Goal: Task Accomplishment & Management: Manage account settings

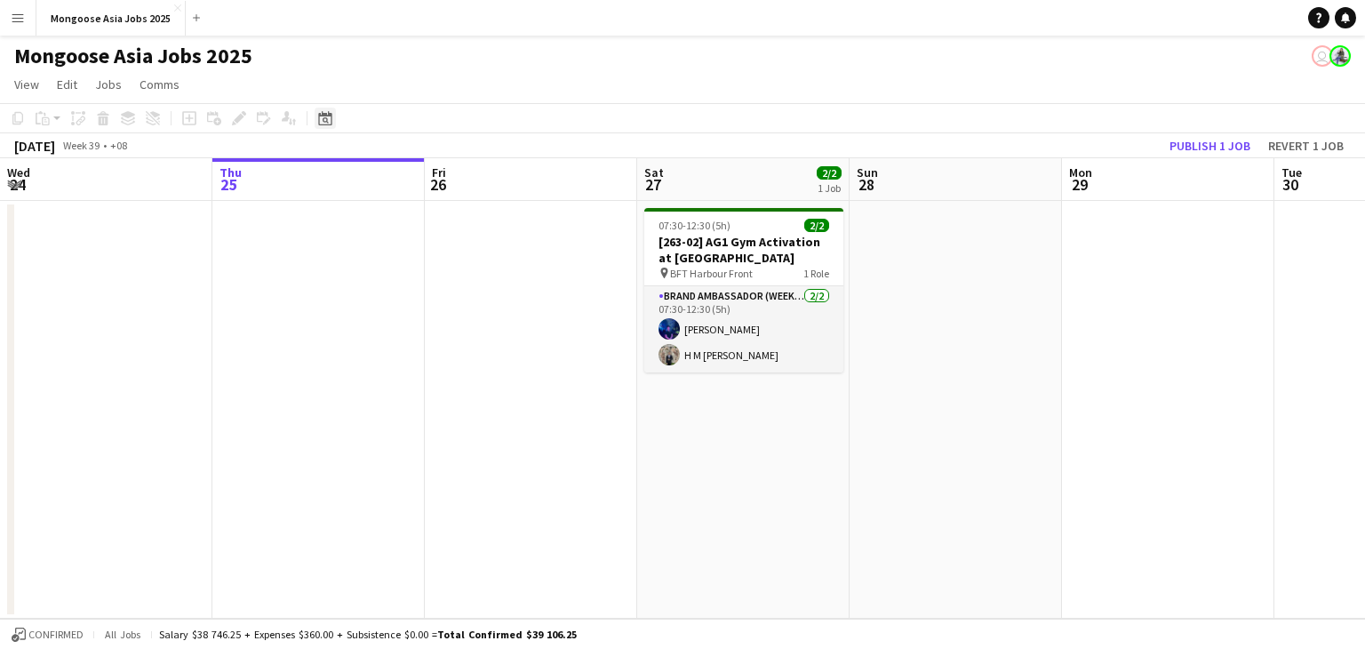
click at [333, 122] on div "Date picker" at bounding box center [324, 117] width 21 height 21
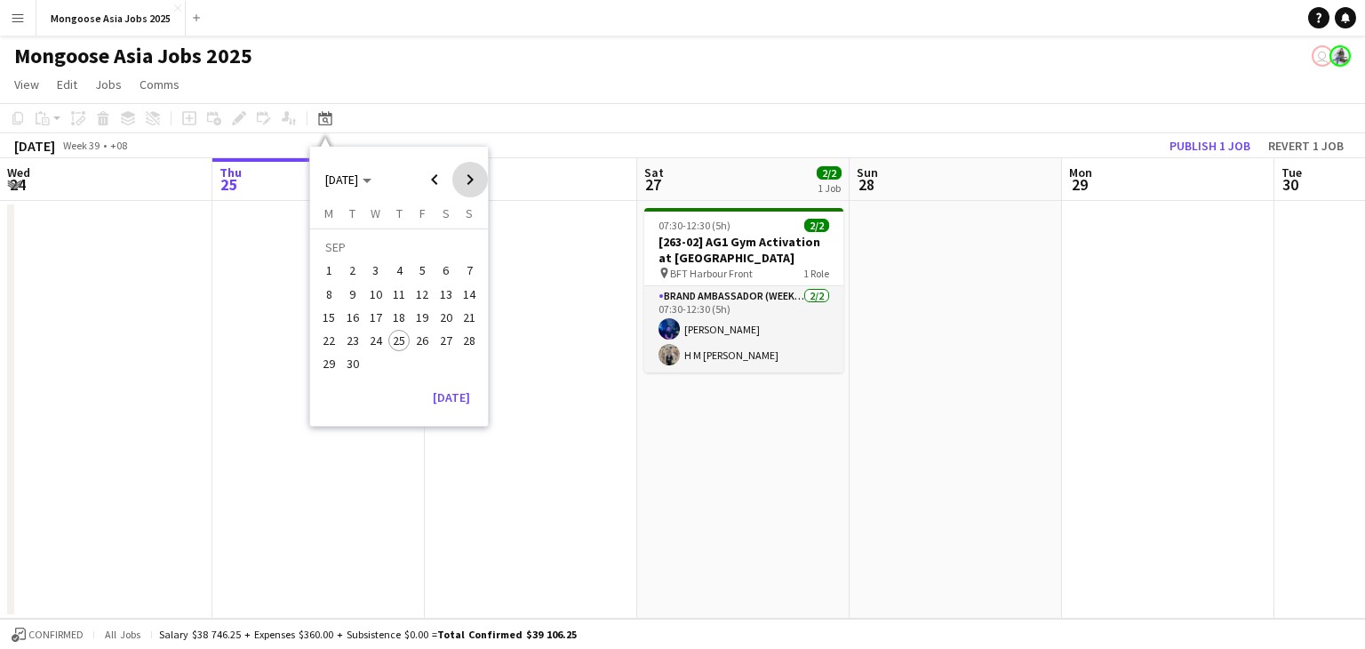
click at [479, 176] on span "Next month" at bounding box center [470, 180] width 36 height 36
click at [421, 292] on span "10" at bounding box center [422, 293] width 21 height 21
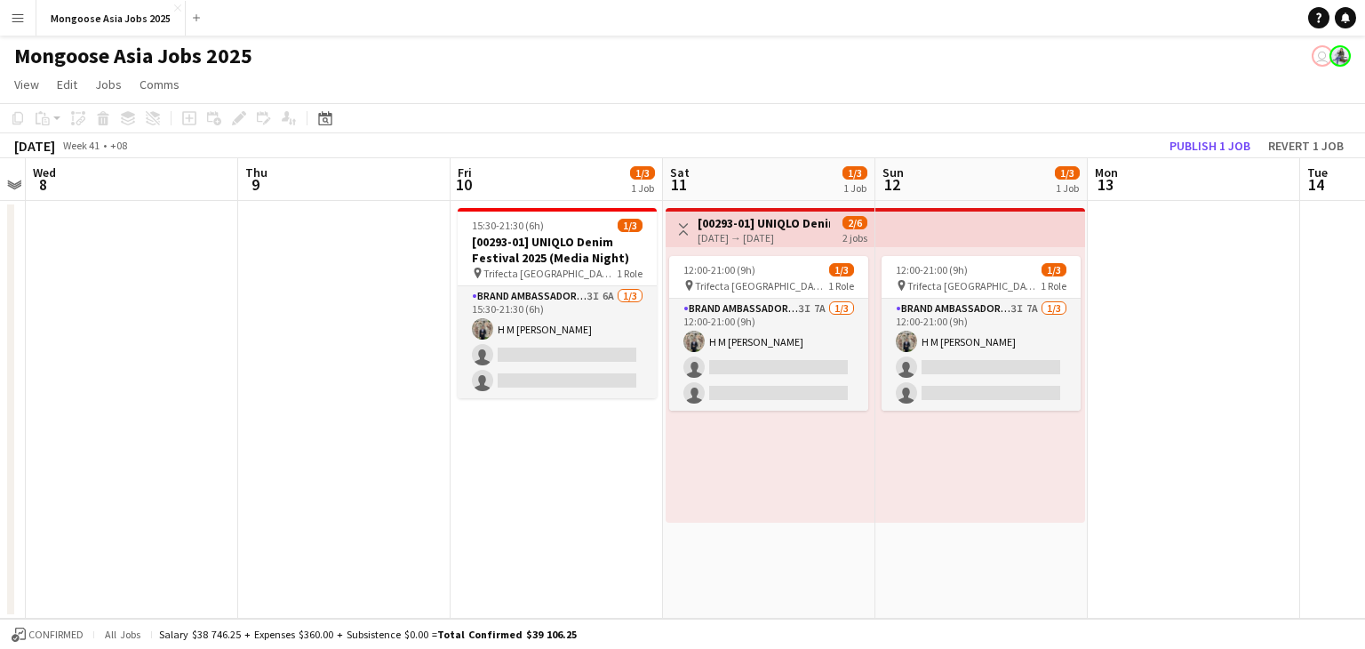
click at [528, 521] on app-date-cell "15:30-21:30 (6h) 1/3 [00293-01] UNIQLO Denim Festival 2025 (Media Night) pin Tr…" at bounding box center [556, 410] width 212 height 418
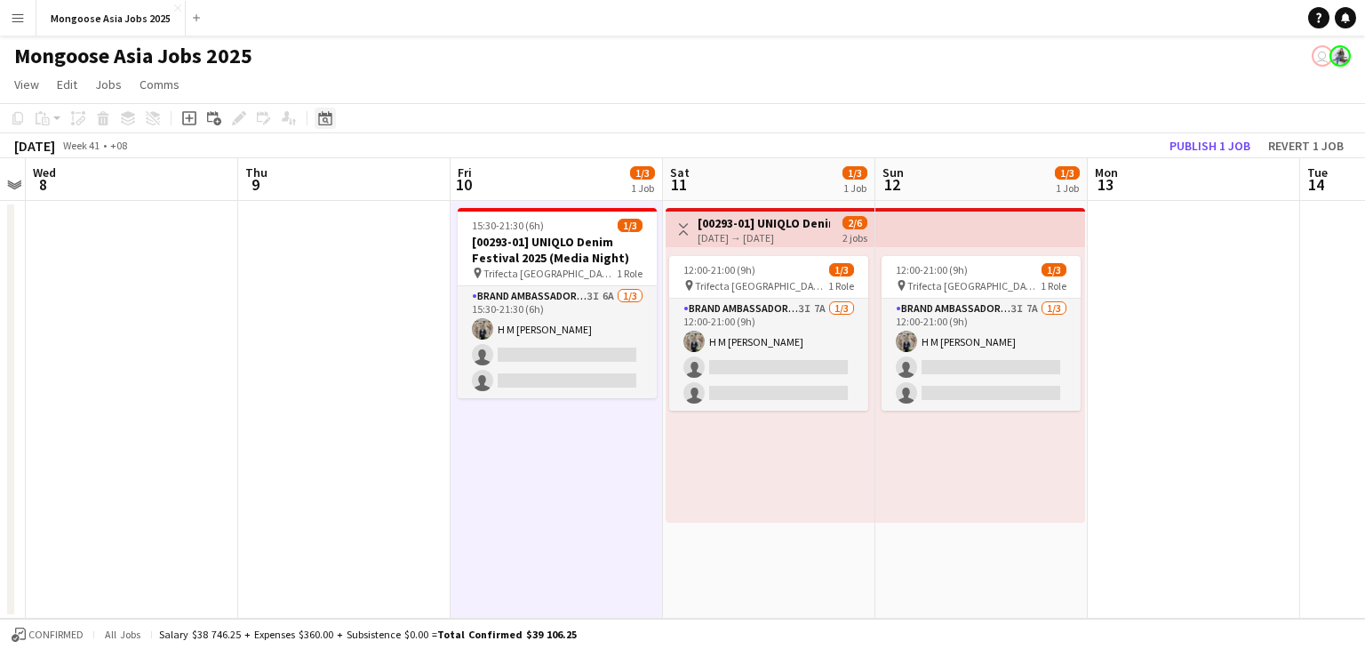
click at [329, 121] on icon "Date picker" at bounding box center [325, 118] width 14 height 14
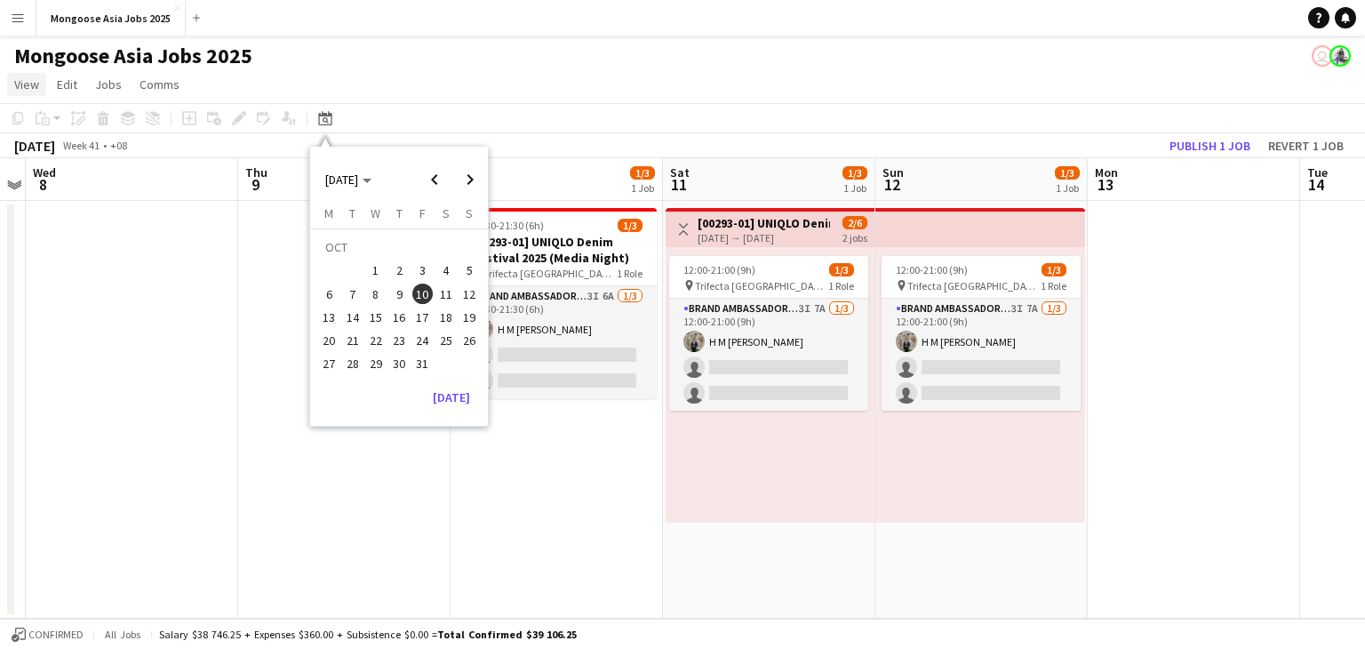
click at [38, 82] on span "View" at bounding box center [26, 84] width 25 height 16
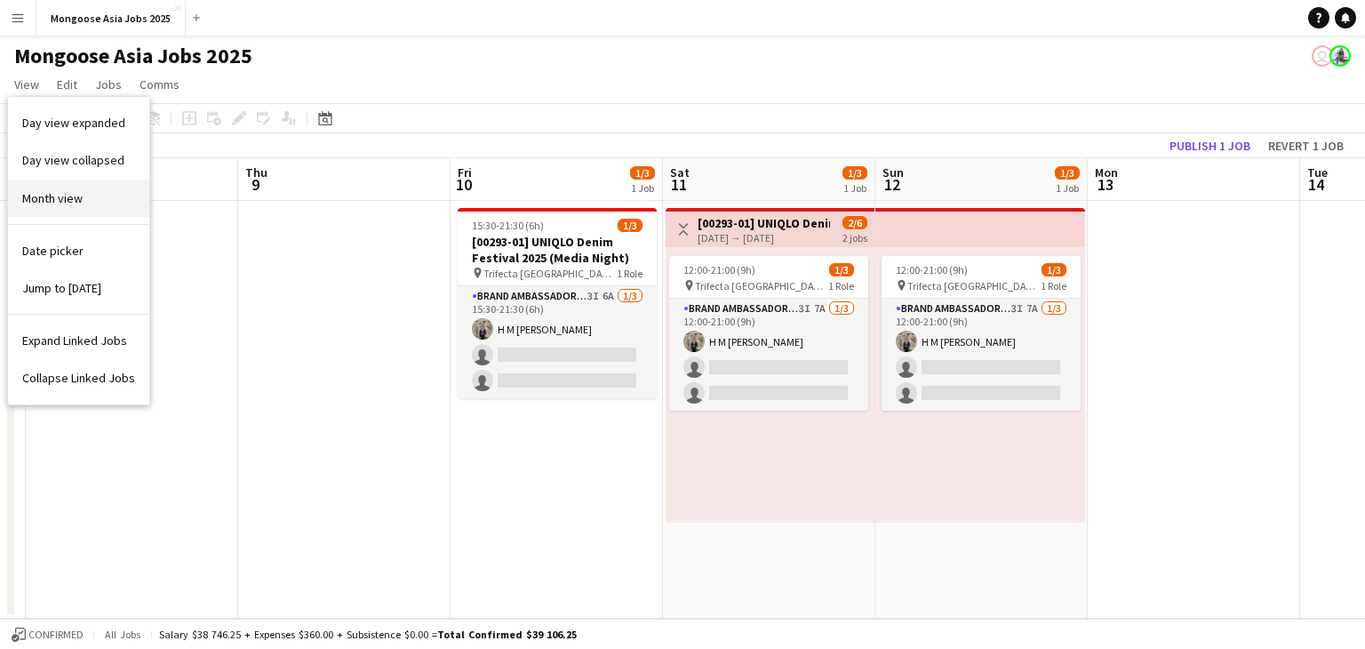
click at [77, 190] on span "Month view" at bounding box center [52, 198] width 60 height 16
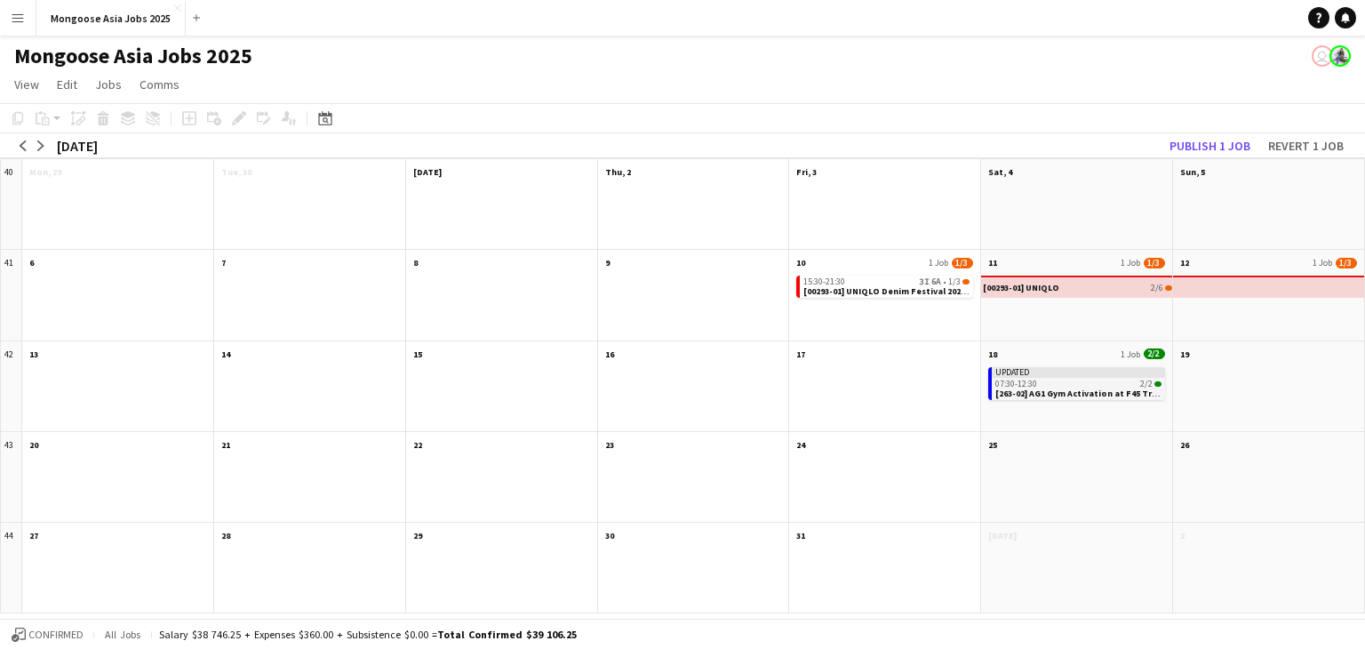
click at [1051, 383] on div "07:30-12:30 2/2" at bounding box center [1078, 383] width 166 height 9
click at [1069, 381] on div "07:30-12:30 2/2" at bounding box center [1077, 385] width 164 height 9
click at [1069, 381] on div "07:30-12:30 2/2" at bounding box center [1078, 383] width 166 height 9
click at [280, 115] on div "Applicants" at bounding box center [288, 117] width 21 height 21
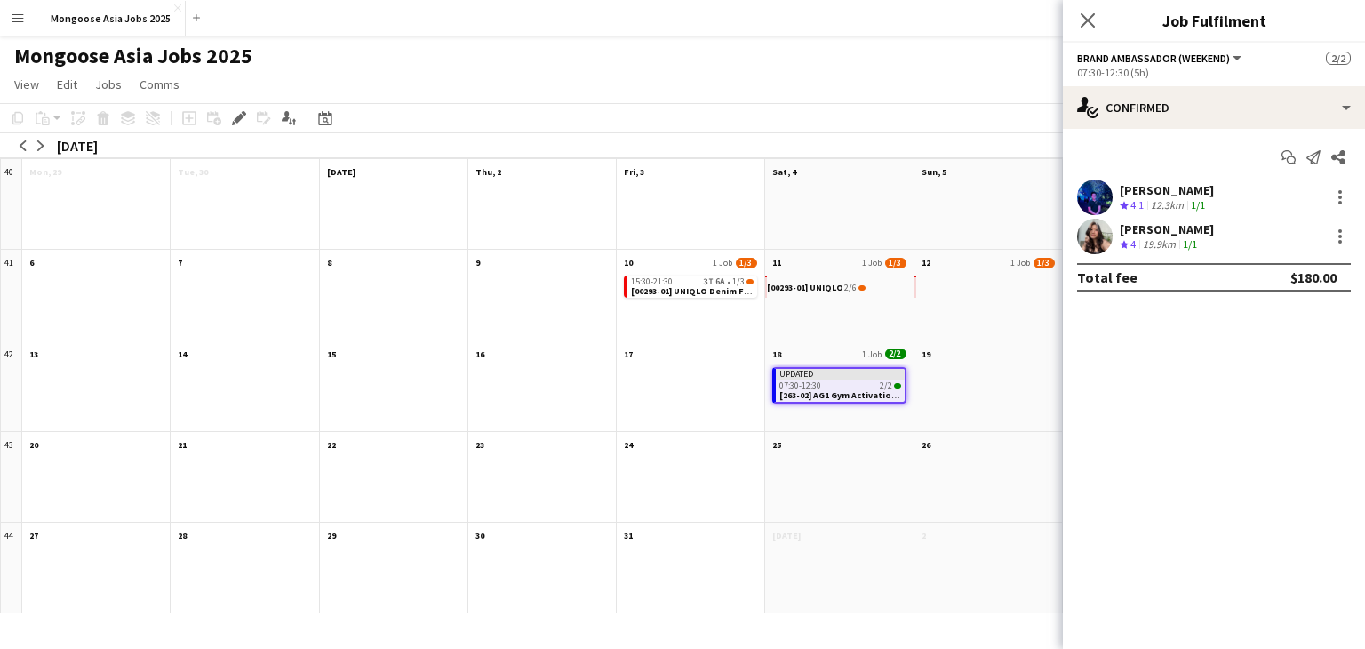
click at [1087, 31] on div "Close pop-in" at bounding box center [1088, 20] width 50 height 41
click at [1087, 27] on icon "Close pop-in" at bounding box center [1087, 20] width 17 height 17
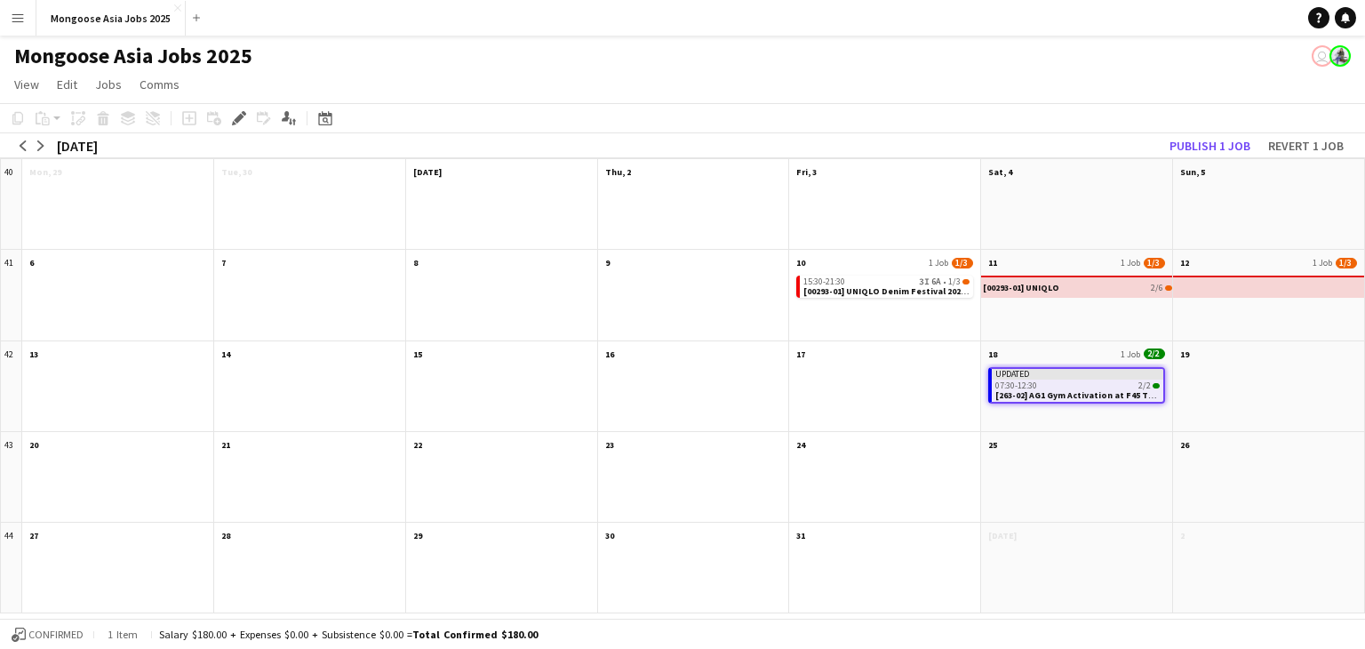
click at [1322, 51] on app-user-avatar "user" at bounding box center [1321, 55] width 21 height 21
drag, startPoint x: 807, startPoint y: 93, endPoint x: 763, endPoint y: 120, distance: 51.0
click at [801, 95] on app-page-menu "View Day view expanded Day view collapsed Month view Date picker Jump to [DATE]…" at bounding box center [682, 86] width 1365 height 34
click at [1059, 388] on span "[263-02] AG1 Gym Activation at F45 Training Tanjong Rhu" at bounding box center [1115, 393] width 241 height 12
click at [1046, 384] on div "07:30-12:30 2/2" at bounding box center [1077, 385] width 164 height 9
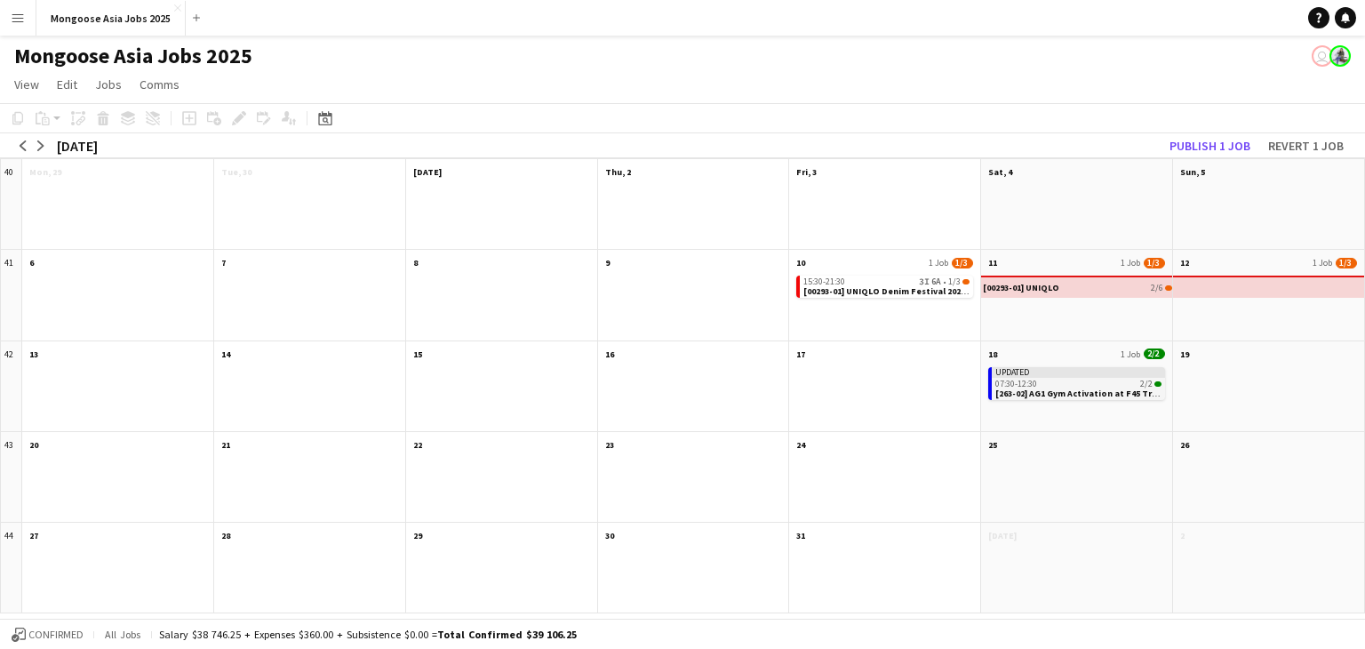
click at [1039, 383] on div "07:30-12:30 2/2" at bounding box center [1078, 383] width 166 height 9
click at [1052, 382] on div "07:30-12:30 2/2" at bounding box center [1078, 383] width 166 height 9
click at [1091, 286] on div "[00293-01] UNIQLO Denim Festival 2025 2/6" at bounding box center [1077, 287] width 189 height 20
click at [7, 86] on link "View" at bounding box center [26, 84] width 39 height 23
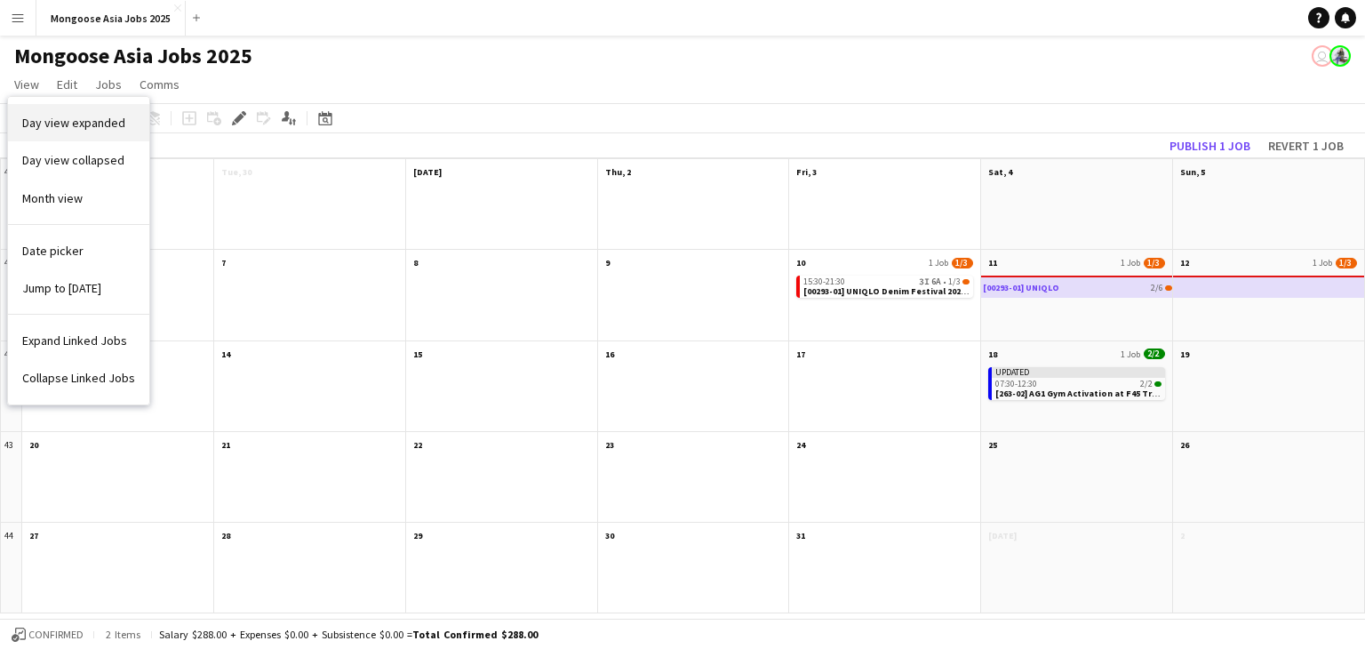
click at [77, 131] on link "Day view expanded" at bounding box center [78, 122] width 141 height 37
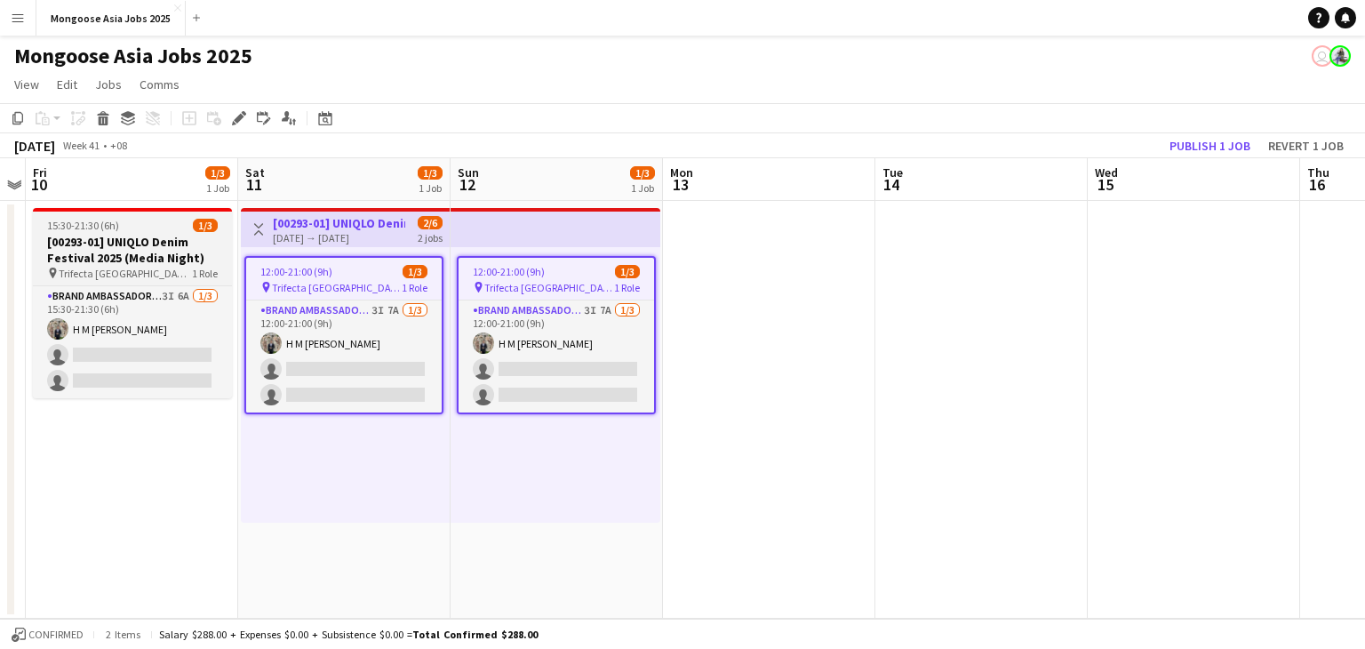
click at [84, 236] on h3 "[00293-01] UNIQLO Denim Festival 2025 (Media Night)" at bounding box center [132, 250] width 199 height 32
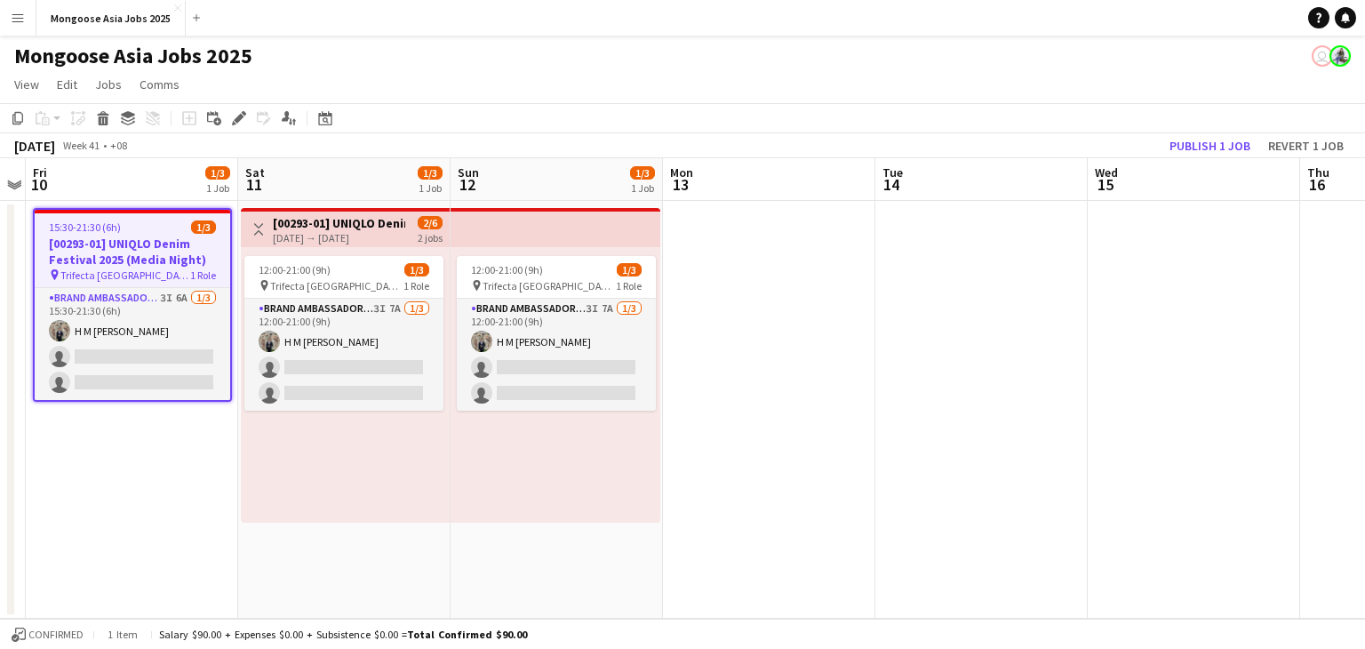
click at [665, 57] on div "Mongoose Asia Jobs 2025 user" at bounding box center [682, 53] width 1365 height 34
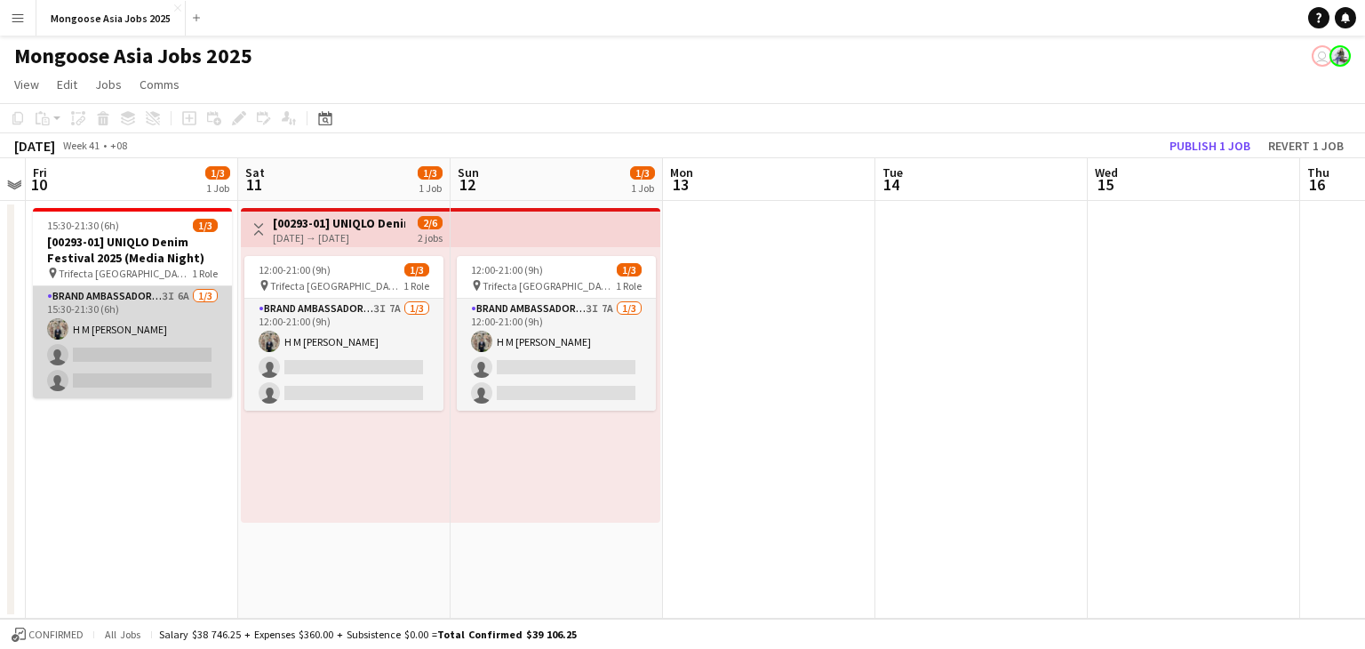
click at [158, 305] on app-card-role "Brand Ambassador (weekday) 3I 6A [DATE] 15:30-21:30 (6h) H M [PERSON_NAME] sing…" at bounding box center [132, 342] width 199 height 112
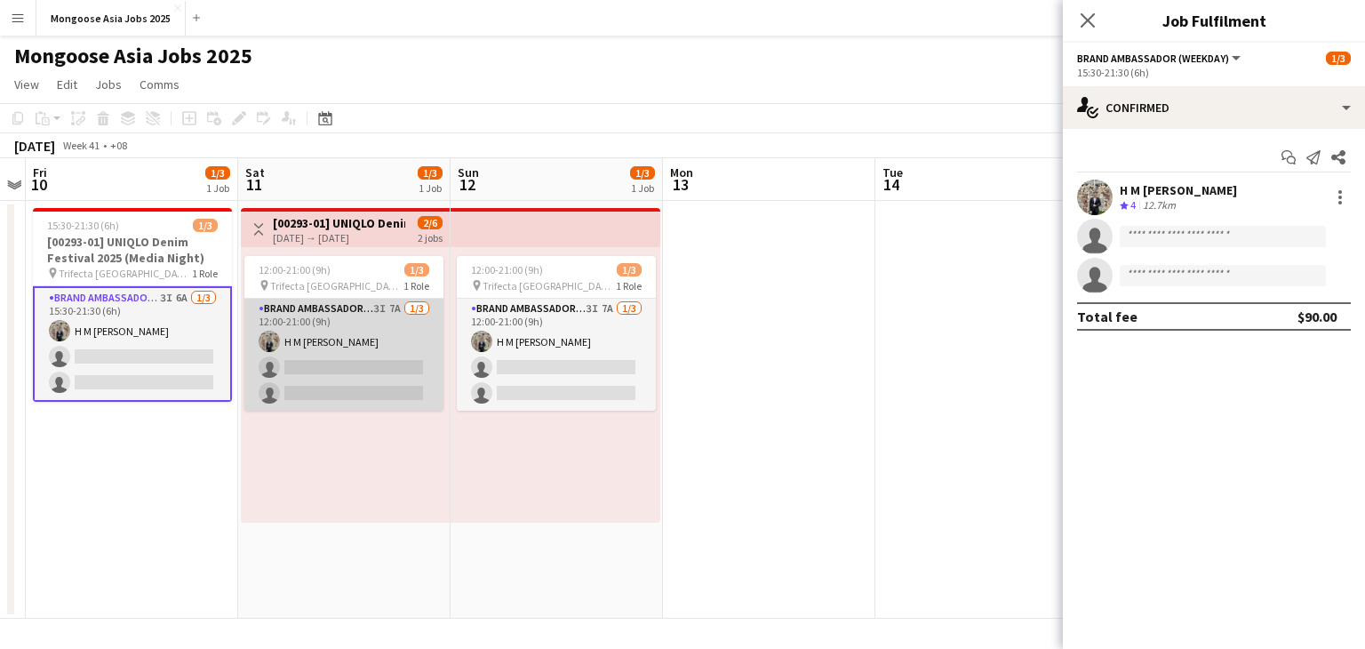
click at [352, 330] on app-card-role "Brand Ambassador (weekend) 3I 7A [DATE] 12:00-21:00 (9h) H M [PERSON_NAME] sing…" at bounding box center [343, 355] width 199 height 112
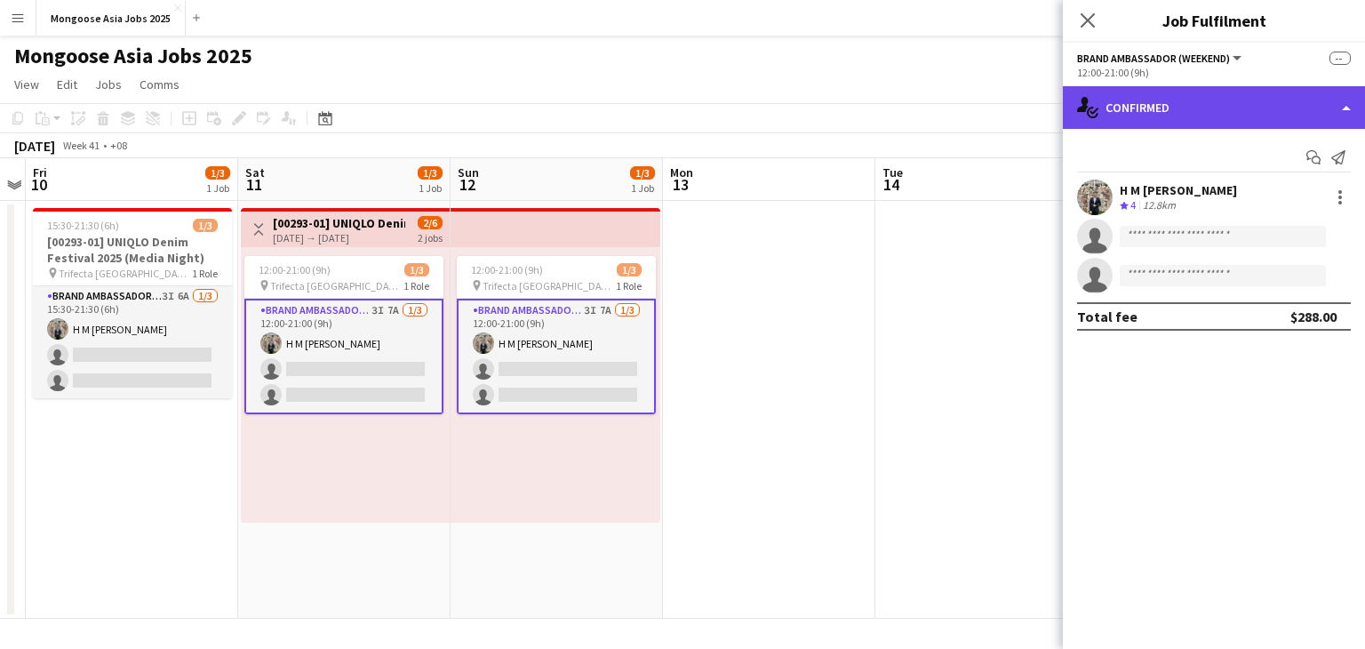
click at [1179, 98] on div "single-neutral-actions-check-2 Confirmed" at bounding box center [1214, 107] width 302 height 43
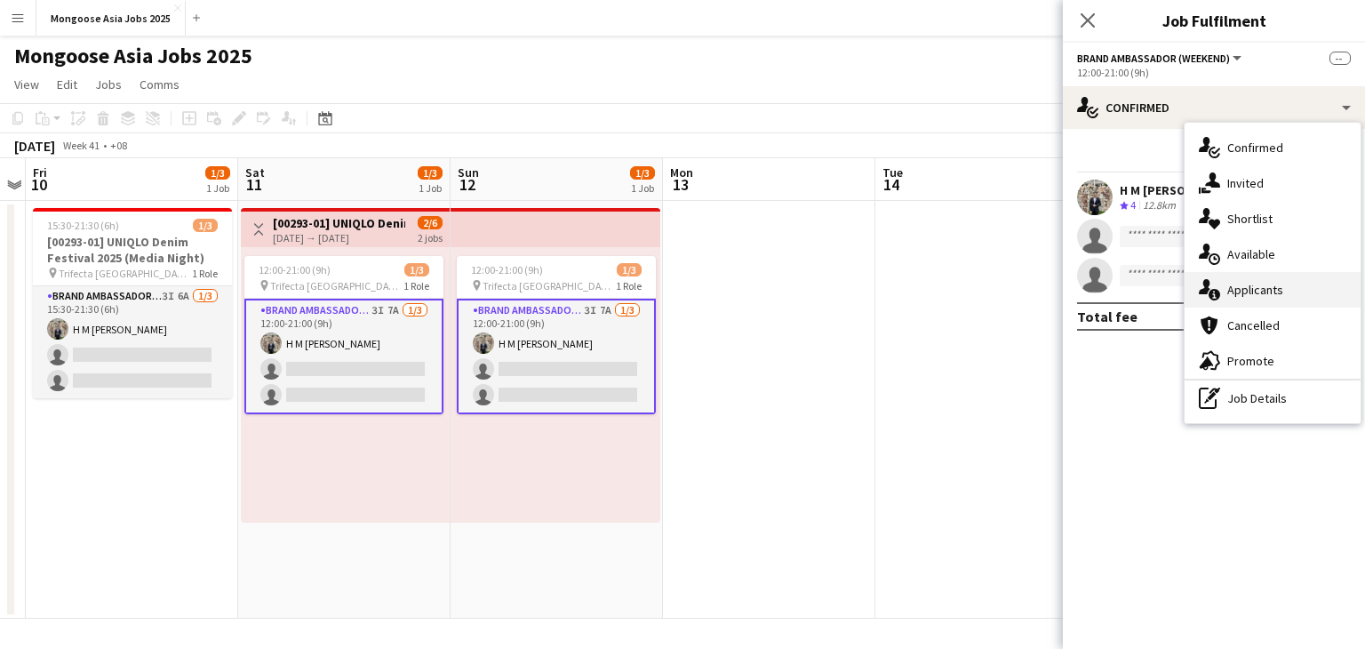
click at [1254, 285] on span "Applicants" at bounding box center [1255, 290] width 56 height 16
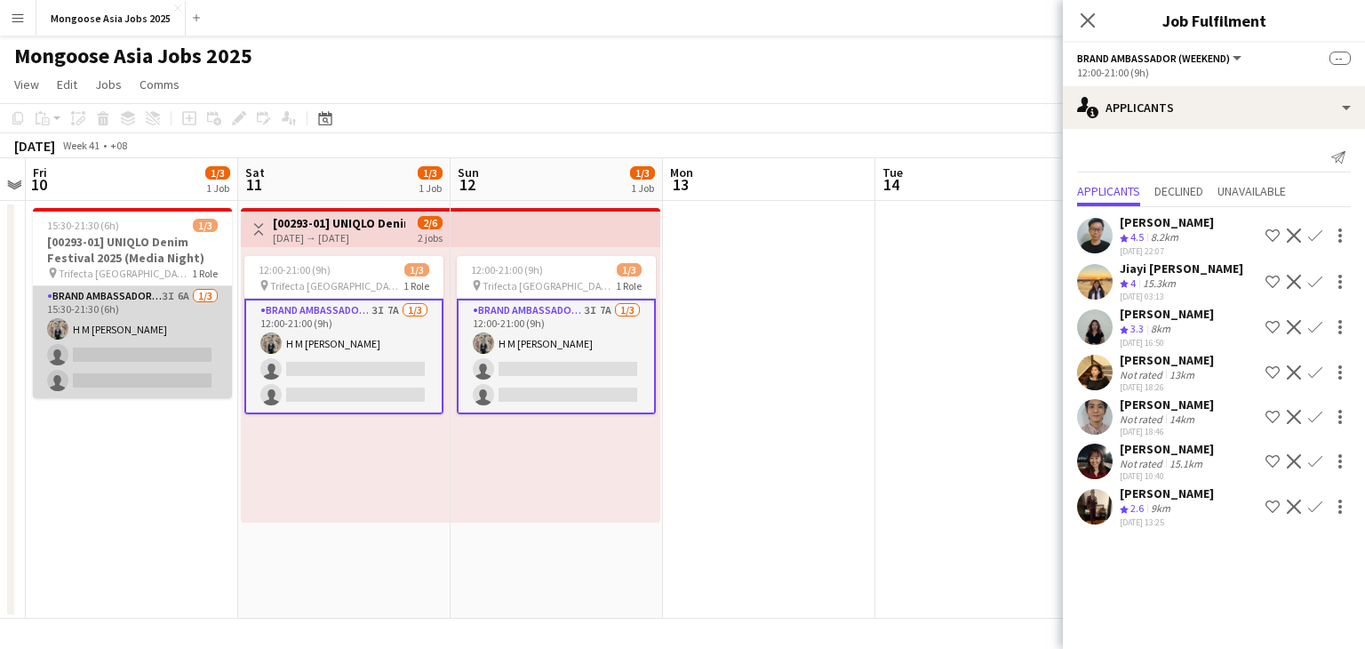
click at [147, 309] on app-card-role "Brand Ambassador (weekday) 3I 6A [DATE] 15:30-21:30 (6h) H M [PERSON_NAME] sing…" at bounding box center [132, 342] width 199 height 112
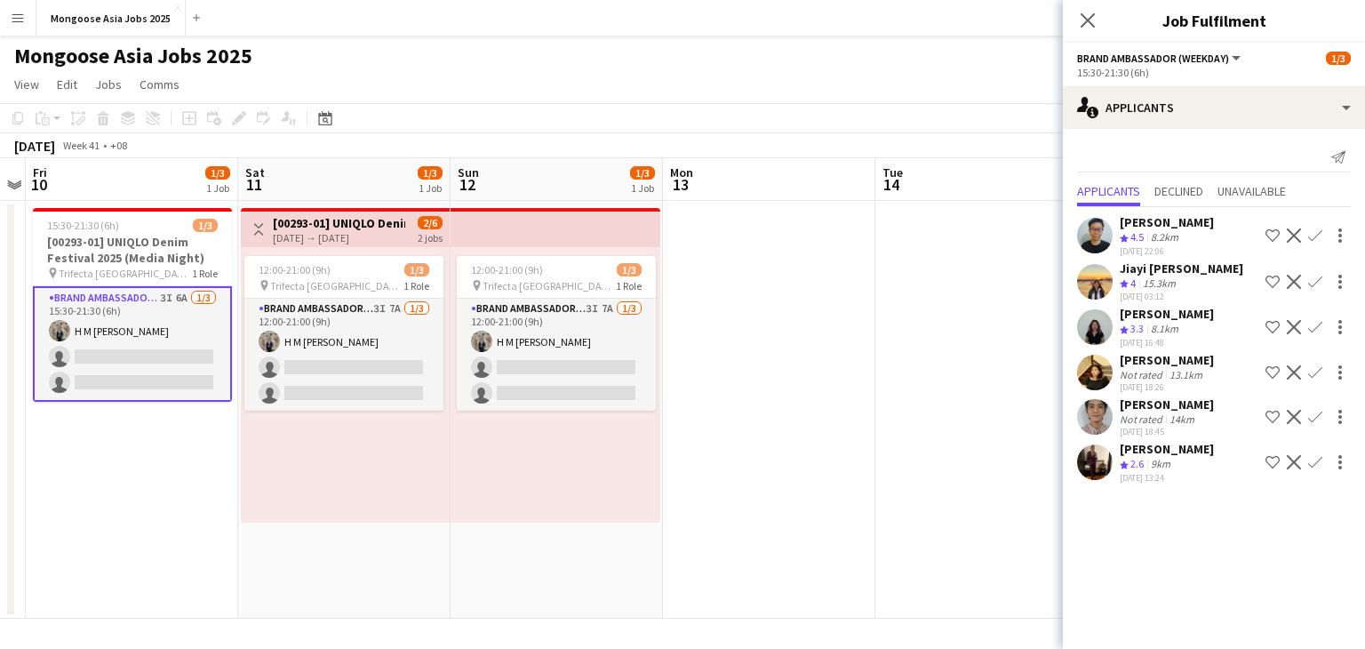
click at [1093, 477] on app-user-avatar at bounding box center [1095, 462] width 36 height 36
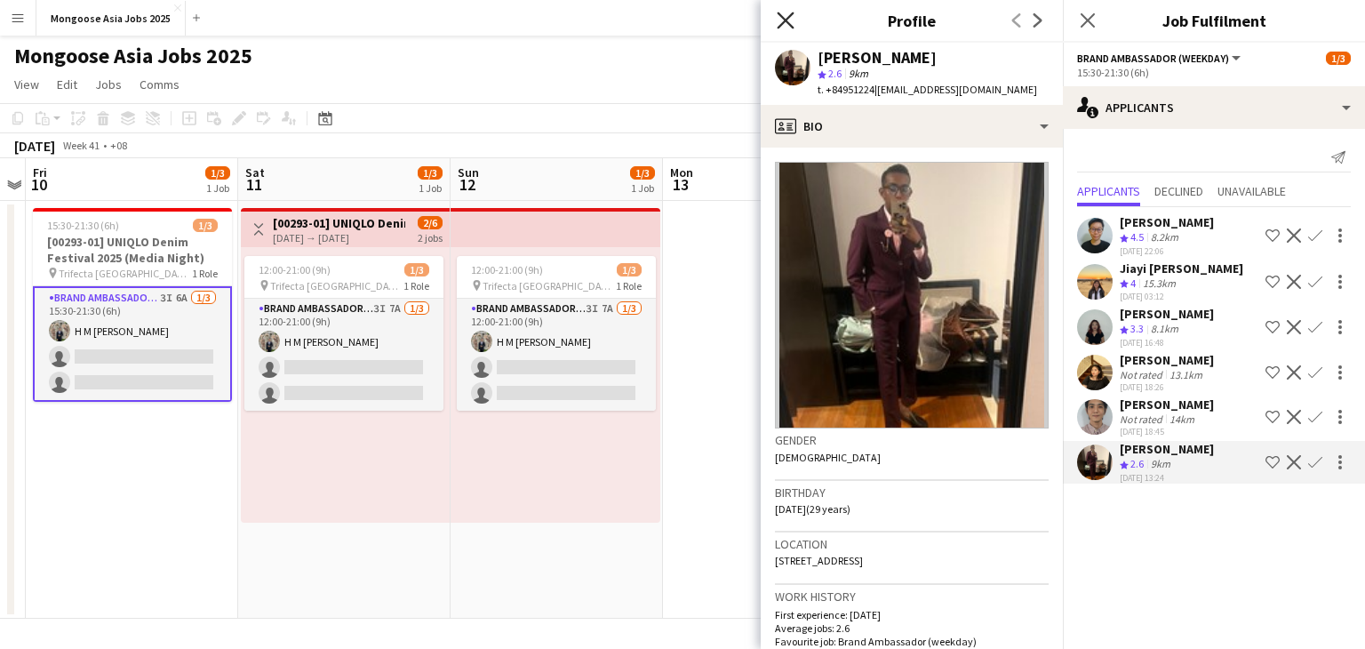
click at [785, 18] on icon "Close pop-in" at bounding box center [784, 20] width 17 height 17
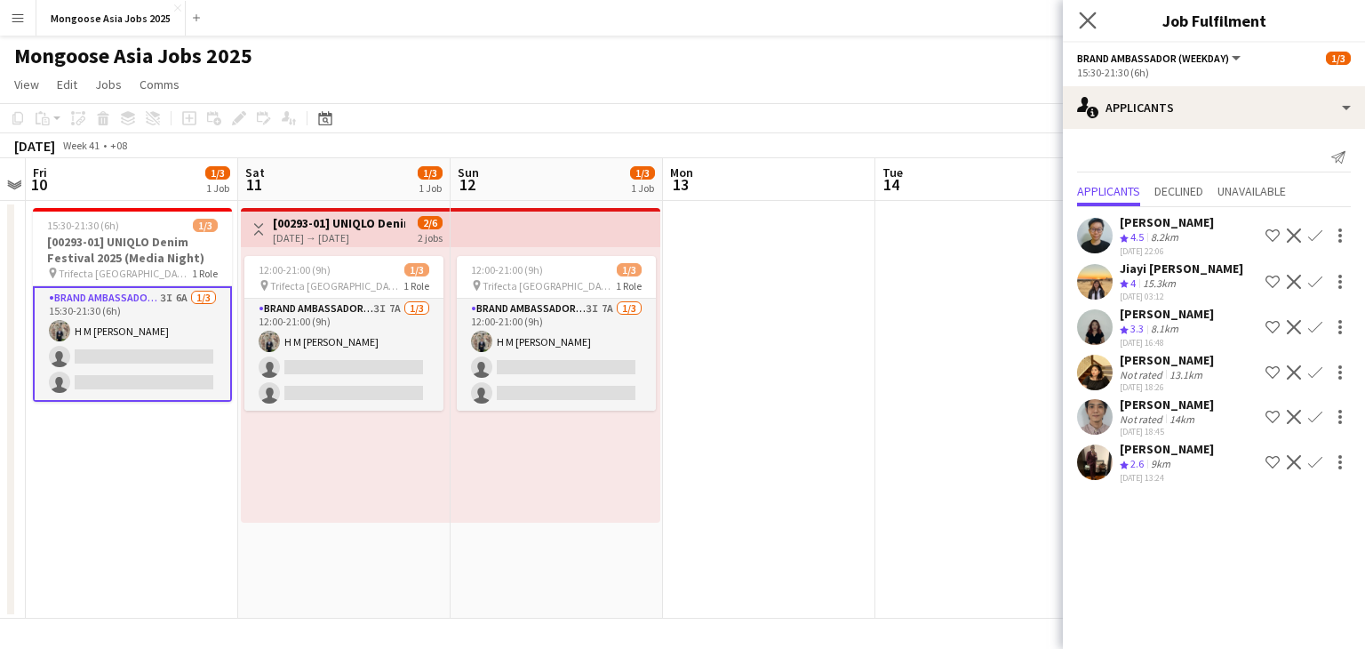
click at [1087, 28] on app-icon "Close pop-in" at bounding box center [1088, 21] width 26 height 26
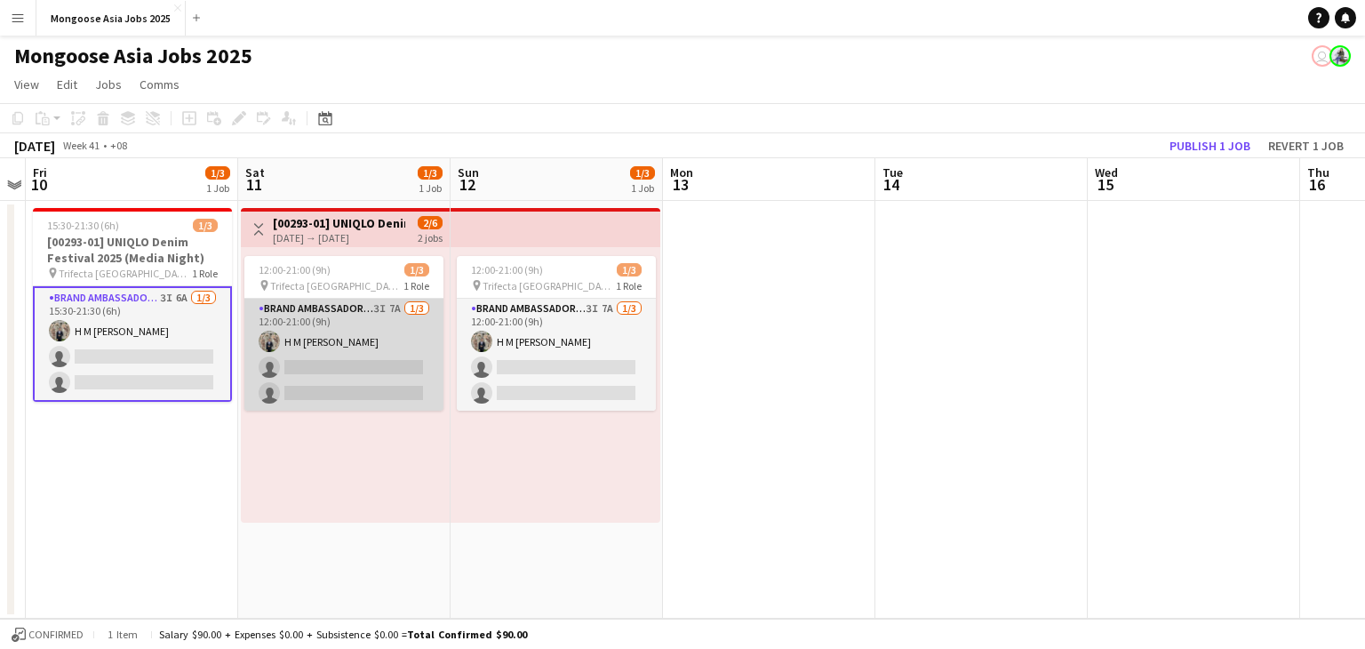
click at [316, 314] on app-card-role "Brand Ambassador (weekend) 3I 7A [DATE] 12:00-21:00 (9h) H M [PERSON_NAME] sing…" at bounding box center [343, 355] width 199 height 112
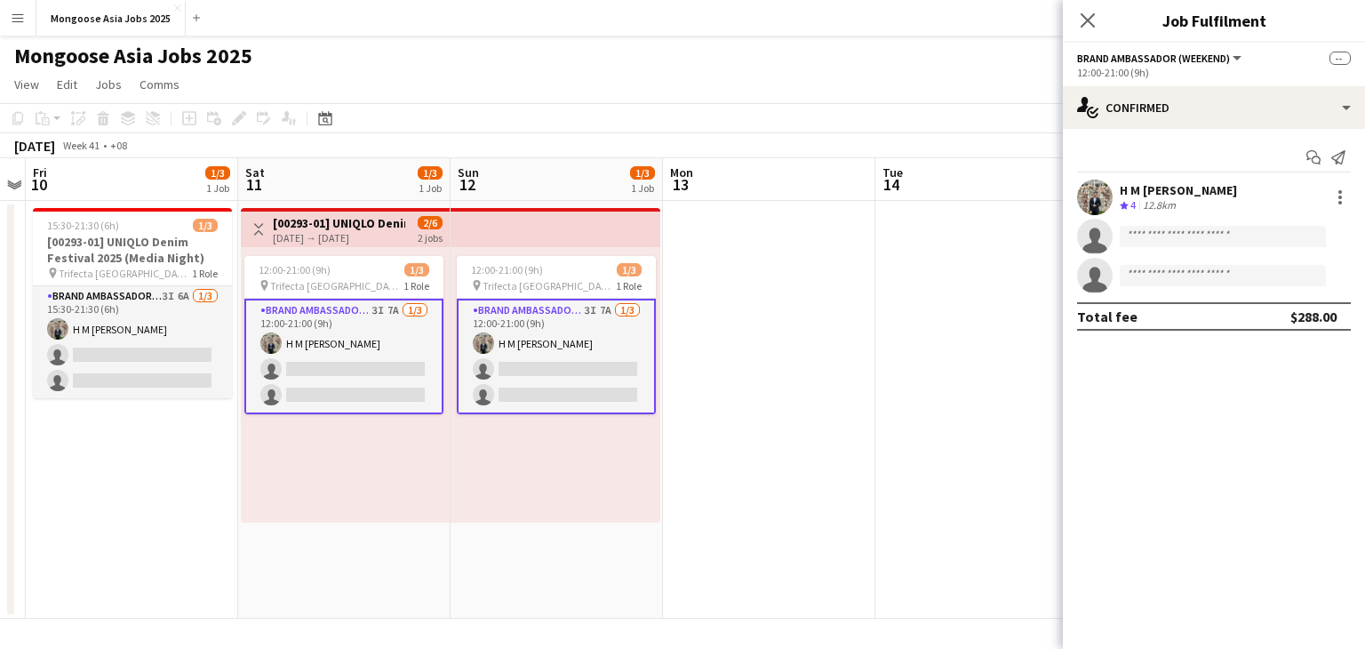
click at [1183, 61] on span "Brand Ambassador (weekend)" at bounding box center [1153, 58] width 153 height 13
click at [1097, 23] on app-icon "Close pop-in" at bounding box center [1088, 21] width 26 height 26
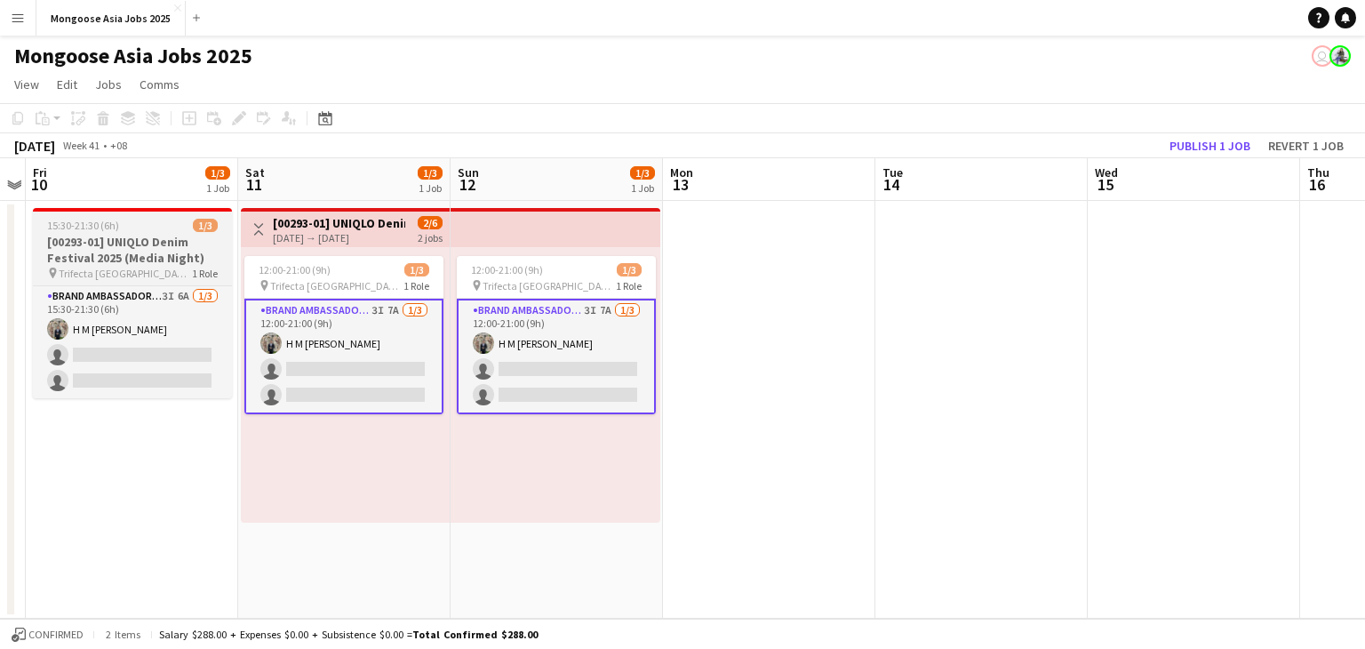
click at [135, 254] on h3 "[00293-01] UNIQLO Denim Festival 2025 (Media Night)" at bounding box center [132, 250] width 199 height 32
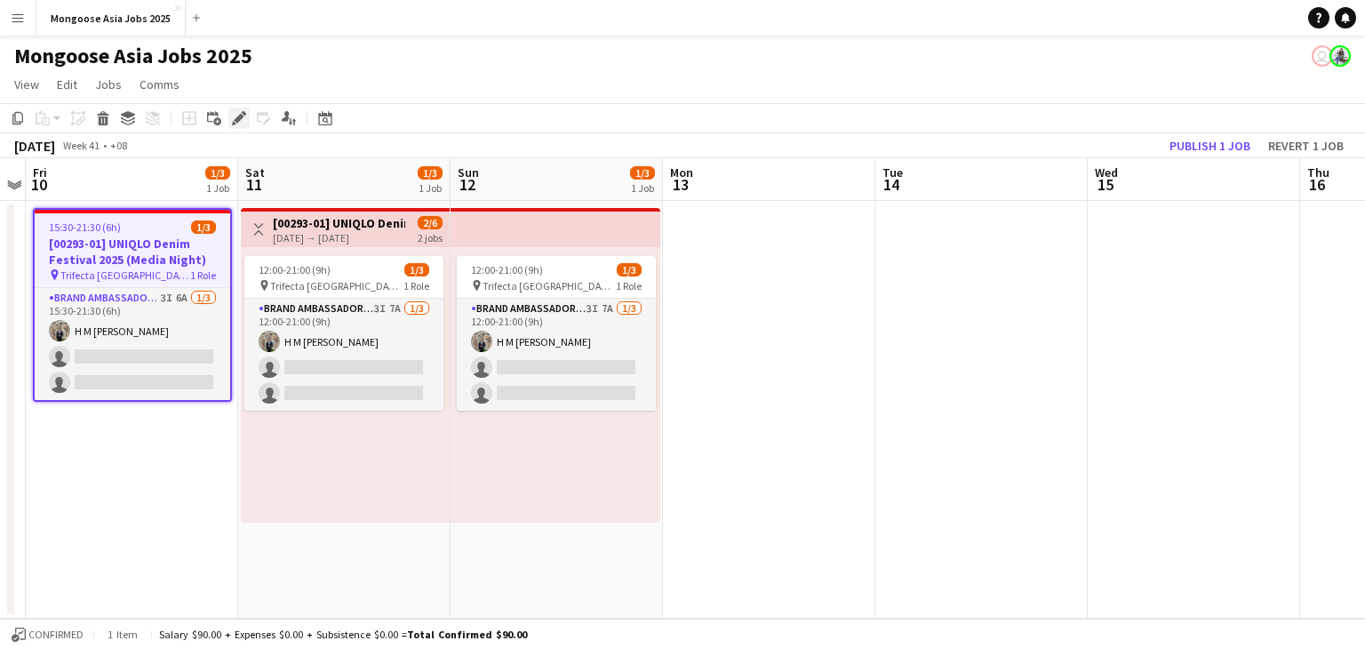
click at [242, 118] on icon at bounding box center [239, 119] width 10 height 10
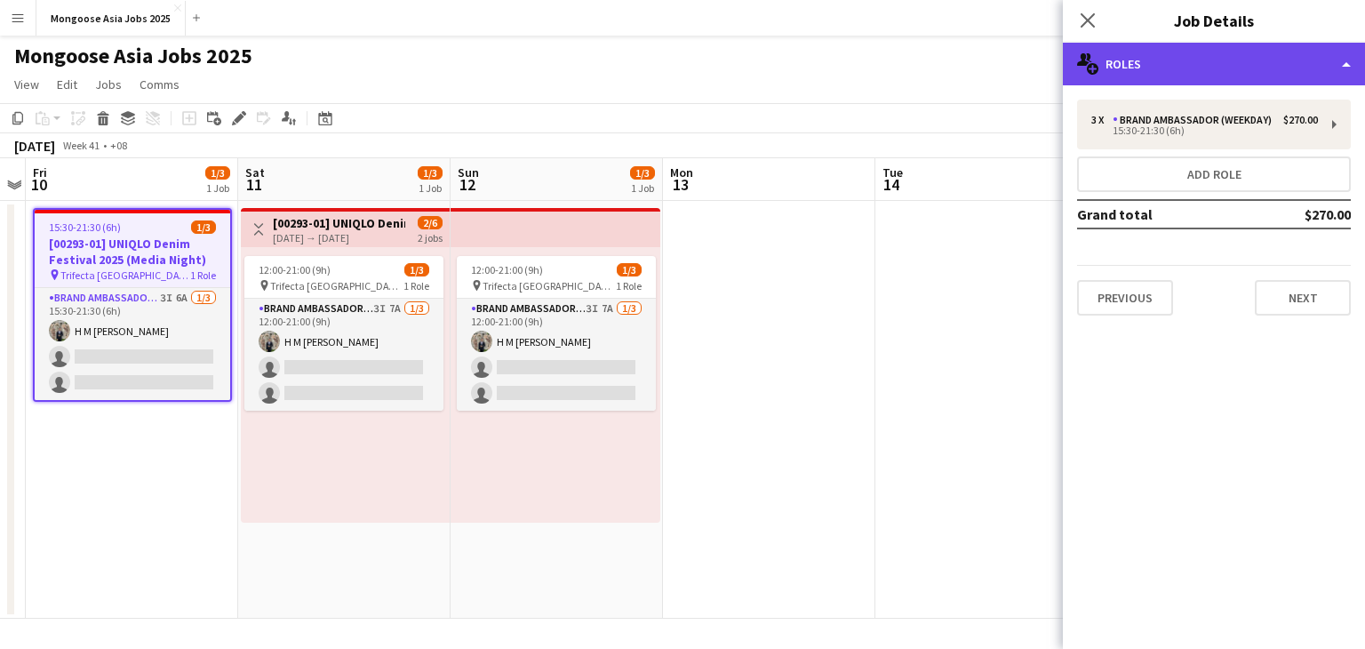
click at [1198, 75] on div "multiple-users-add Roles" at bounding box center [1214, 64] width 302 height 43
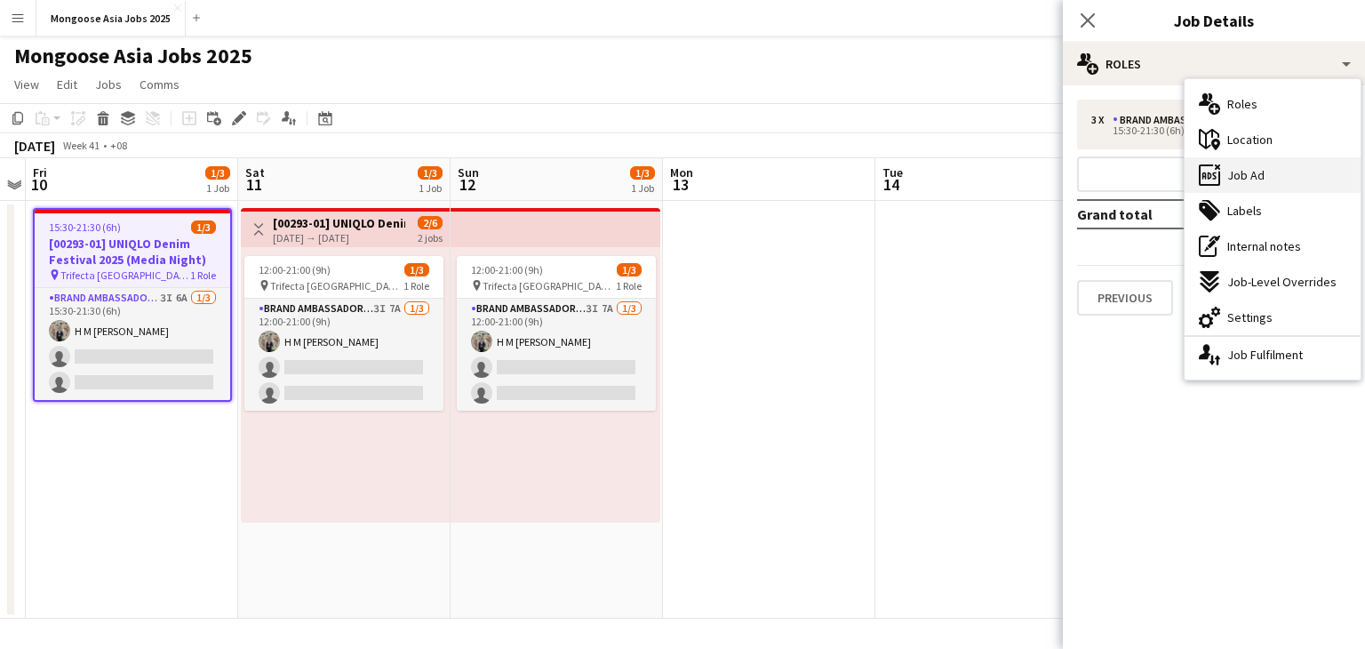
click at [1269, 173] on div "ads-window Job Ad" at bounding box center [1272, 175] width 176 height 36
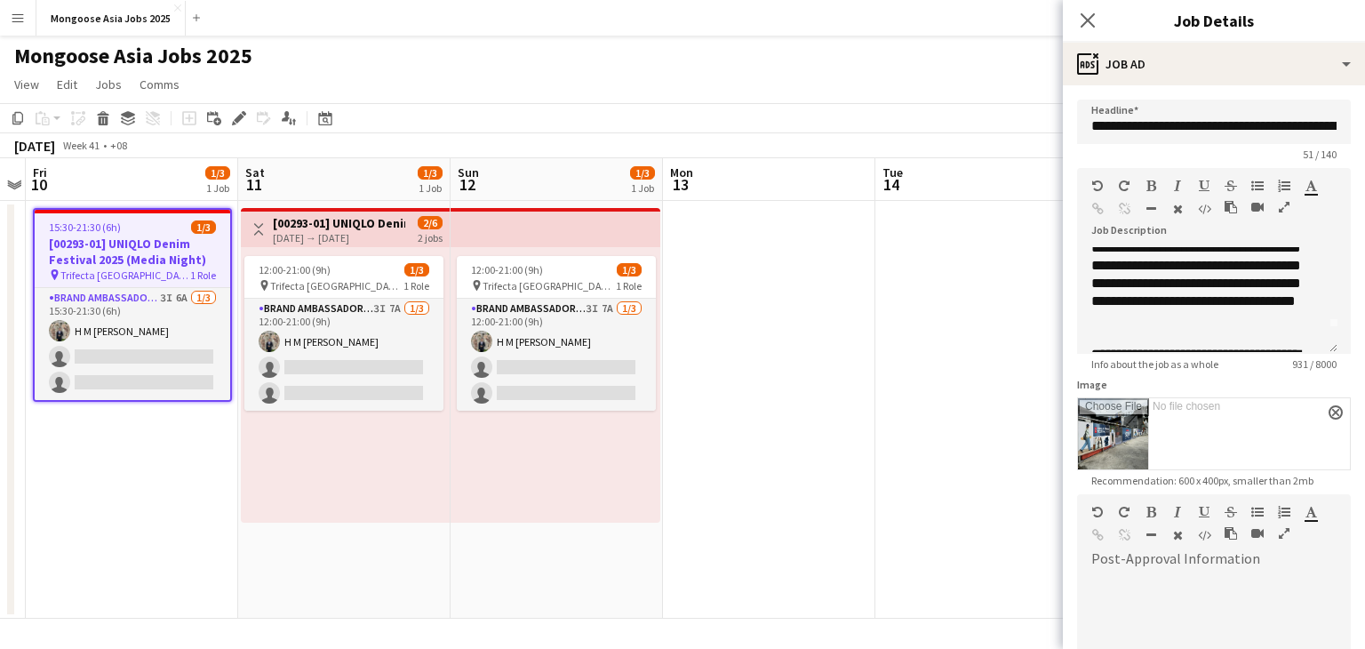
scroll to position [0, 0]
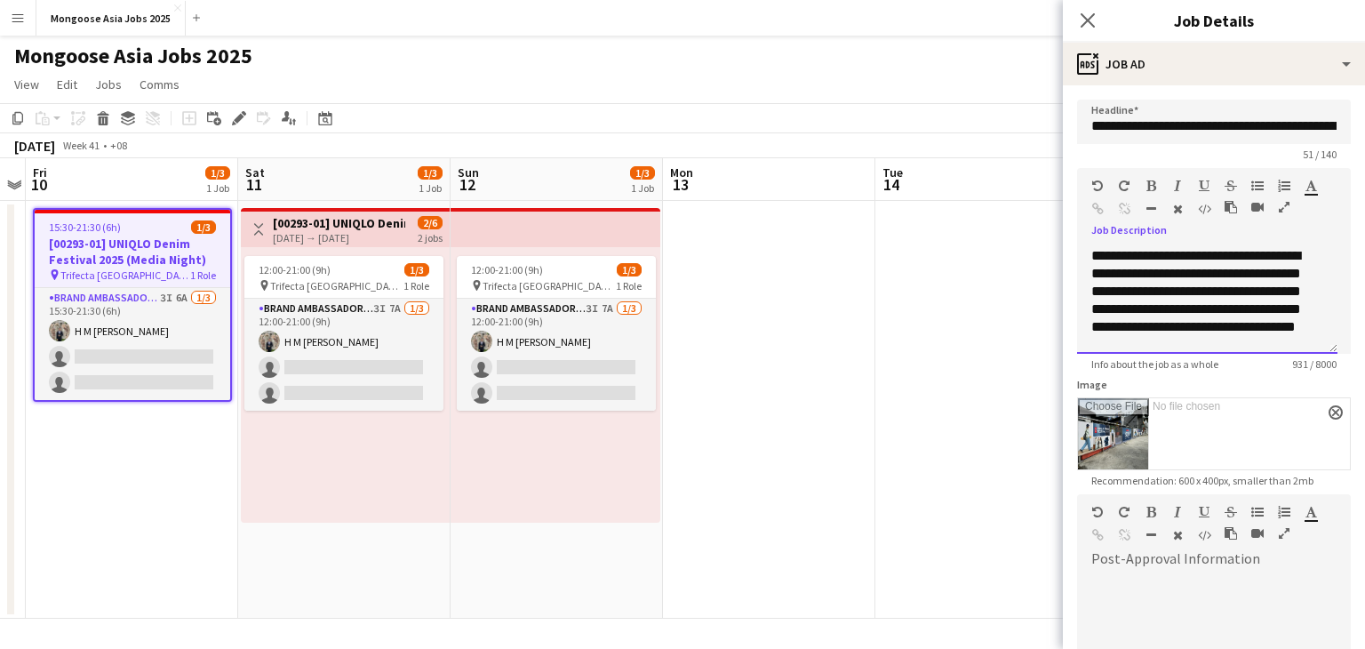
click at [1262, 307] on div "**********" at bounding box center [1200, 300] width 219 height 107
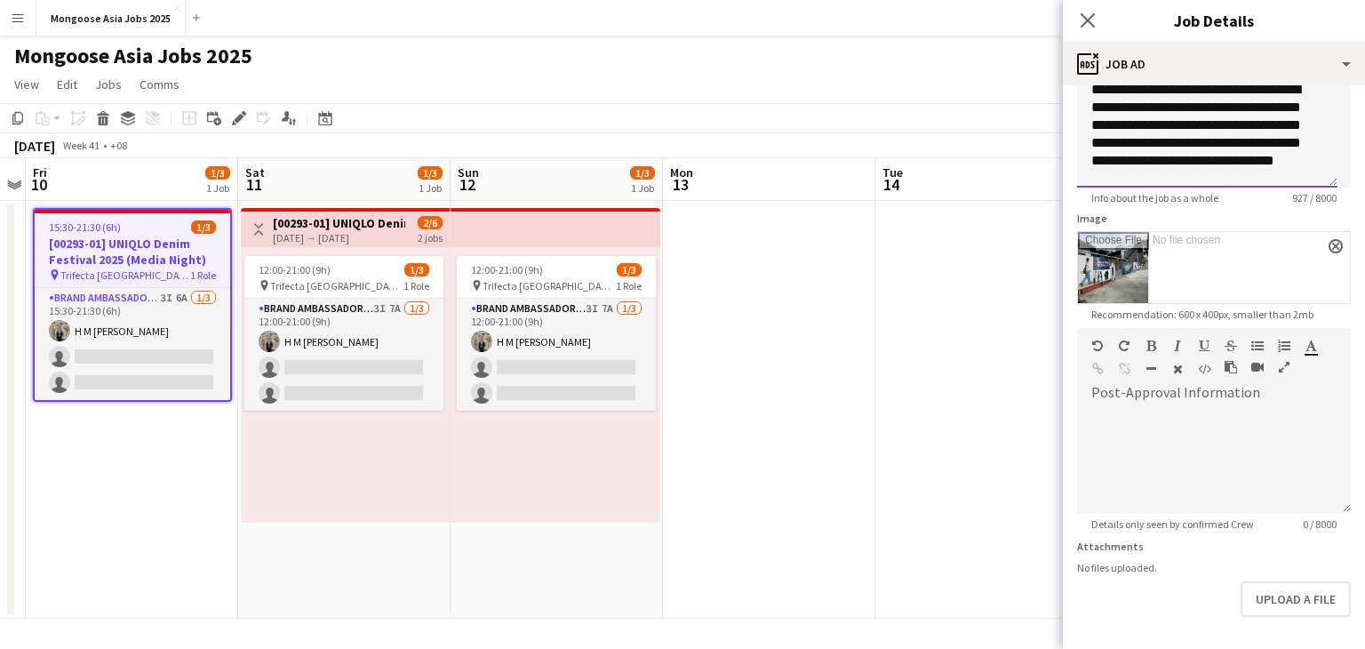
scroll to position [232, 0]
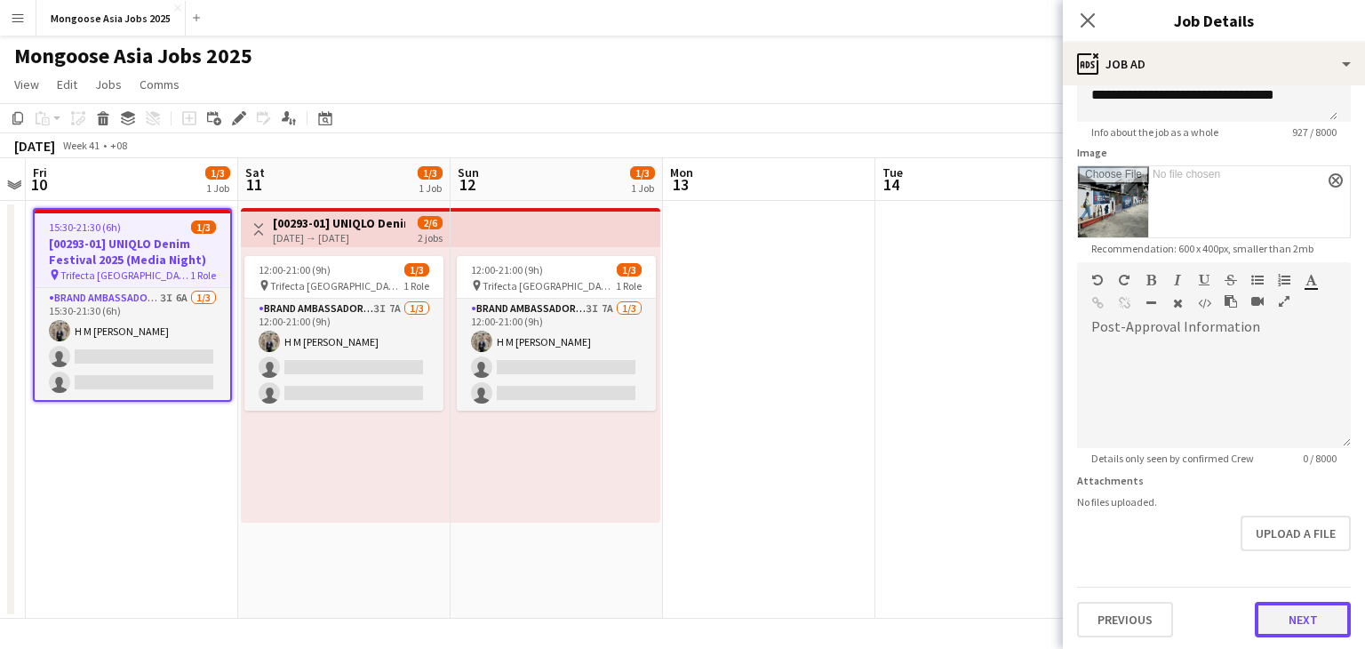
click at [1282, 603] on button "Next" at bounding box center [1302, 619] width 96 height 36
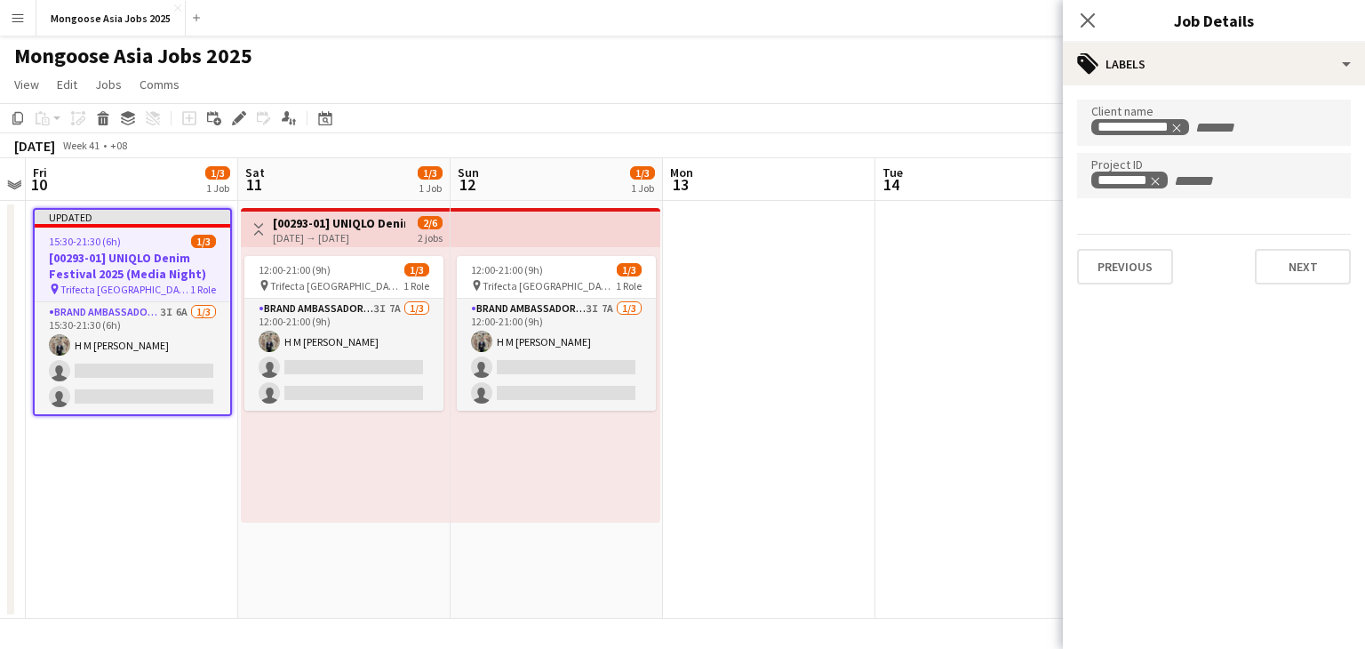
scroll to position [0, 0]
click at [1290, 266] on button "Next" at bounding box center [1302, 267] width 96 height 36
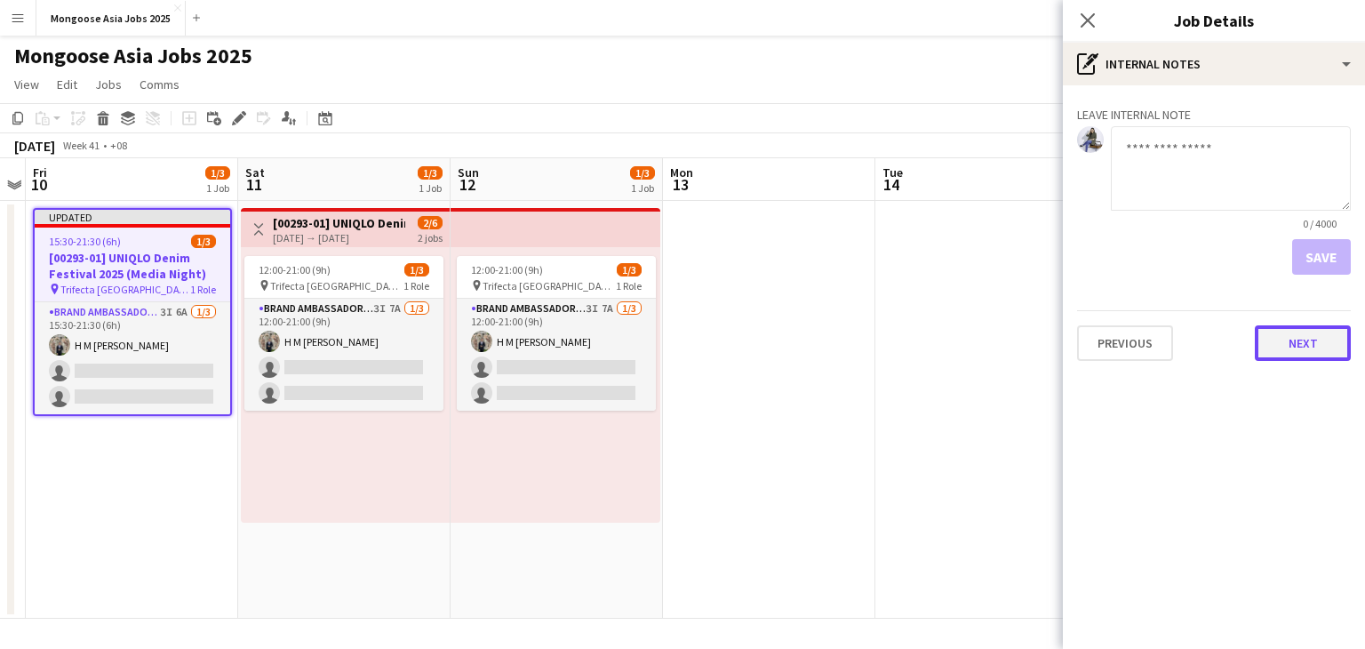
click at [1294, 342] on button "Next" at bounding box center [1302, 343] width 96 height 36
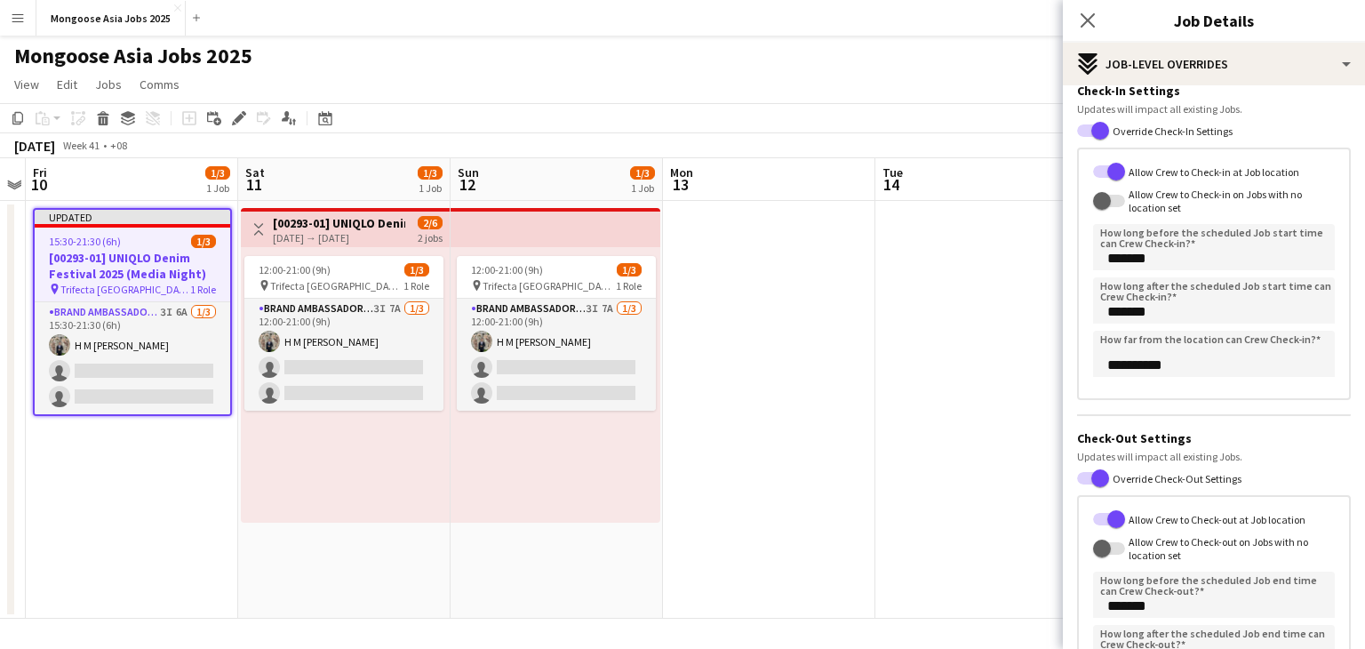
scroll to position [269, 0]
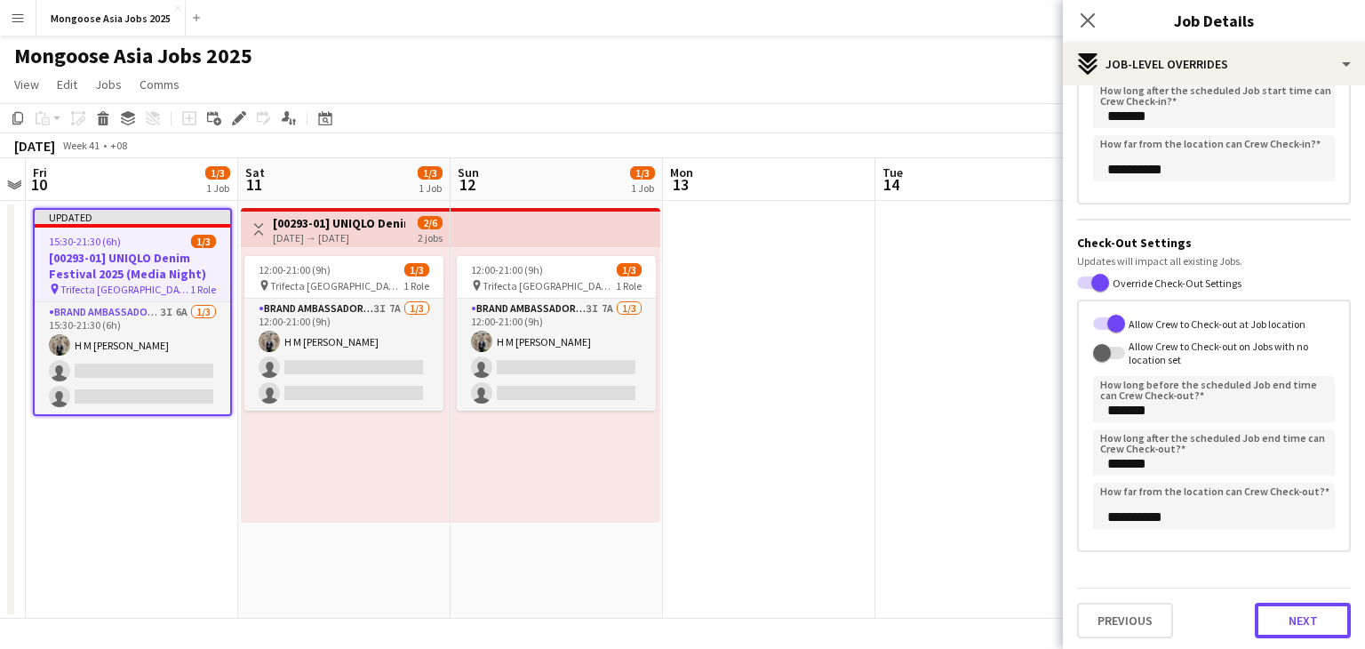
click at [1294, 615] on button "Next" at bounding box center [1302, 620] width 96 height 36
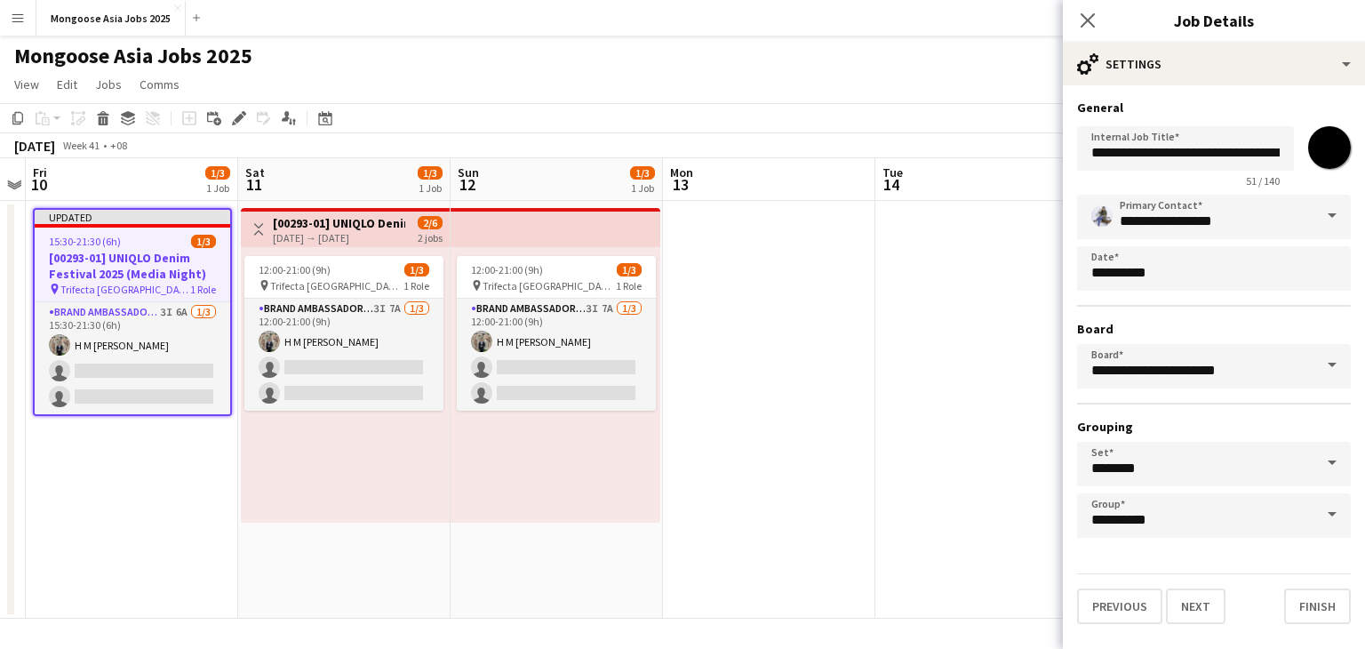
click at [1331, 149] on input "*******" at bounding box center [1329, 147] width 64 height 64
click at [1329, 161] on input "*******" at bounding box center [1329, 147] width 64 height 64
type input "*******"
drag, startPoint x: 1335, startPoint y: 614, endPoint x: 1036, endPoint y: 537, distance: 309.2
click at [1330, 617] on button "Finish" at bounding box center [1317, 606] width 67 height 36
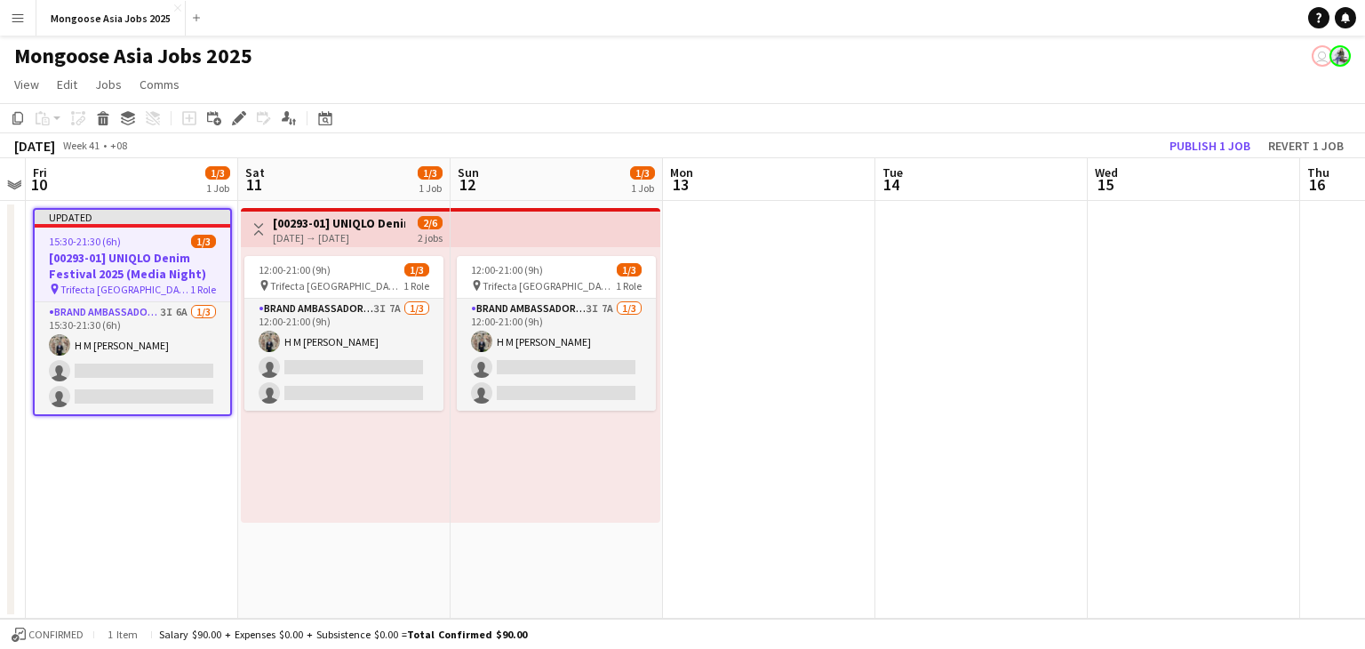
click at [332, 238] on div "[DATE] → [DATE]" at bounding box center [339, 237] width 132 height 13
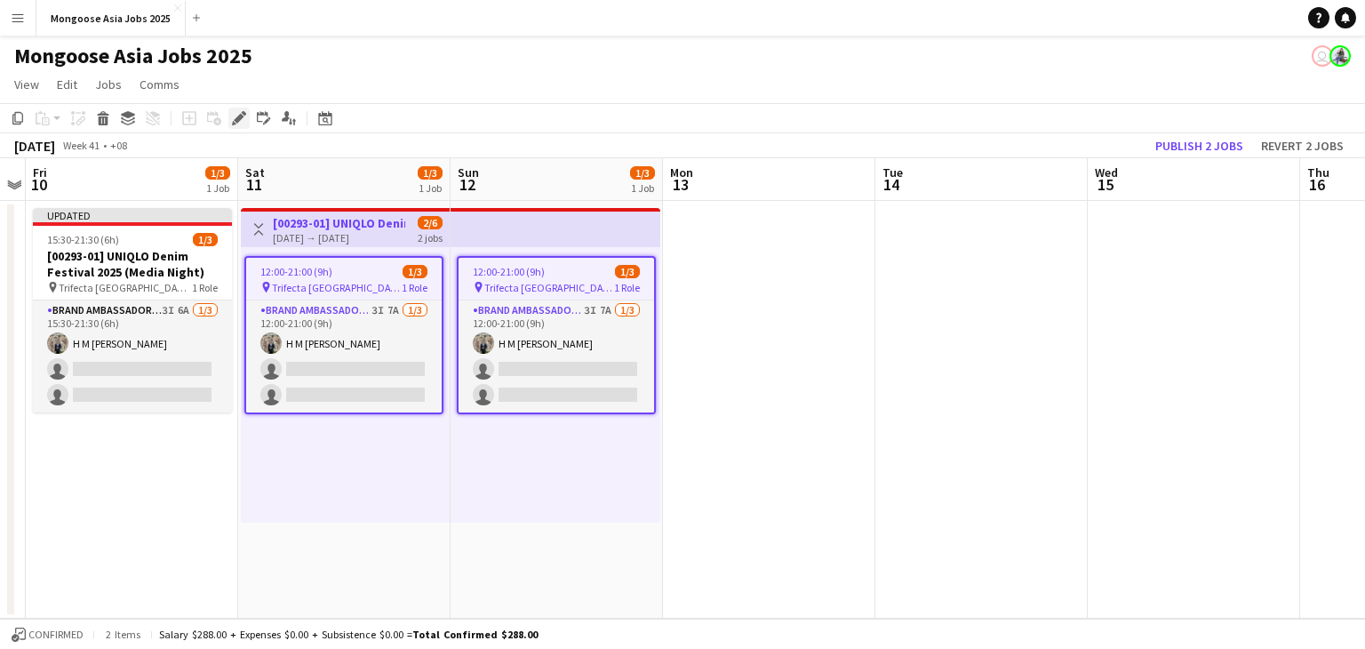
click at [233, 112] on icon "Edit" at bounding box center [239, 118] width 14 height 14
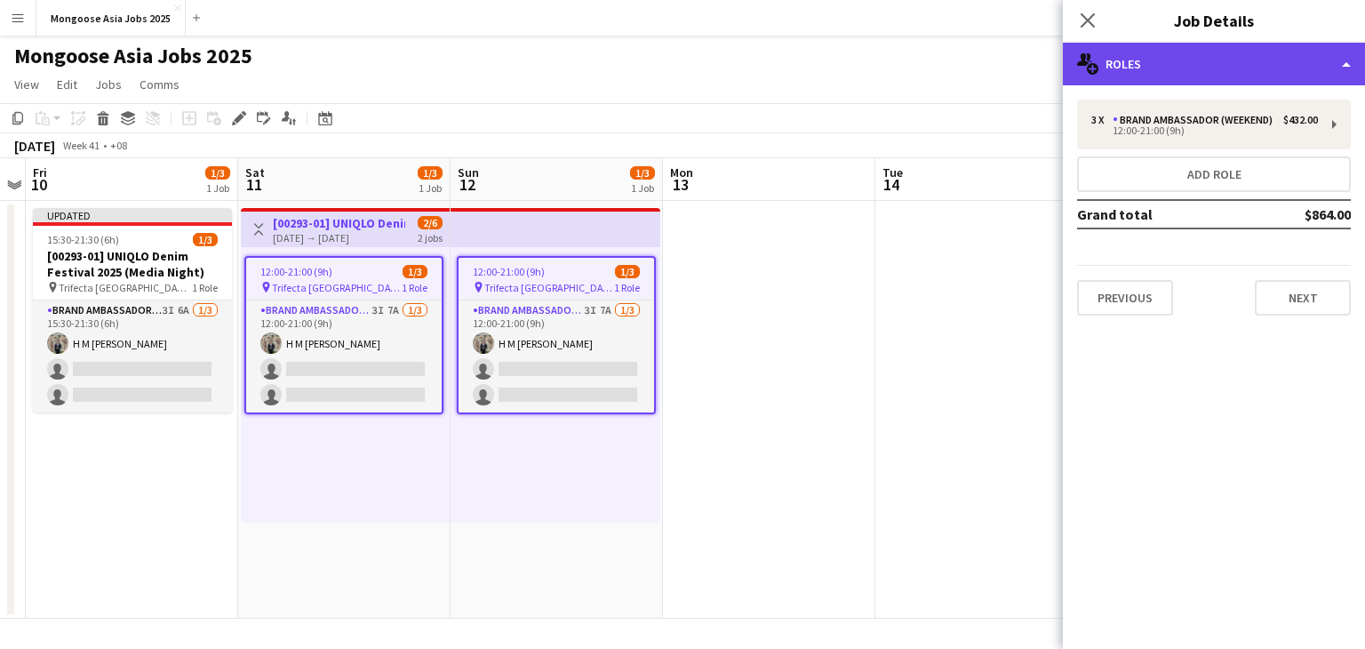
click at [1214, 54] on div "multiple-users-add Roles" at bounding box center [1214, 64] width 302 height 43
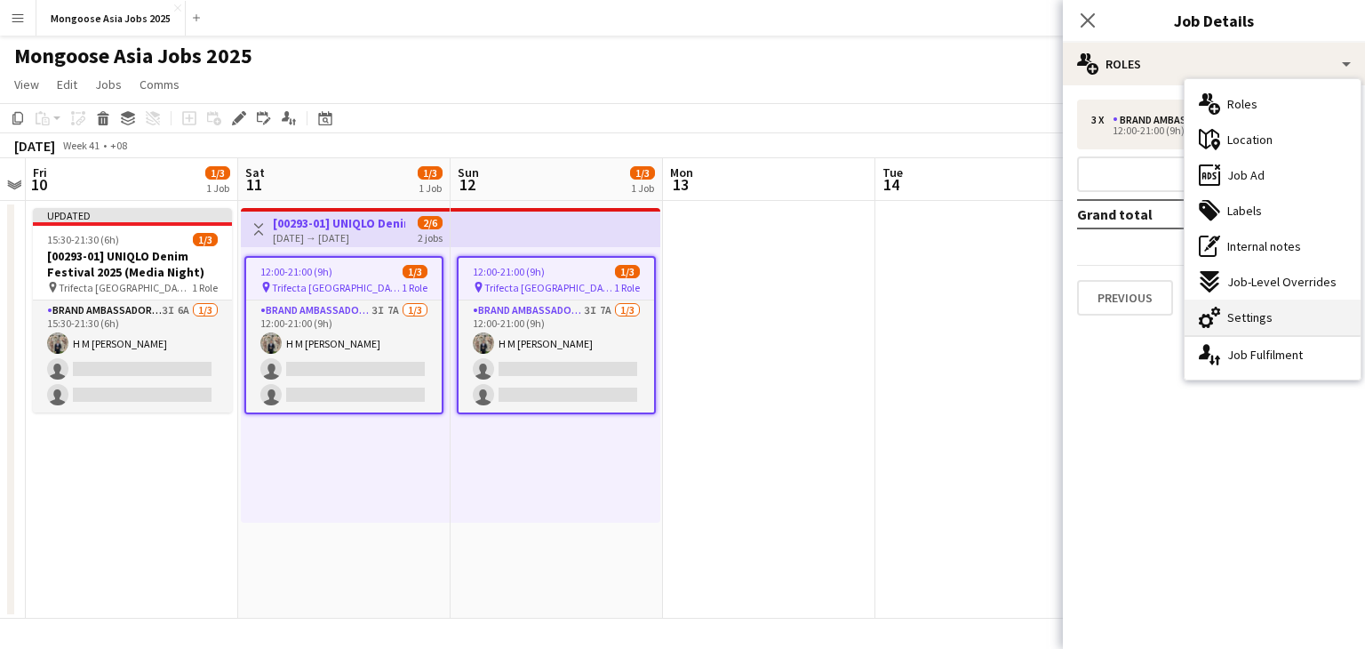
click at [1272, 313] on div "cog-double-3 Settings" at bounding box center [1272, 317] width 176 height 36
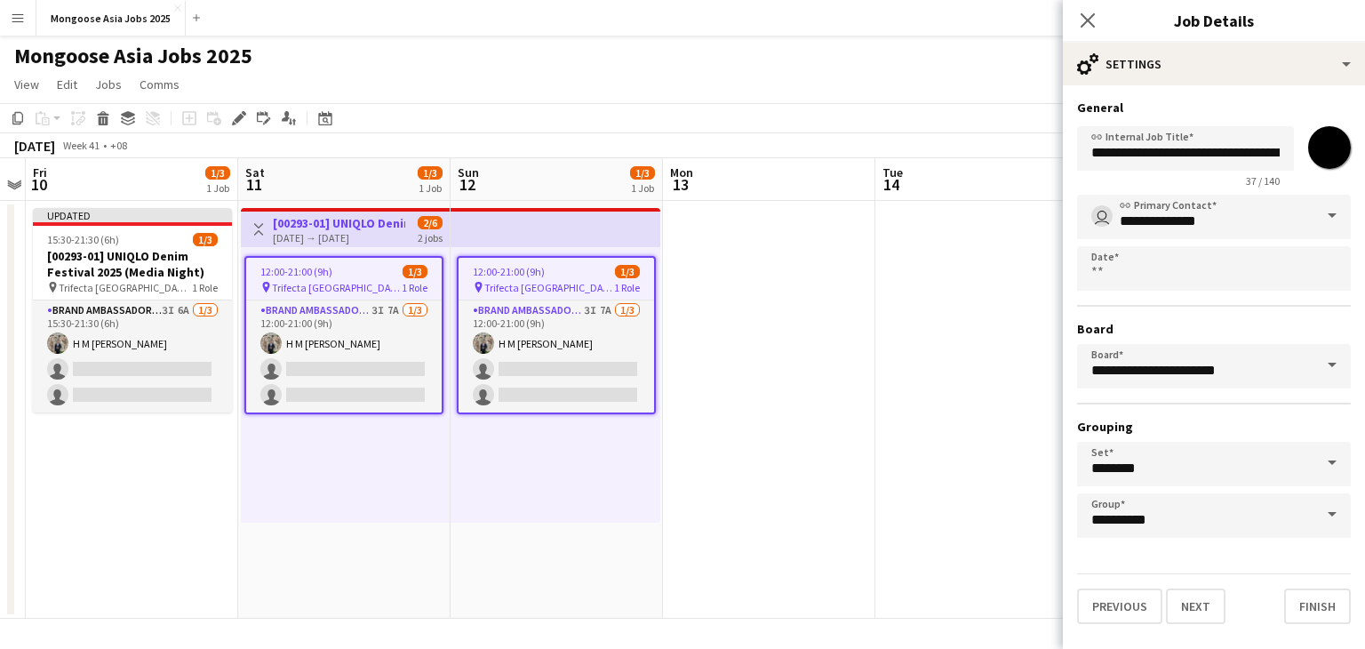
click at [1334, 142] on input "*******" at bounding box center [1329, 147] width 64 height 64
type input "*******"
click at [1315, 598] on button "Finish" at bounding box center [1317, 606] width 67 height 36
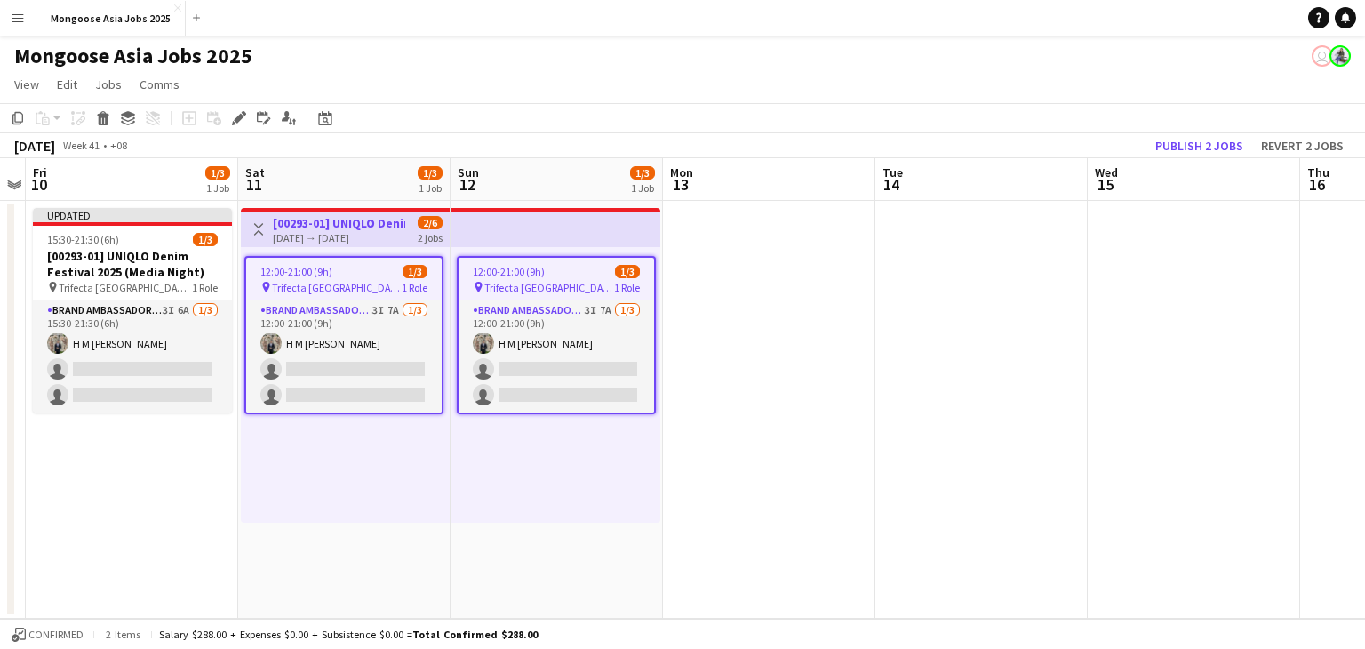
click at [505, 275] on span "12:00-21:00 (9h)" at bounding box center [509, 271] width 72 height 13
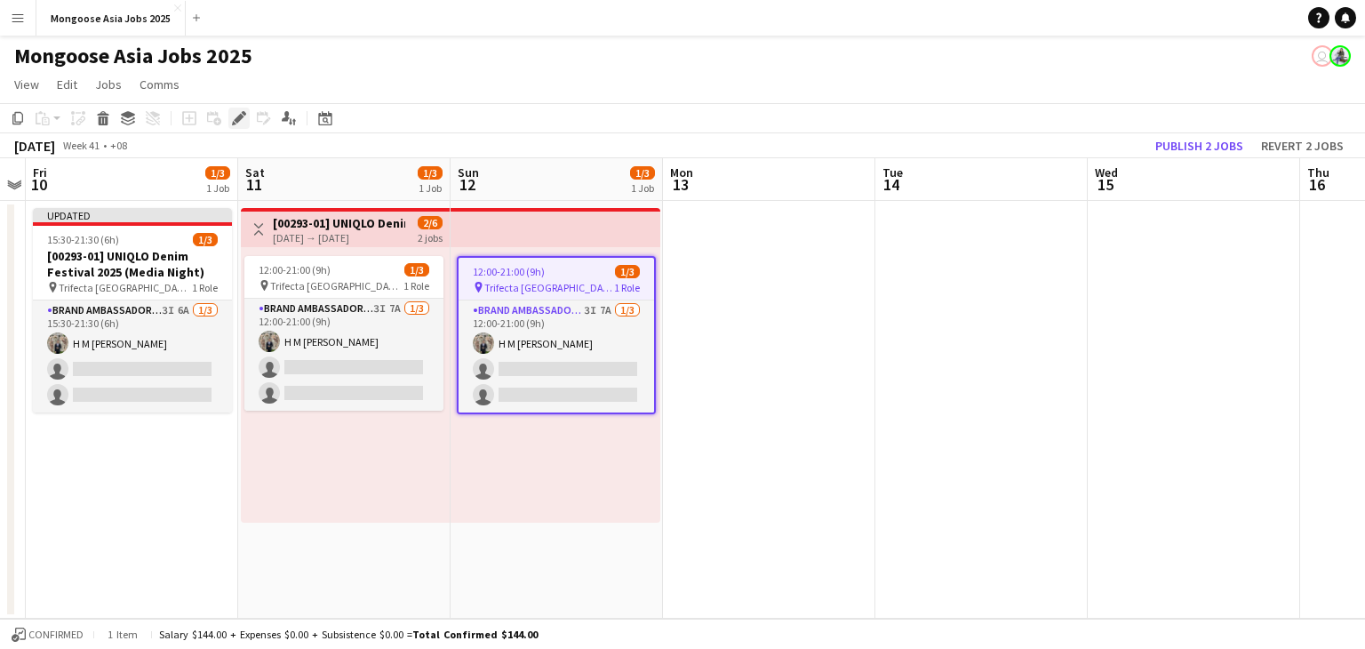
click at [228, 122] on div "Edit" at bounding box center [238, 117] width 21 height 21
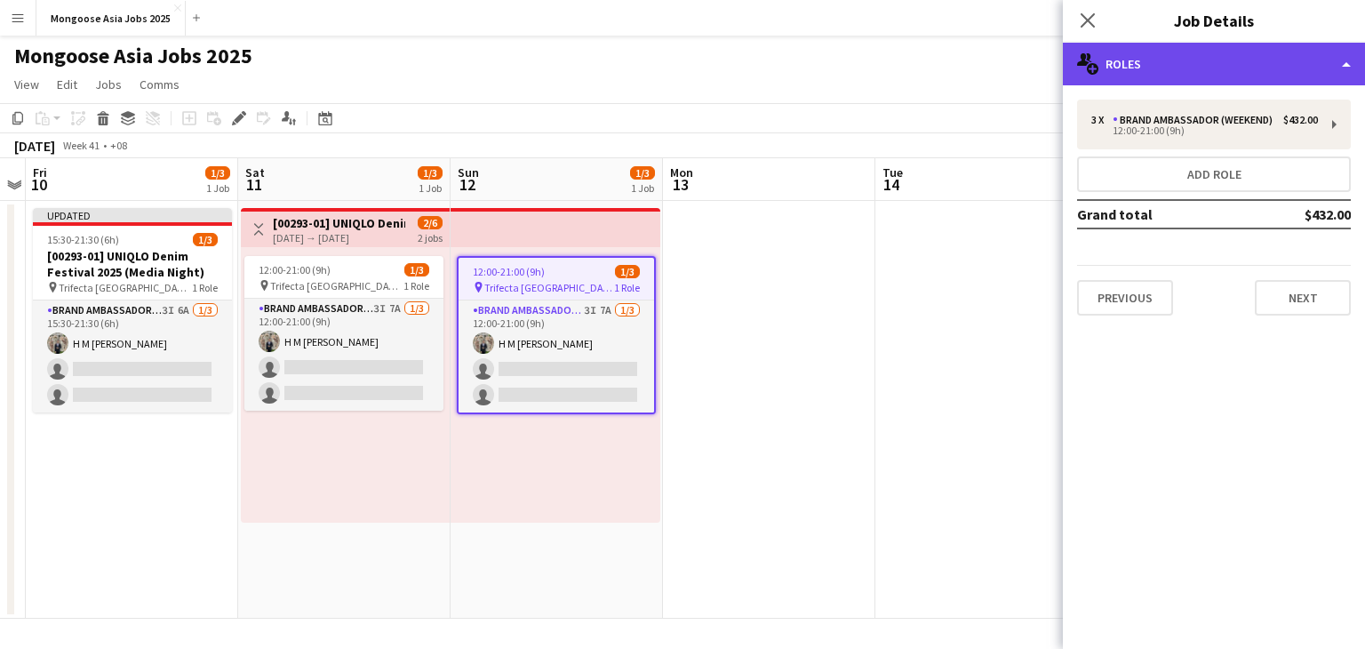
click at [1176, 78] on div "multiple-users-add Roles" at bounding box center [1214, 64] width 302 height 43
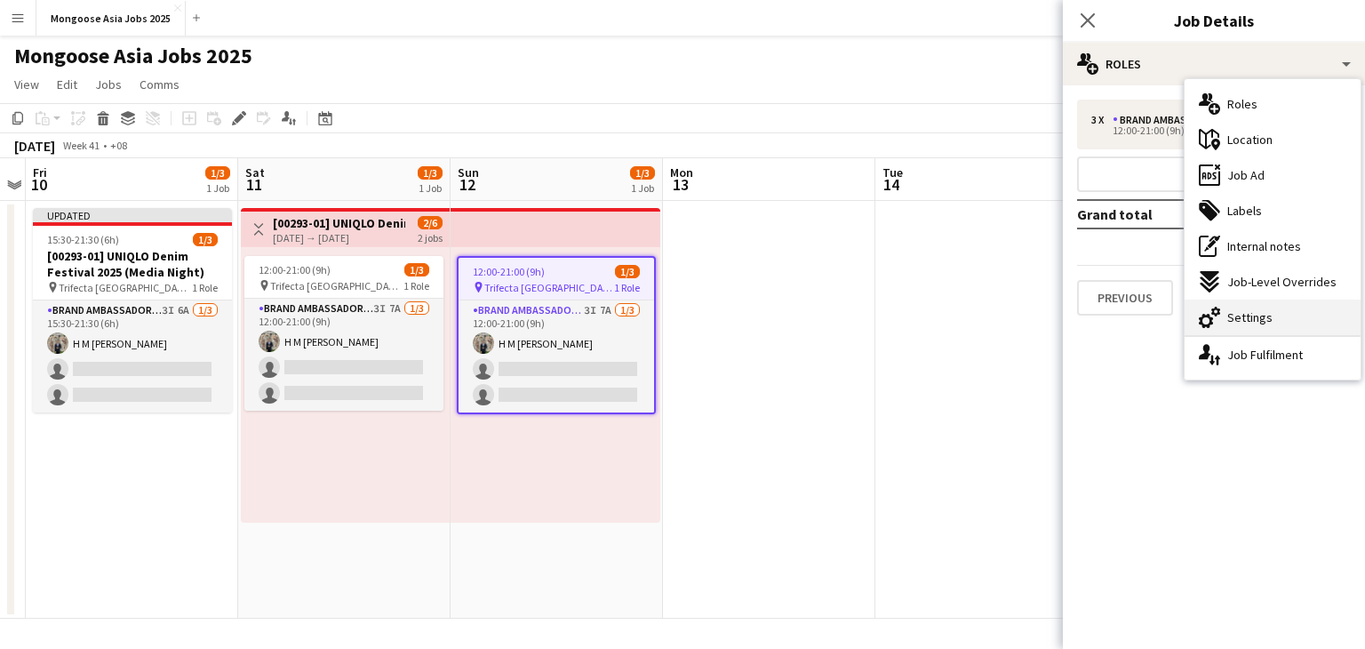
click at [1254, 324] on span "Settings" at bounding box center [1249, 317] width 45 height 16
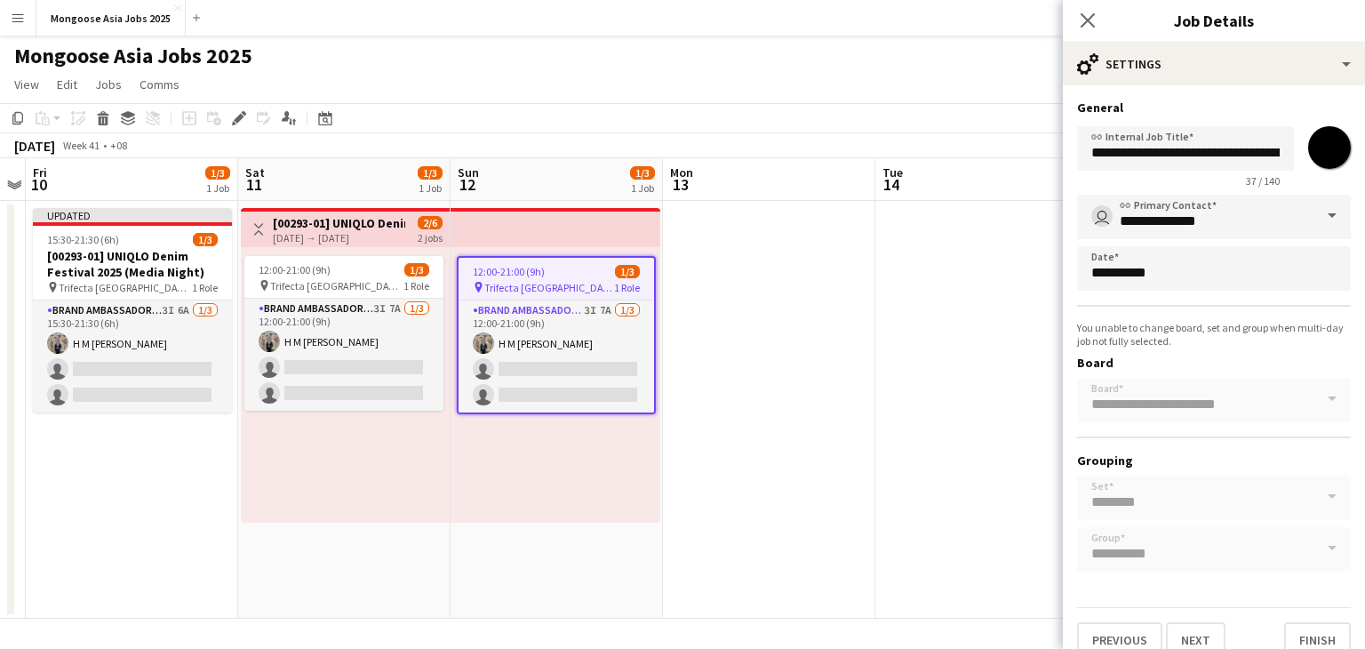
click at [1329, 143] on input "*******" at bounding box center [1329, 147] width 64 height 64
click at [1080, 26] on icon at bounding box center [1087, 20] width 17 height 17
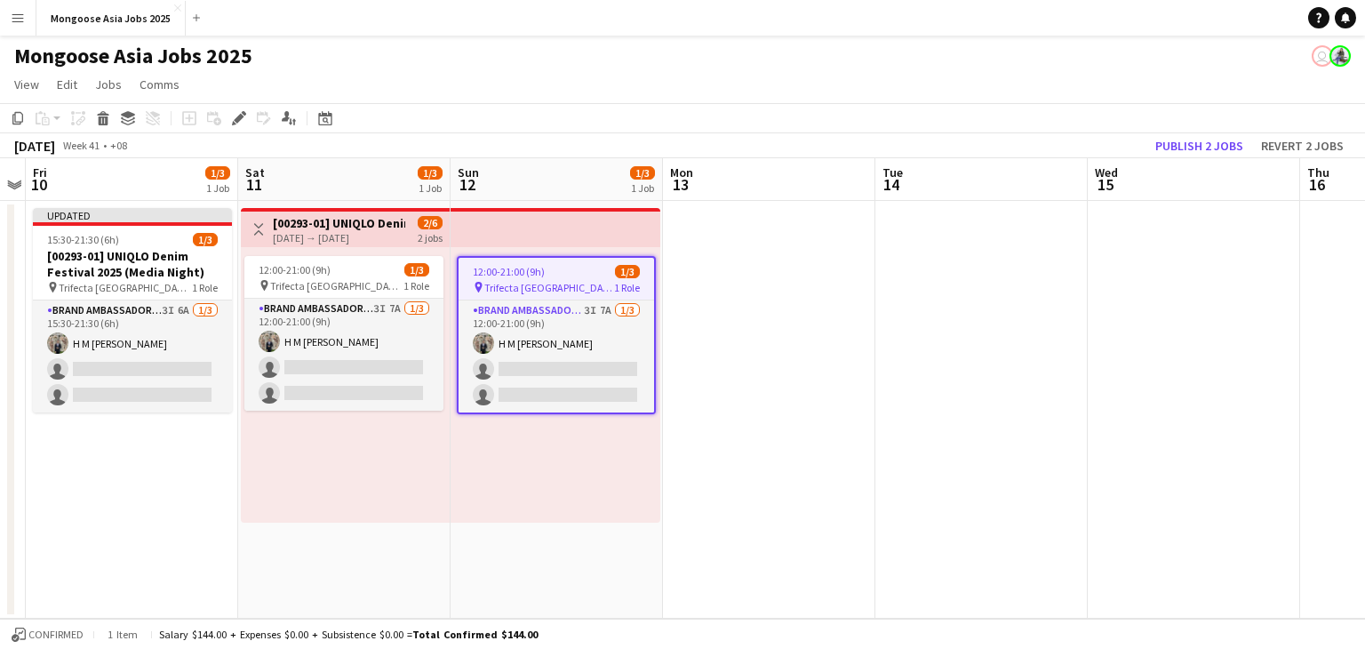
click at [323, 281] on span "Trifecta [GEOGRAPHIC_DATA]" at bounding box center [336, 285] width 133 height 13
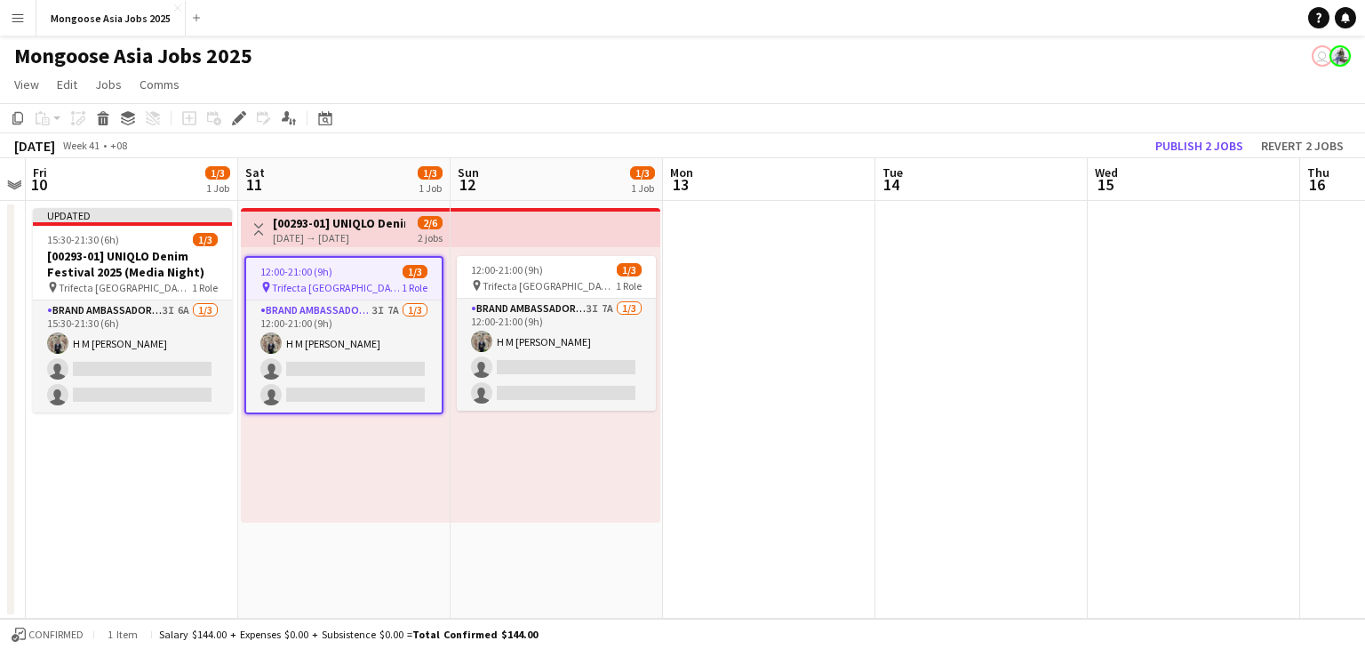
click at [227, 115] on div "Add job Add linked Job Edit Edit linked Job Applicants" at bounding box center [231, 117] width 136 height 21
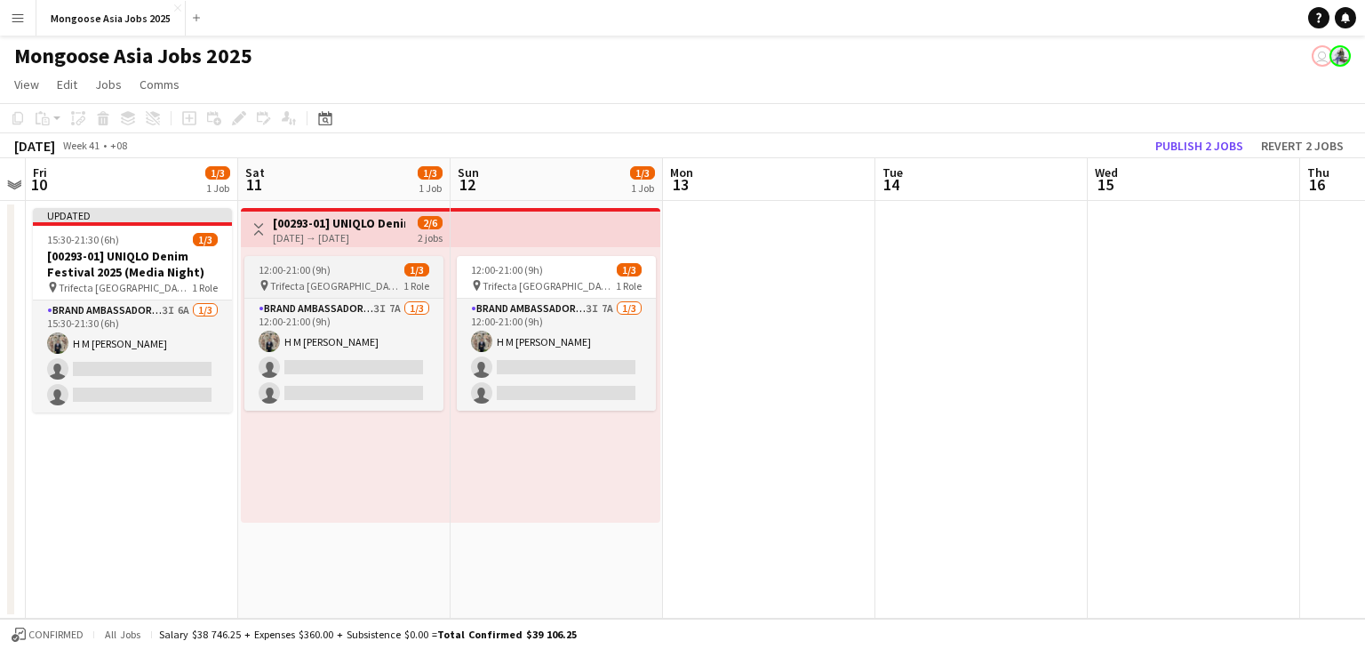
click at [330, 259] on app-job-card "12:00-21:00 (9h) 1/3 pin Trifecta Singapore 1 Role Brand Ambassador (weekend) 3…" at bounding box center [343, 333] width 199 height 155
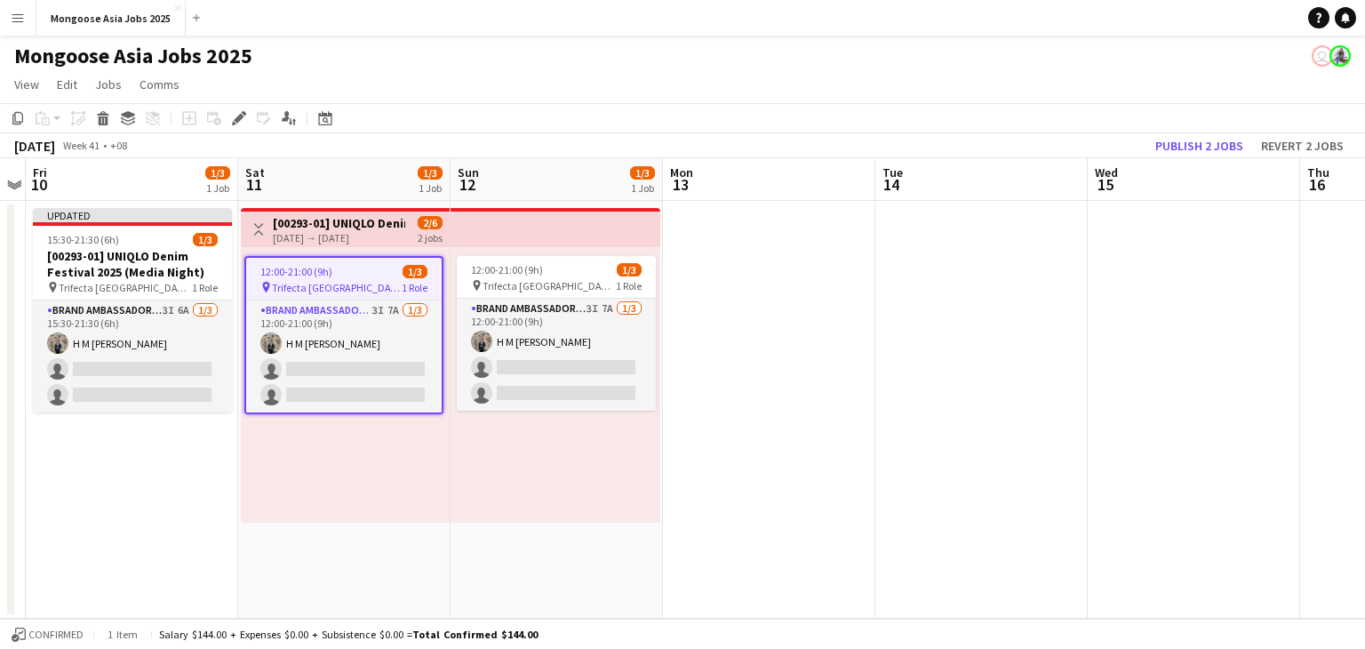
click at [246, 118] on div "Edit" at bounding box center [238, 117] width 21 height 21
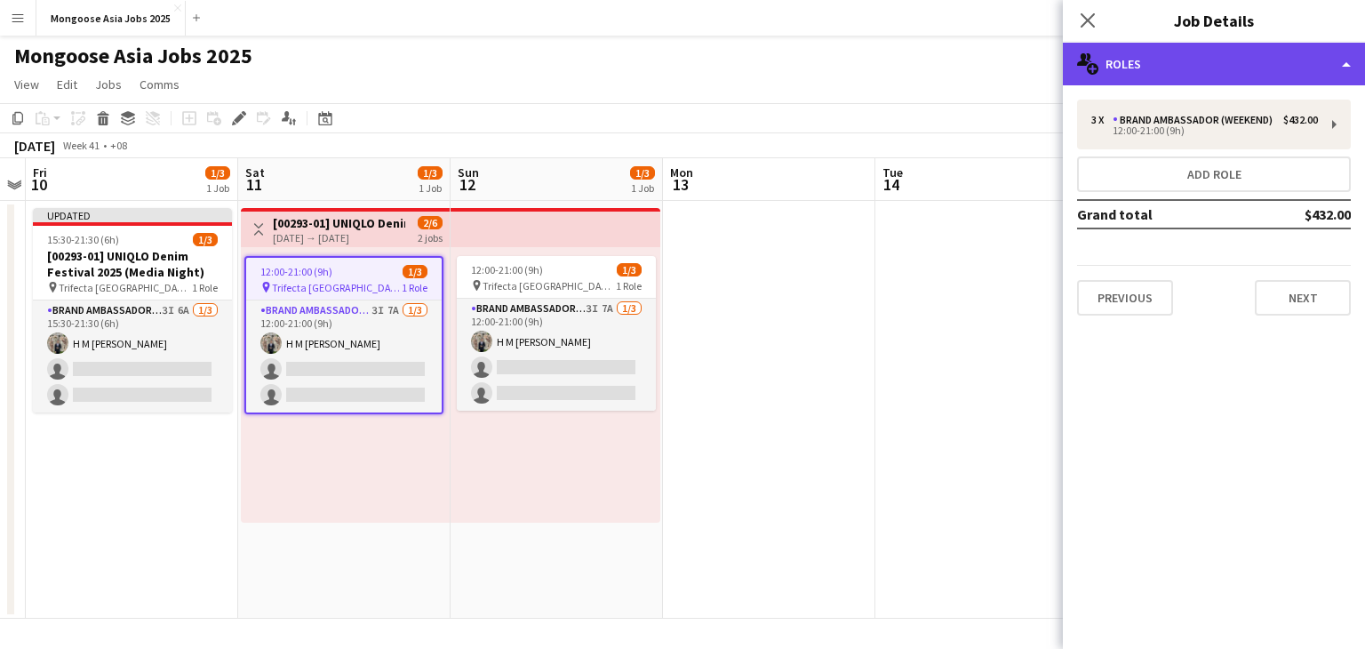
click at [1214, 79] on div "multiple-users-add Roles" at bounding box center [1214, 64] width 302 height 43
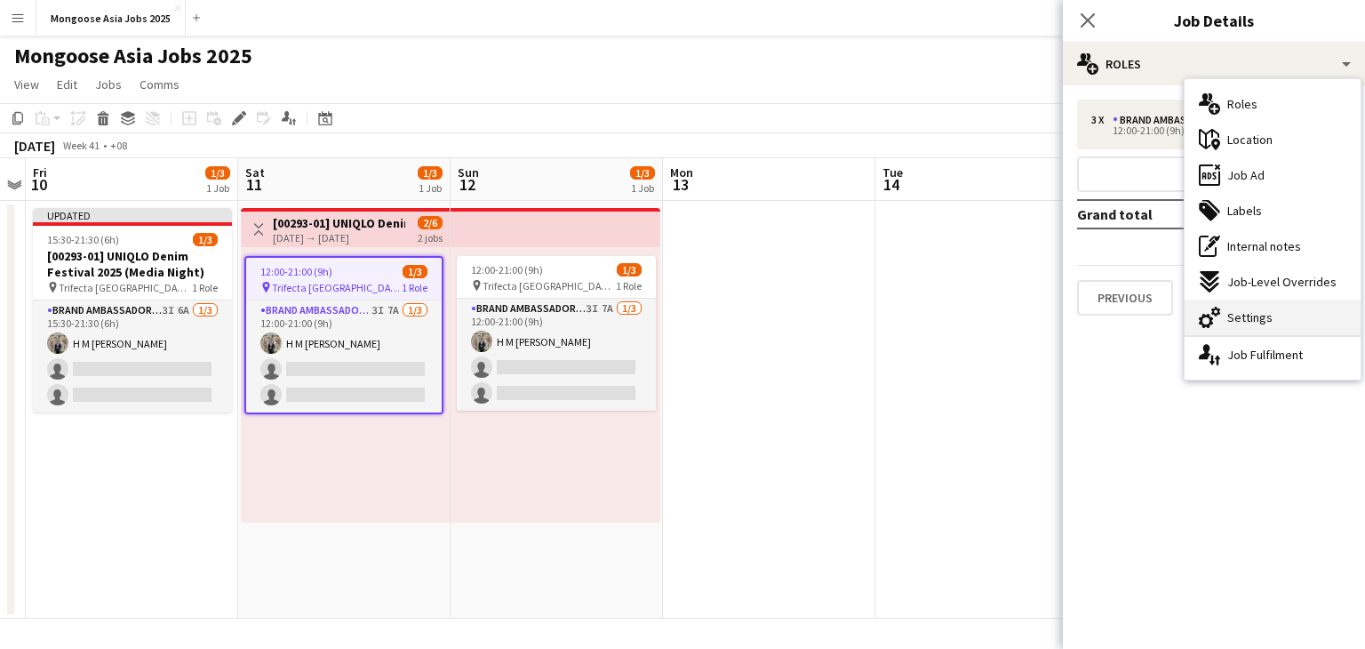
click at [1244, 321] on span "Settings" at bounding box center [1249, 317] width 45 height 16
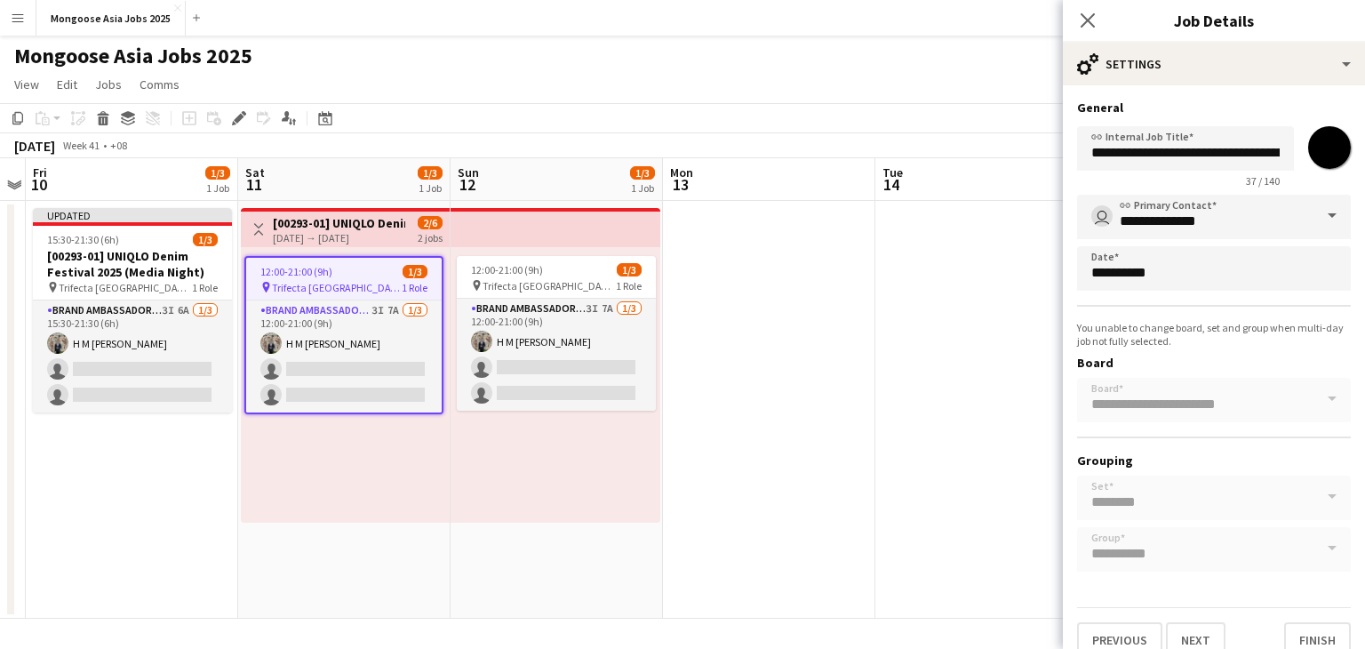
click at [1318, 140] on input "*******" at bounding box center [1329, 147] width 64 height 64
drag, startPoint x: 1091, startPoint y: 20, endPoint x: 1032, endPoint y: 22, distance: 58.7
click at [1091, 20] on icon "Close pop-in" at bounding box center [1087, 20] width 14 height 14
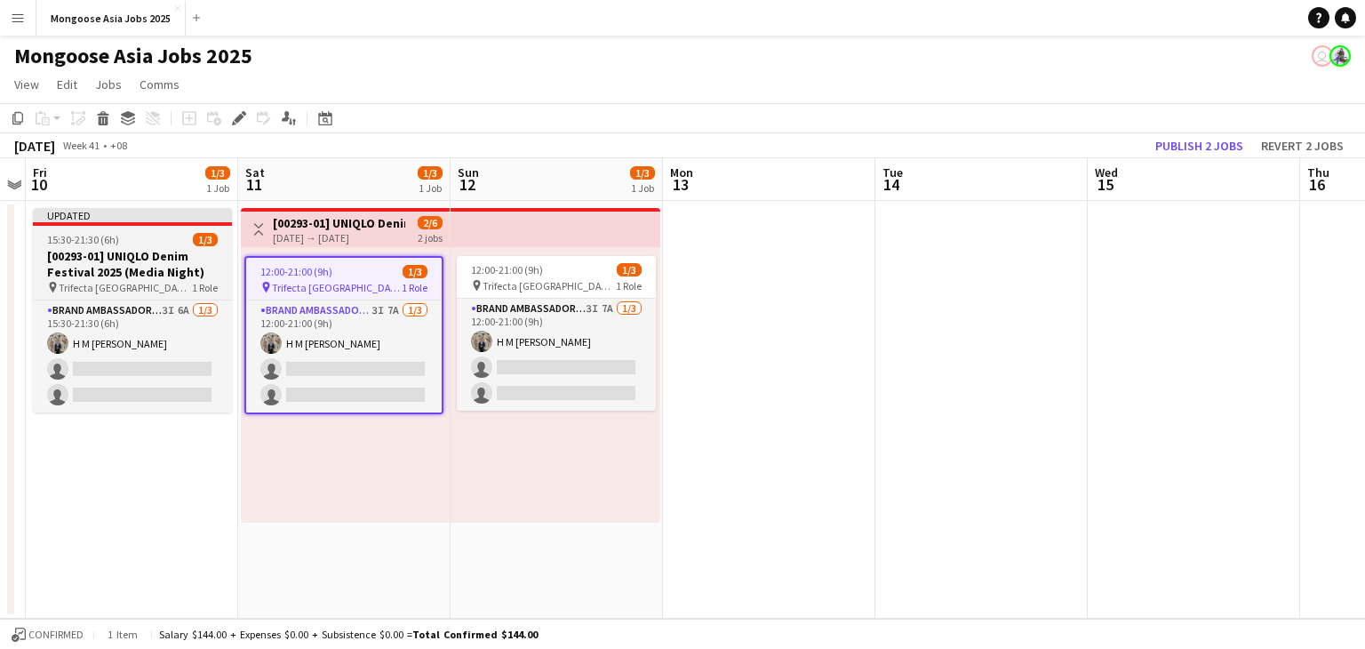
click at [133, 255] on h3 "[00293-01] UNIQLO Denim Festival 2025 (Media Night)" at bounding box center [132, 264] width 199 height 32
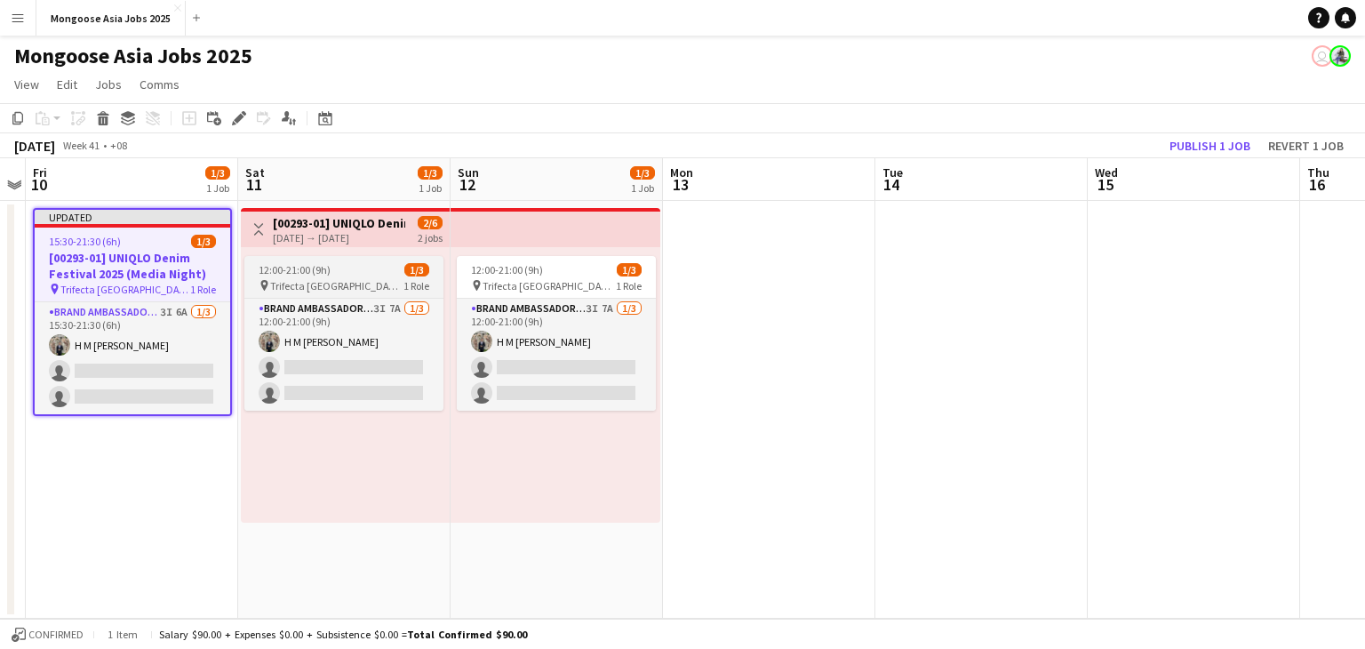
click at [305, 269] on span "12:00-21:00 (9h)" at bounding box center [295, 269] width 72 height 13
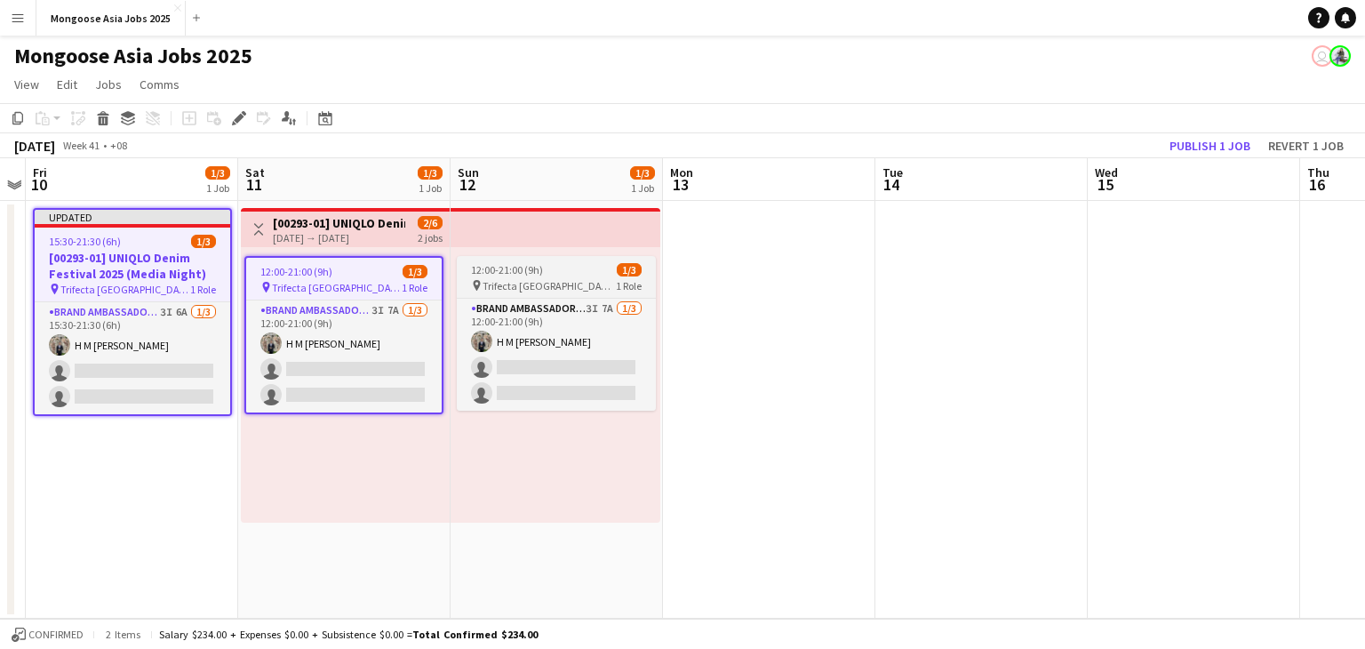
click at [525, 274] on span "12:00-21:00 (9h)" at bounding box center [507, 269] width 72 height 13
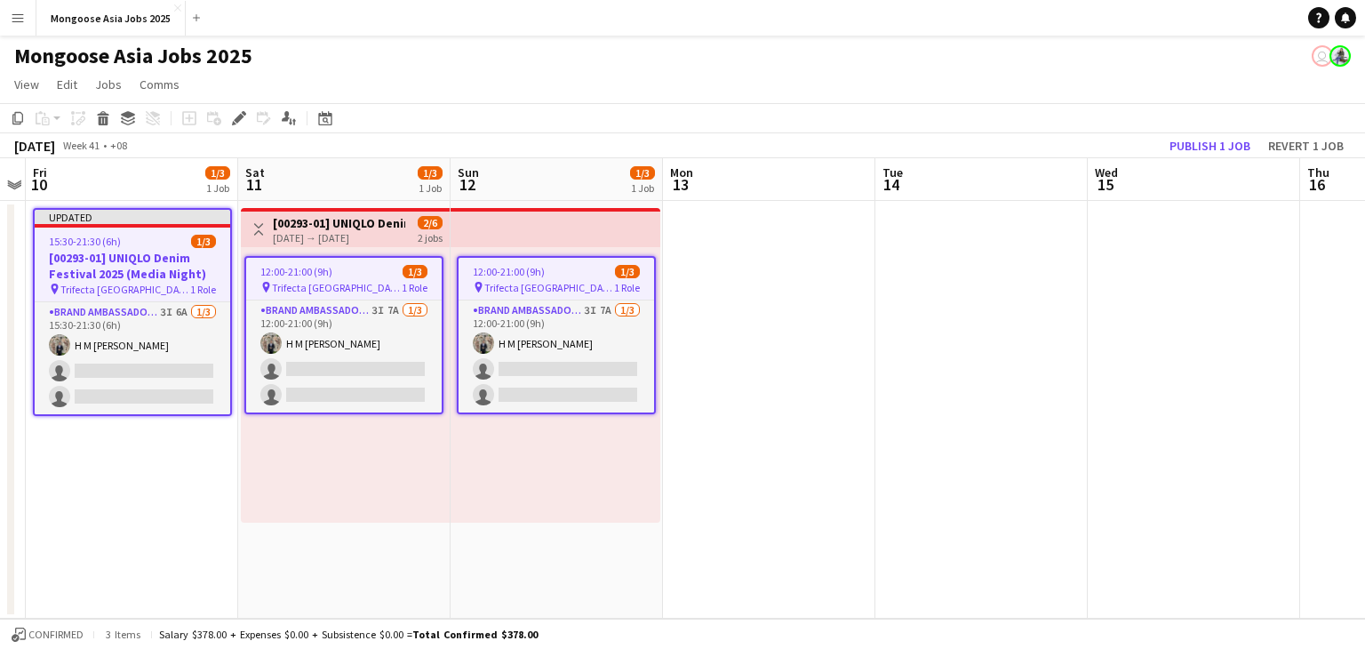
click at [895, 339] on app-date-cell at bounding box center [981, 410] width 212 height 418
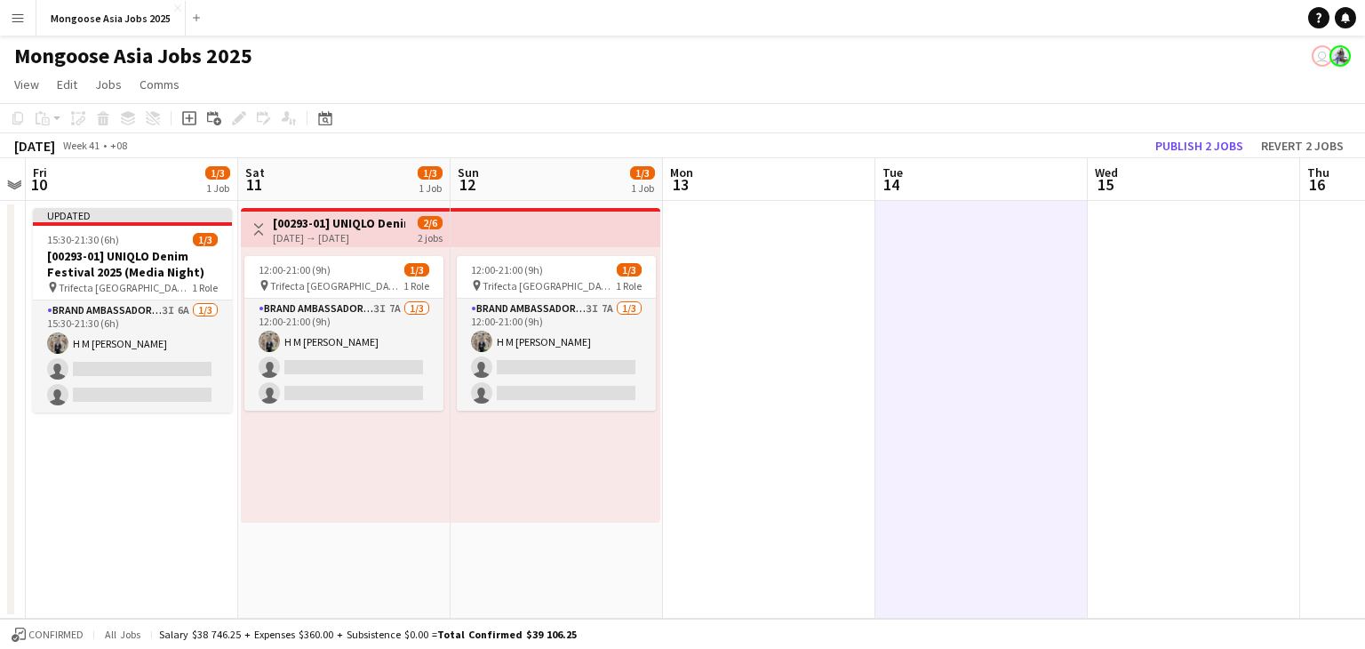
click at [597, 218] on app-top-bar at bounding box center [555, 227] width 210 height 39
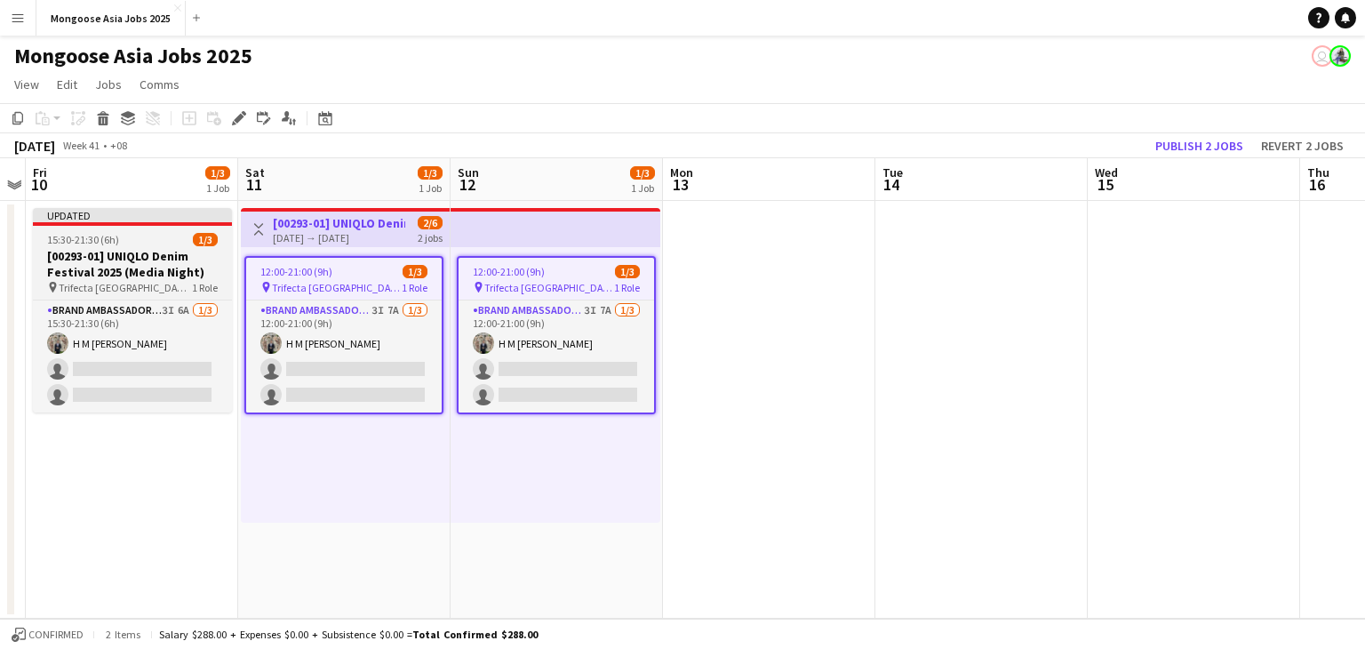
click at [128, 249] on h3 "[00293-01] UNIQLO Denim Festival 2025 (Media Night)" at bounding box center [132, 264] width 199 height 32
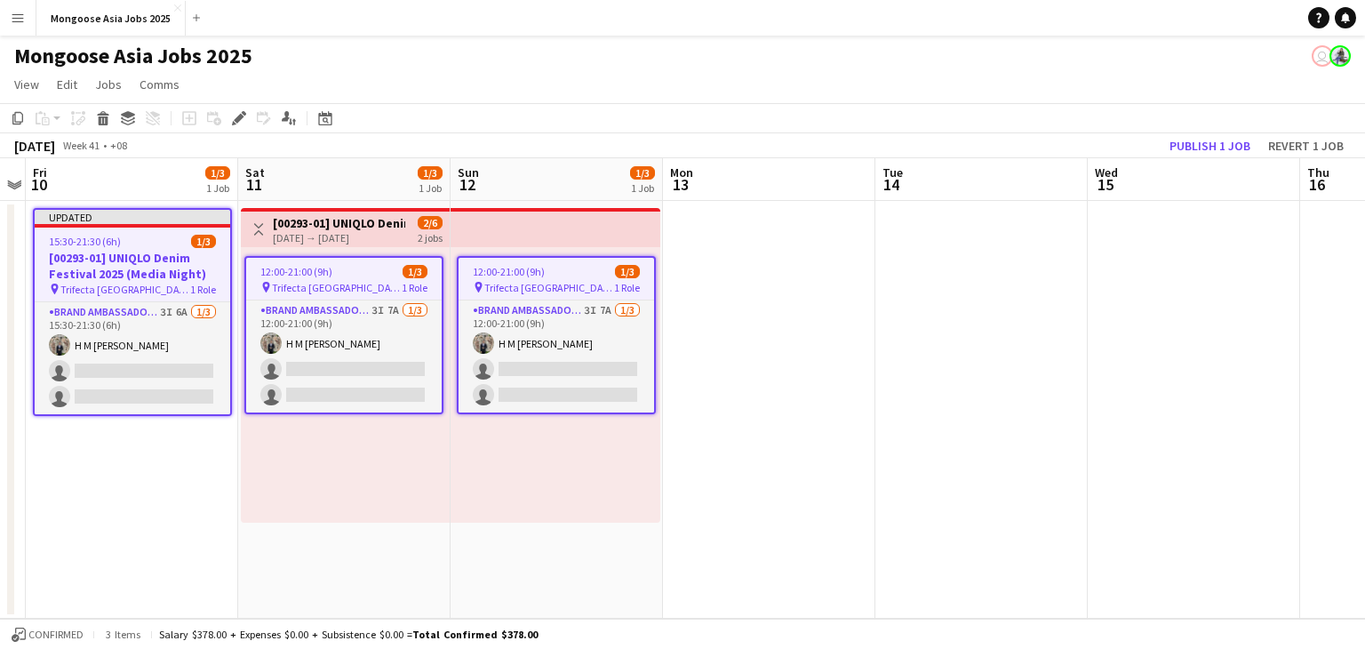
click at [144, 275] on h3 "[00293-01] UNIQLO Denim Festival 2025 (Media Night)" at bounding box center [132, 266] width 195 height 32
click at [124, 503] on app-date-cell "Updated 15:30-21:30 (6h) 1/3 [00293-01] UNIQLO Denim Festival 2025 (Media Night…" at bounding box center [132, 410] width 212 height 418
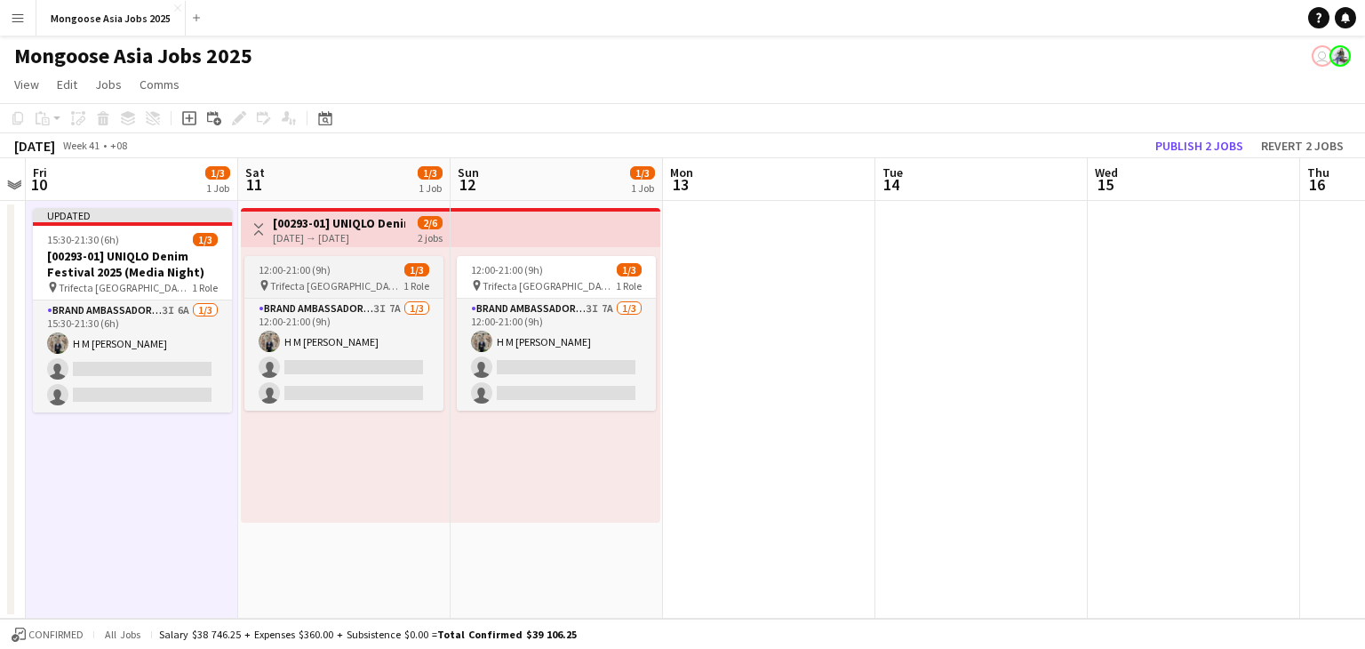
click at [321, 289] on span "Trifecta [GEOGRAPHIC_DATA]" at bounding box center [336, 285] width 133 height 13
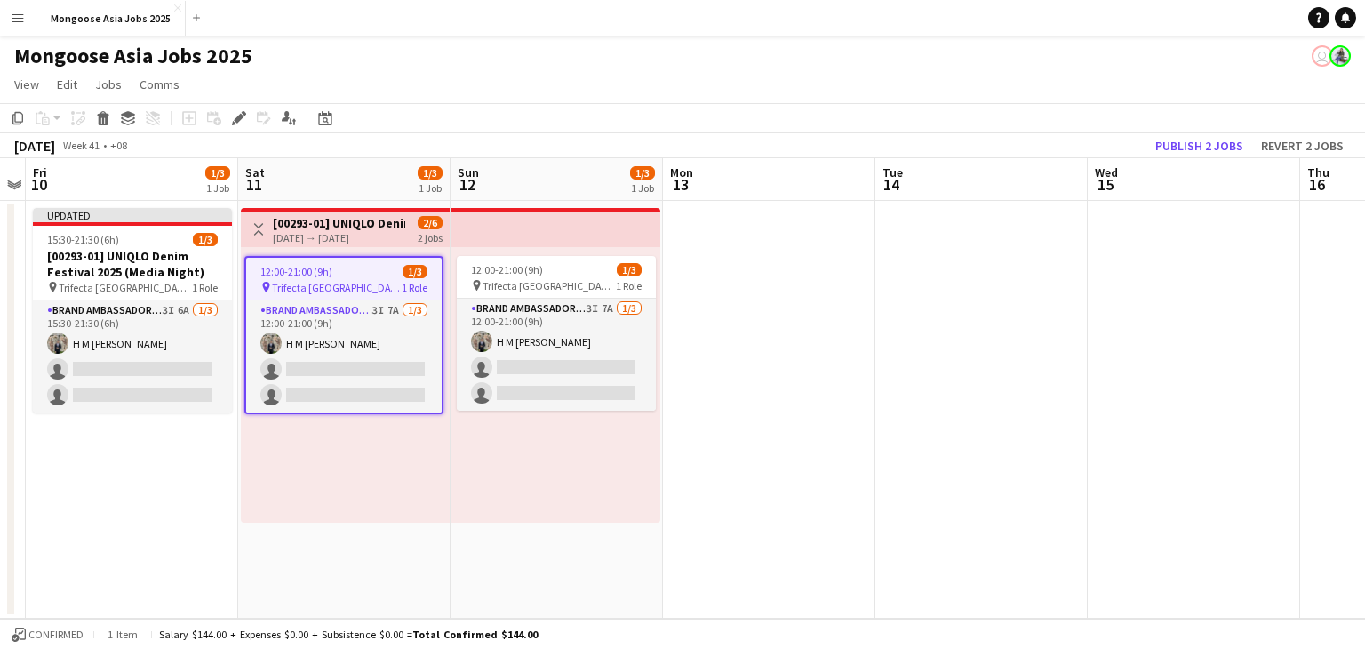
click at [338, 239] on div "[DATE] → [DATE]" at bounding box center [339, 237] width 132 height 13
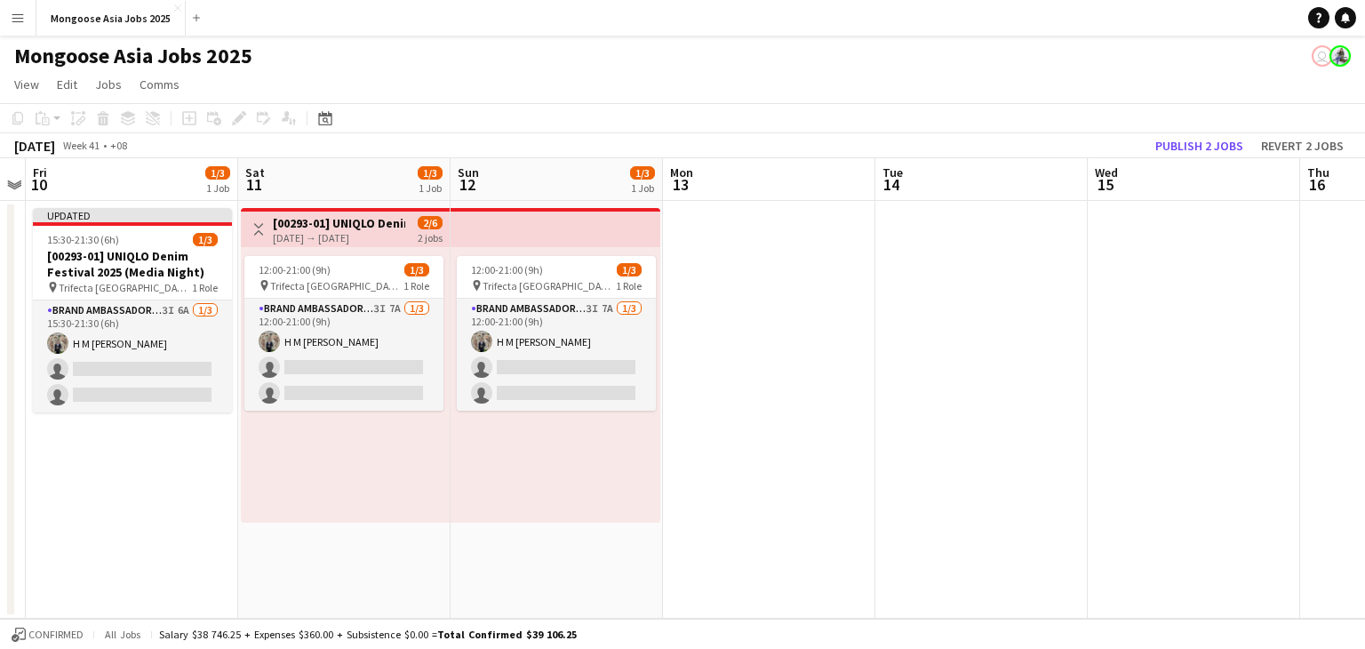
click at [768, 330] on app-date-cell at bounding box center [769, 410] width 212 height 418
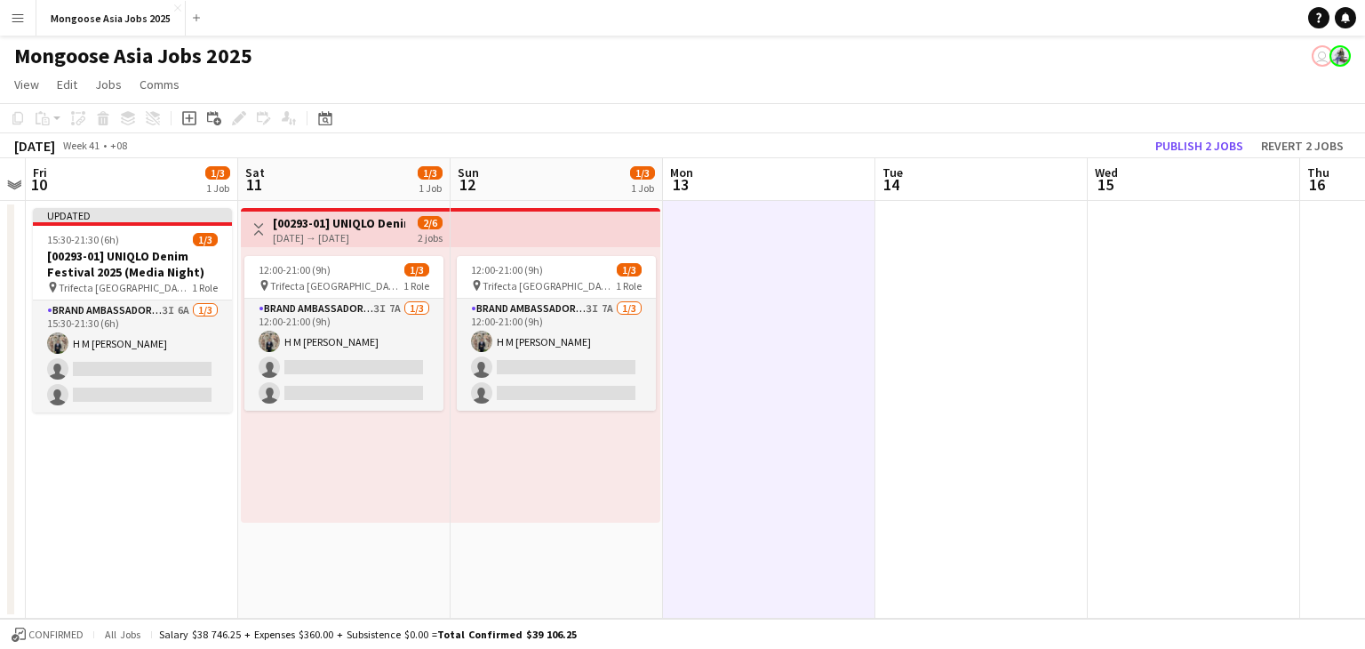
click at [398, 471] on div "12:00-21:00 (9h) 1/3 pin Trifecta Singapore 1 Role Brand Ambassador (weekend) 3…" at bounding box center [345, 384] width 209 height 275
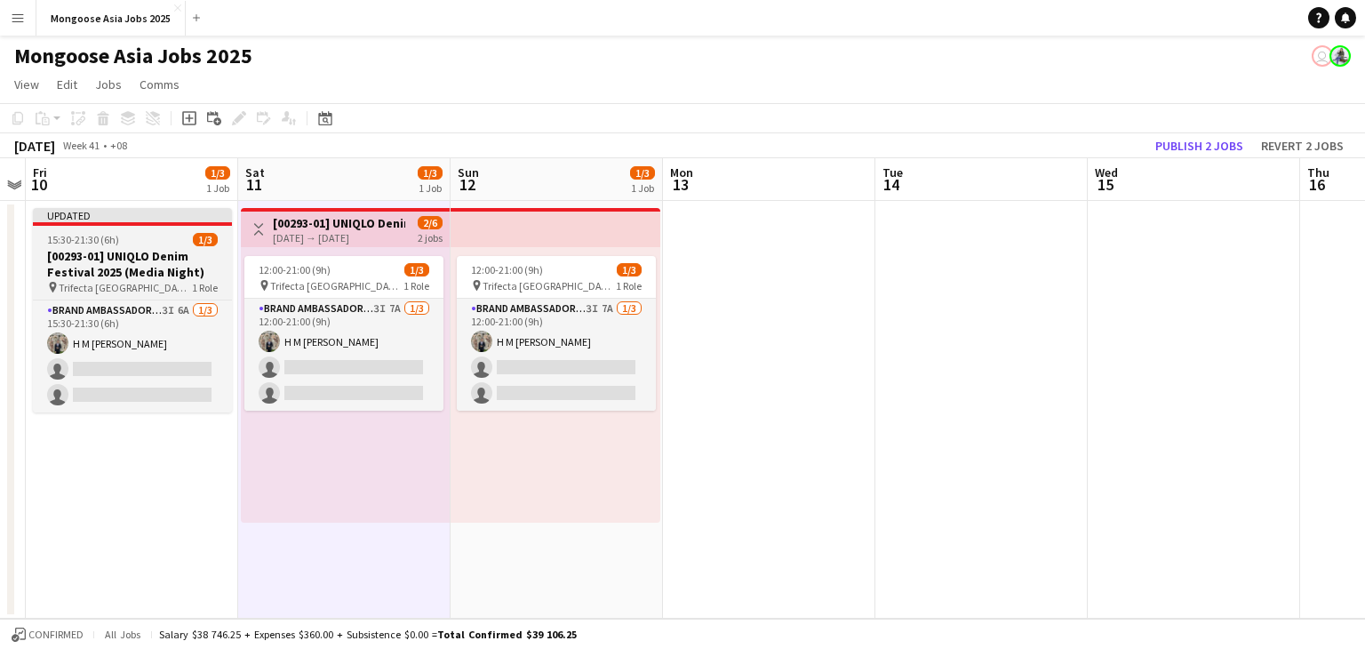
click at [92, 223] on div at bounding box center [132, 224] width 199 height 4
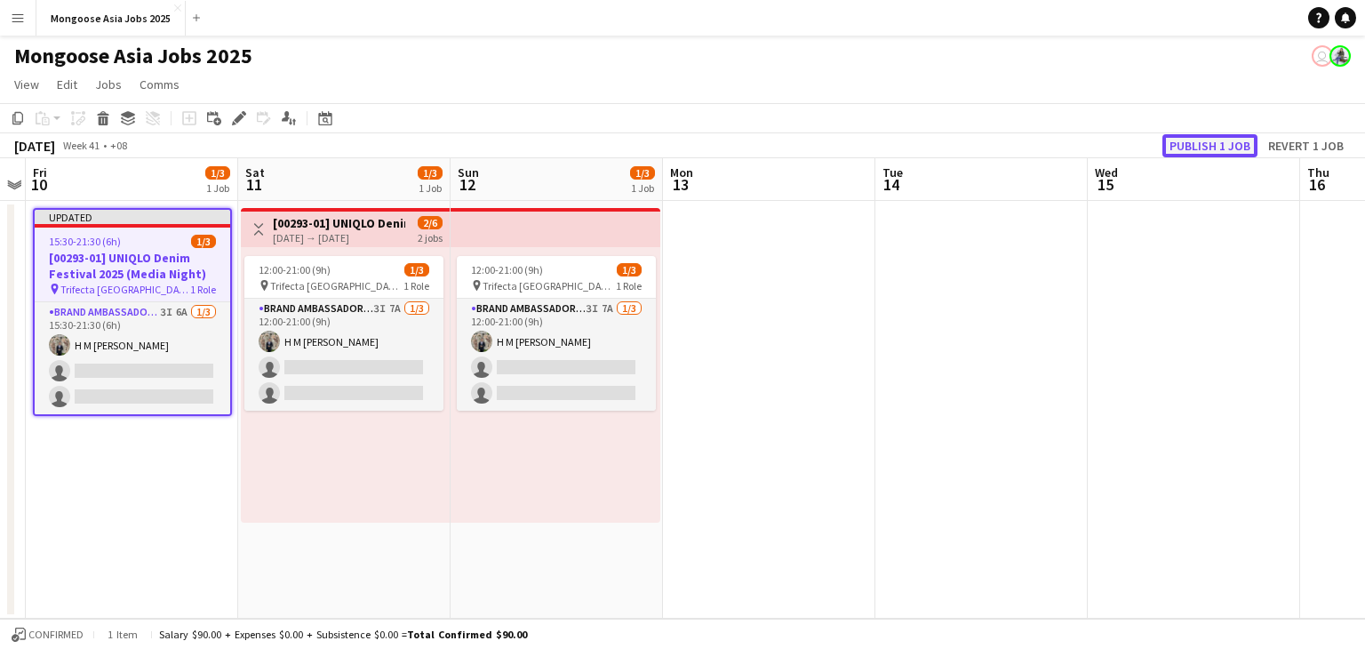
click at [1197, 148] on button "Publish 1 job" at bounding box center [1209, 145] width 95 height 23
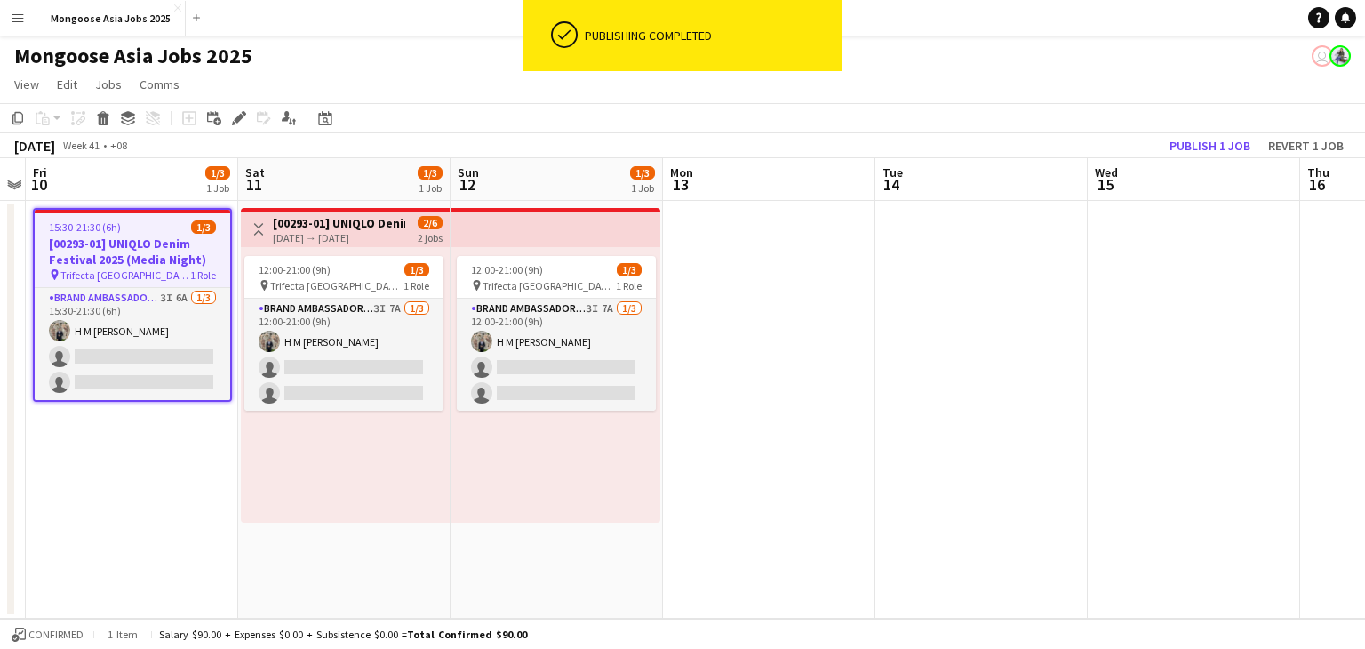
drag, startPoint x: 849, startPoint y: 320, endPoint x: 767, endPoint y: 285, distance: 89.6
click at [849, 318] on app-date-cell at bounding box center [769, 410] width 212 height 418
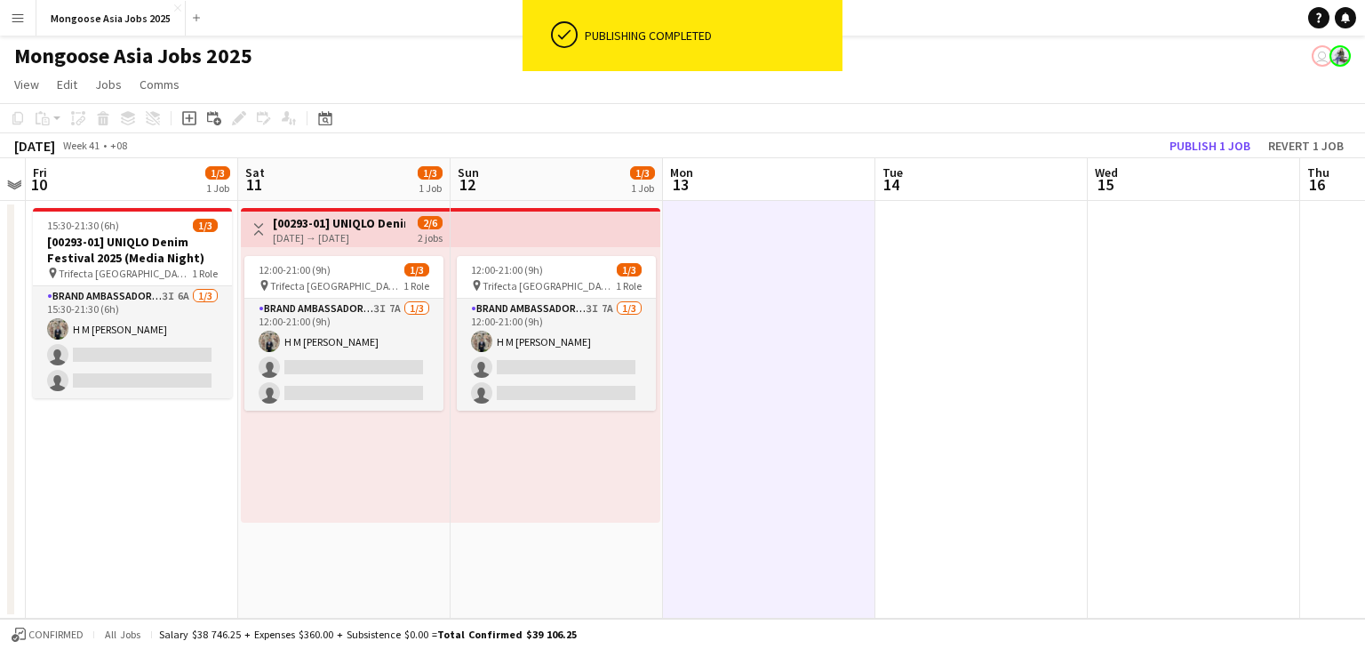
click at [291, 234] on div "[DATE] → [DATE]" at bounding box center [339, 237] width 132 height 13
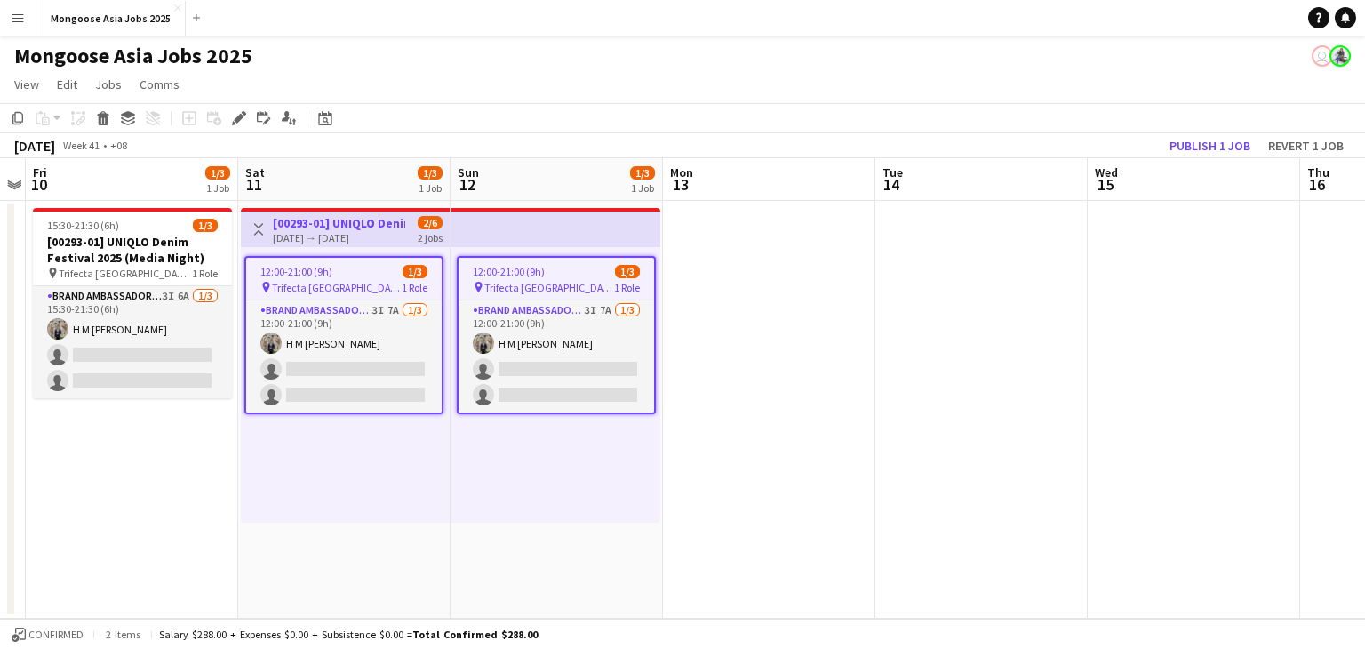
click at [217, 474] on app-date-cell "15:30-21:30 (6h) 1/3 [00293-01] UNIQLO Denim Festival 2025 (Media Night) pin Tr…" at bounding box center [132, 410] width 212 height 418
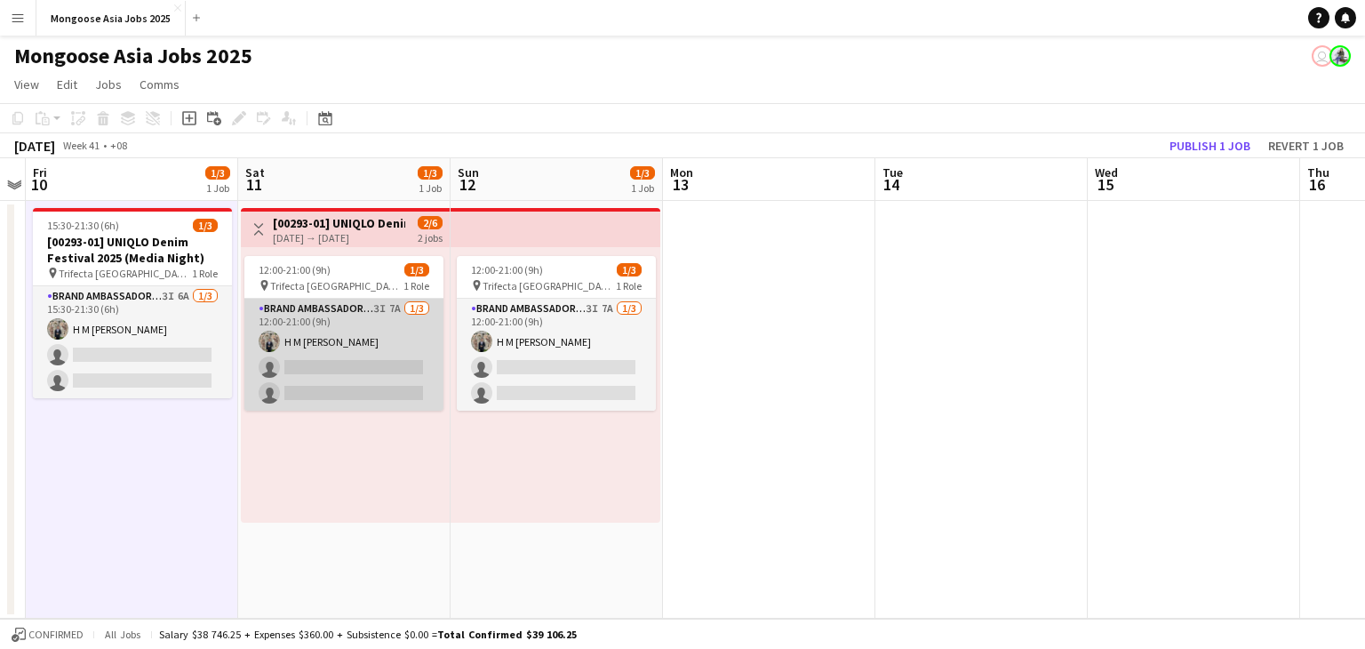
click at [351, 386] on app-card-role "Brand Ambassador (weekend) 3I 7A [DATE] 12:00-21:00 (9h) H M [PERSON_NAME] sing…" at bounding box center [343, 355] width 199 height 112
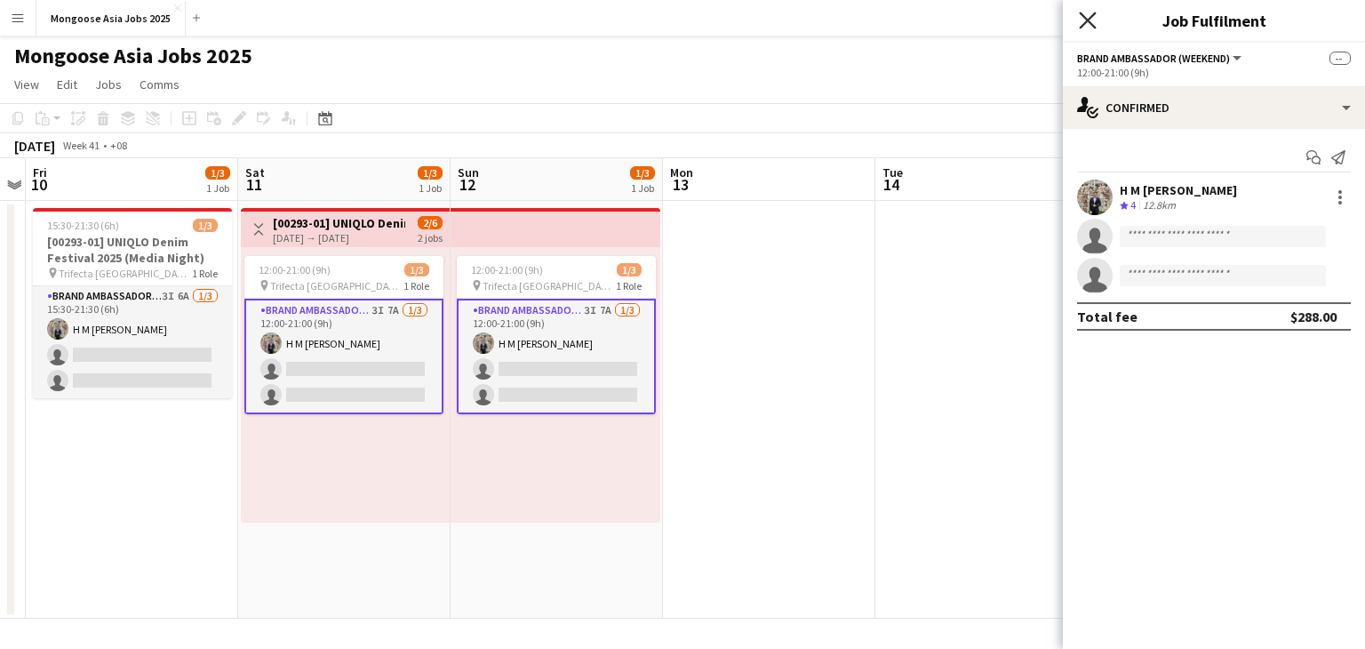
click at [1080, 19] on icon "Close pop-in" at bounding box center [1087, 20] width 17 height 17
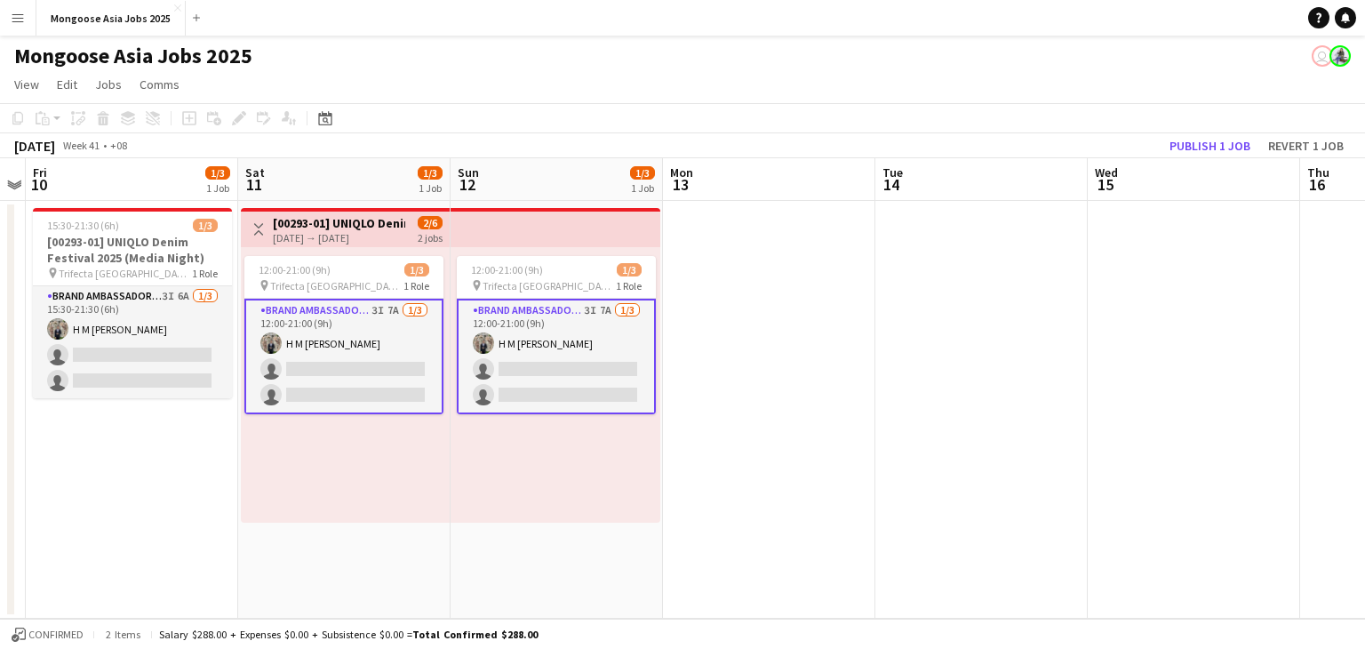
click at [571, 211] on app-top-bar at bounding box center [555, 227] width 210 height 39
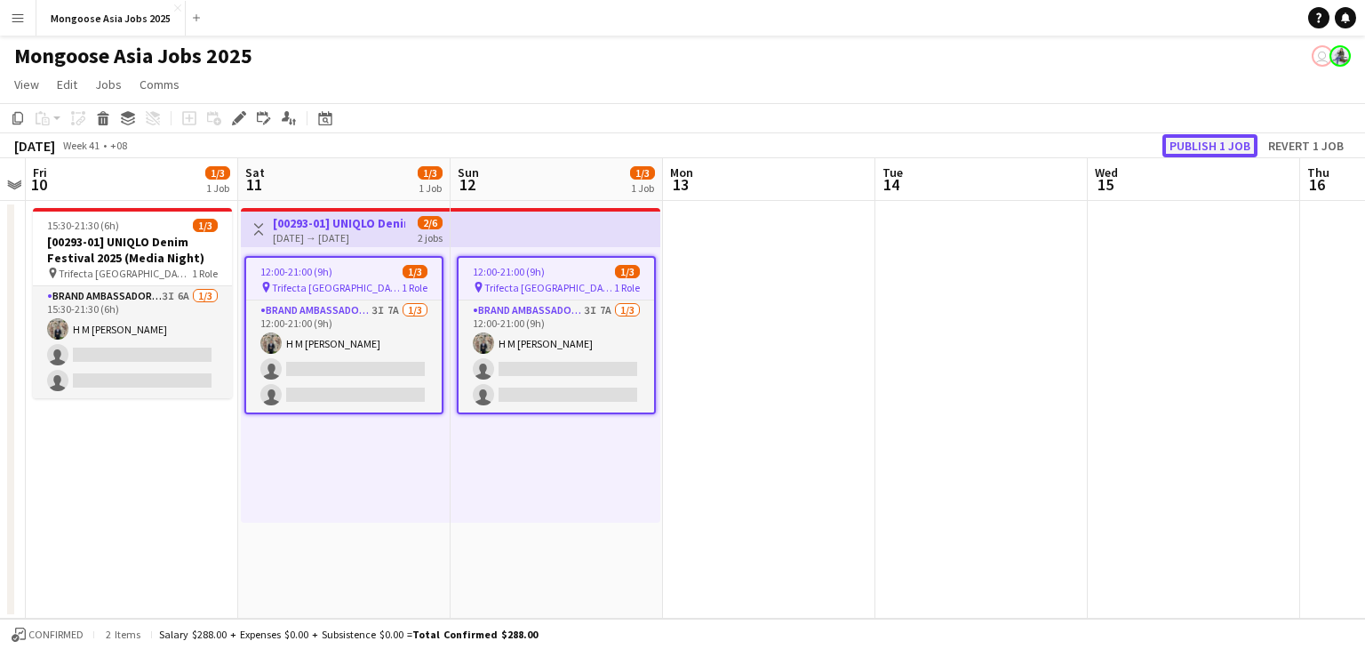
click at [1256, 146] on button "Publish 1 job" at bounding box center [1209, 145] width 95 height 23
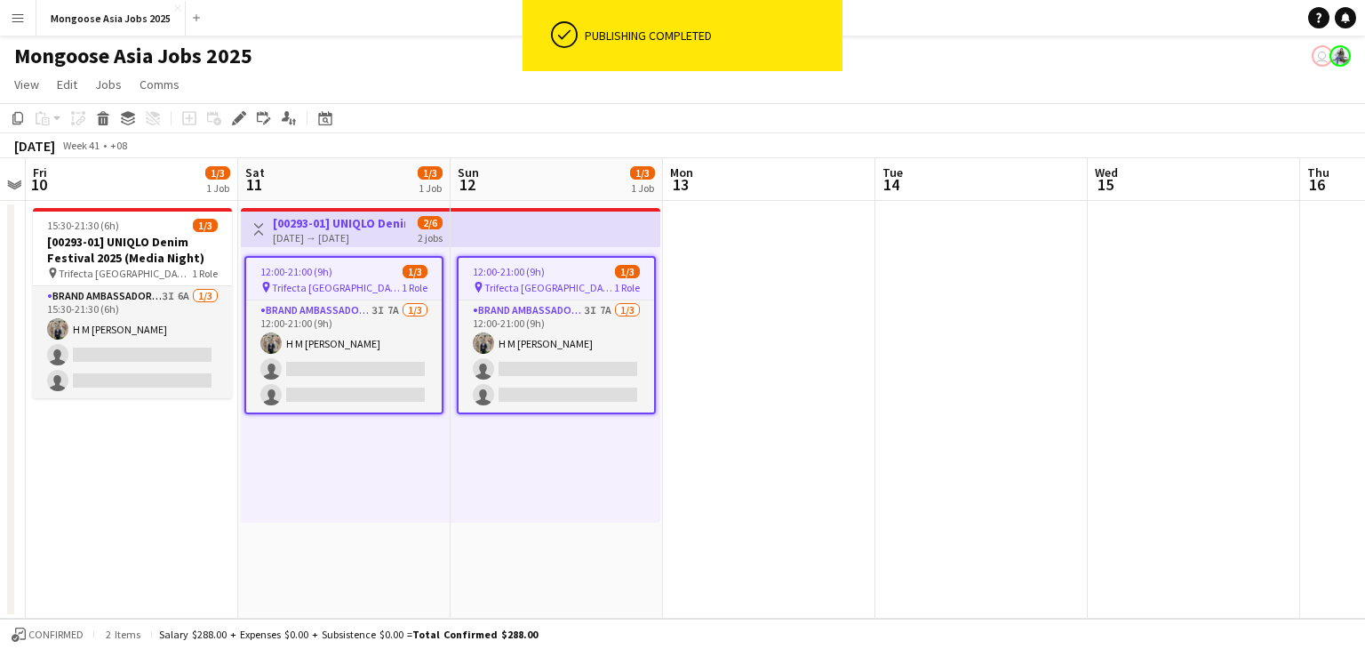
click at [299, 218] on h3 "[00293-01] UNIQLO Denim Festival 2025" at bounding box center [339, 223] width 132 height 16
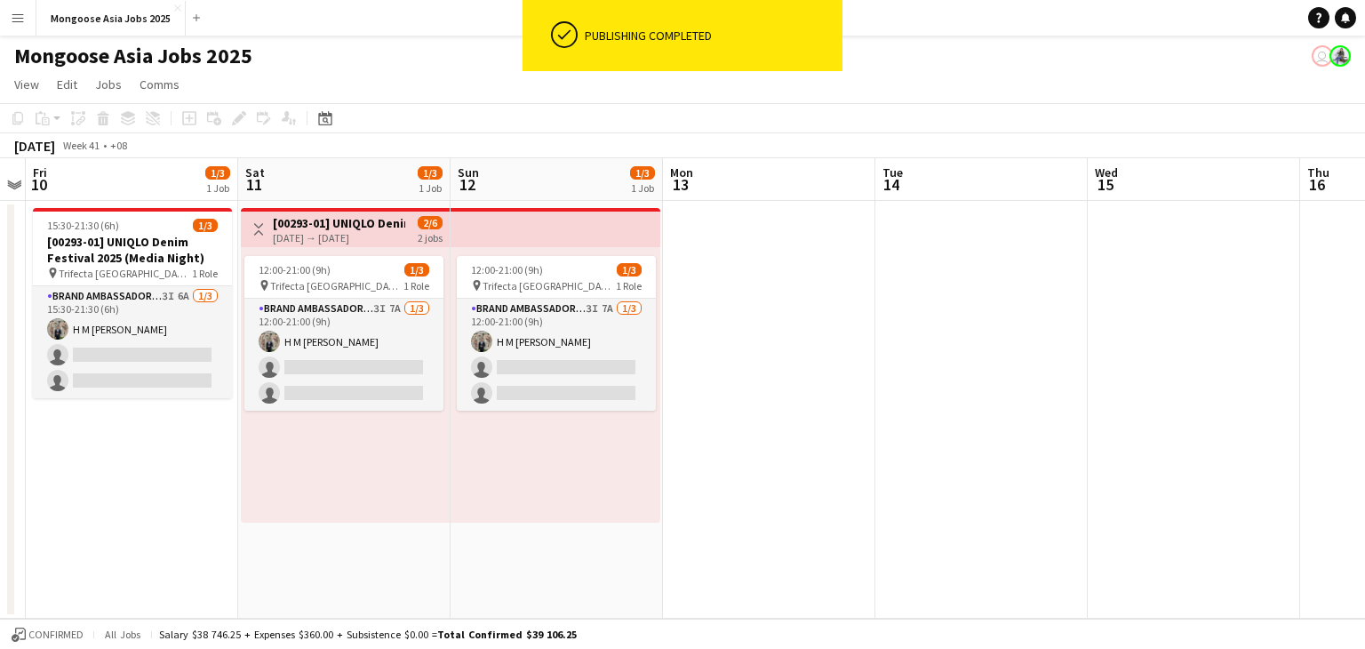
click at [521, 227] on app-top-bar at bounding box center [555, 227] width 210 height 39
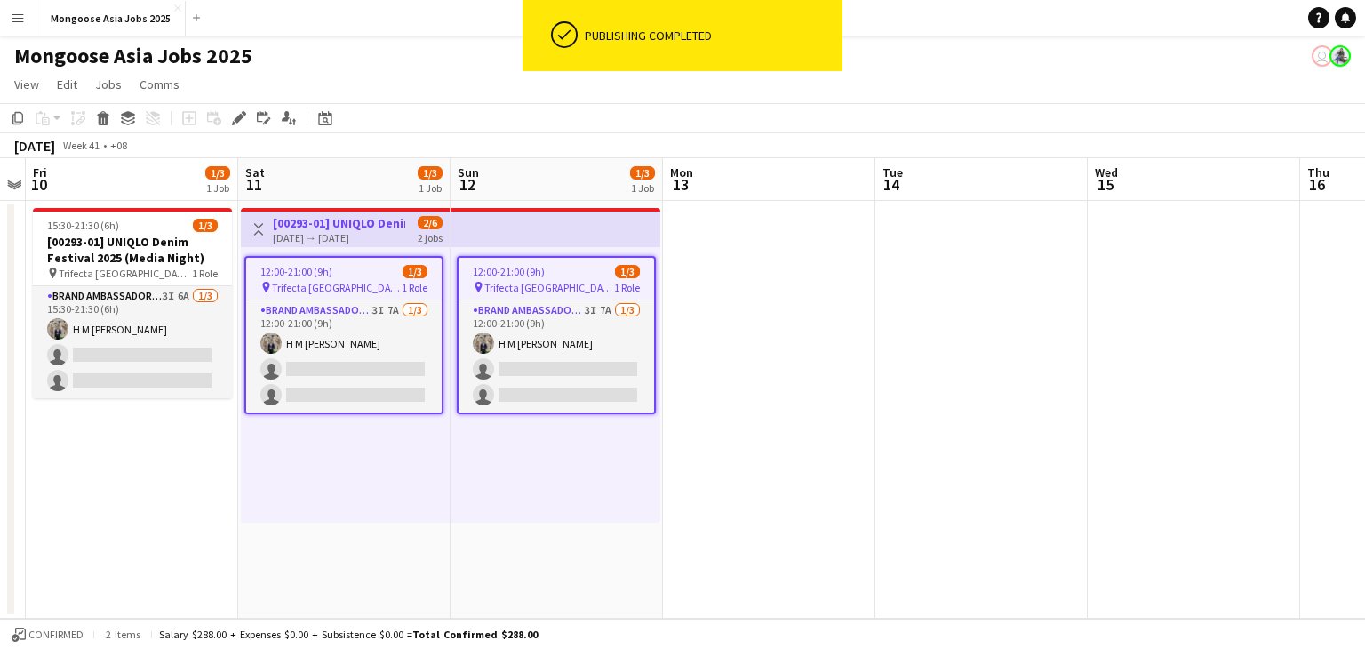
click at [759, 326] on app-date-cell at bounding box center [769, 410] width 212 height 418
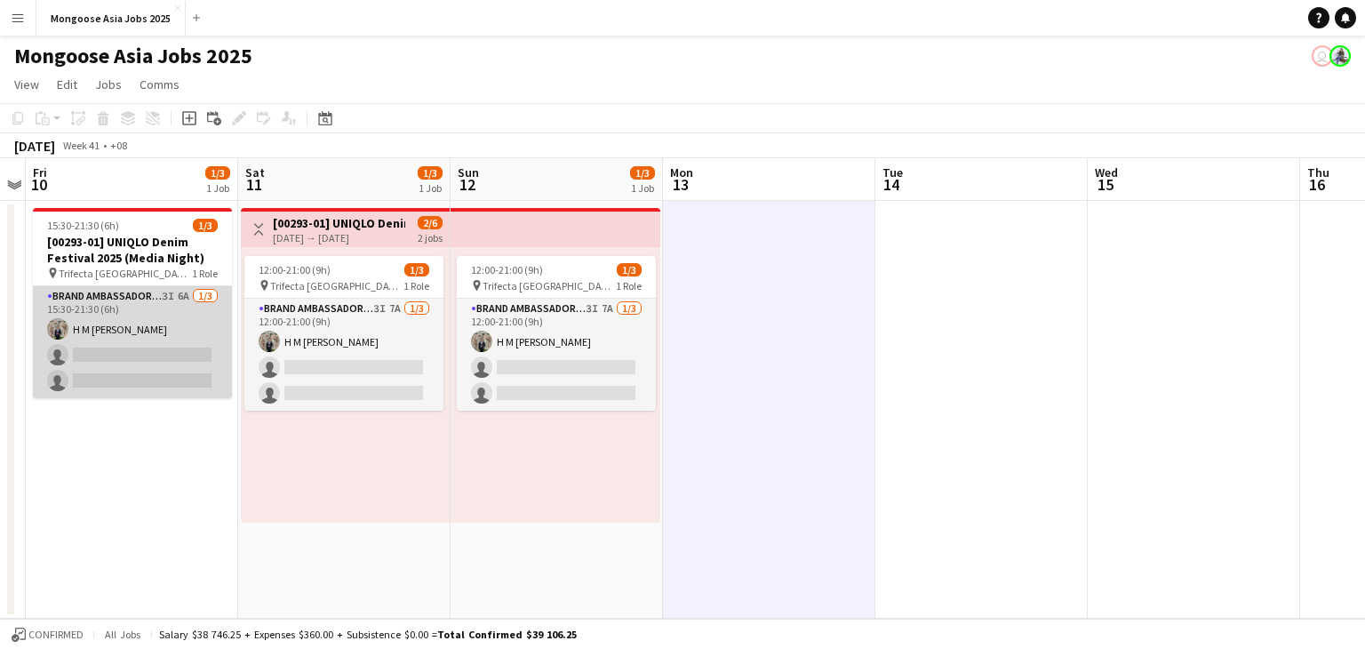
click at [152, 358] on app-card-role "Brand Ambassador (weekday) 3I 6A [DATE] 15:30-21:30 (6h) H M [PERSON_NAME] sing…" at bounding box center [132, 342] width 199 height 112
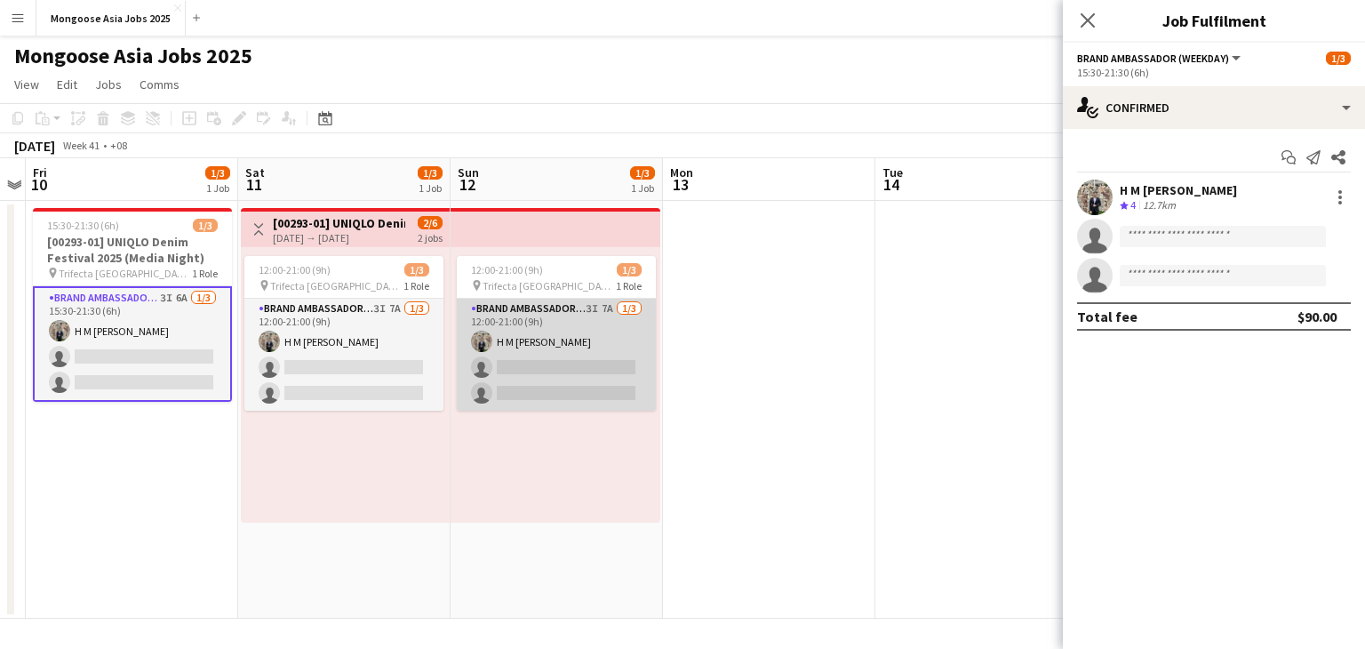
click at [576, 332] on app-card-role "Brand Ambassador (weekend) 3I 7A [DATE] 12:00-21:00 (9h) H M [PERSON_NAME] sing…" at bounding box center [556, 355] width 199 height 112
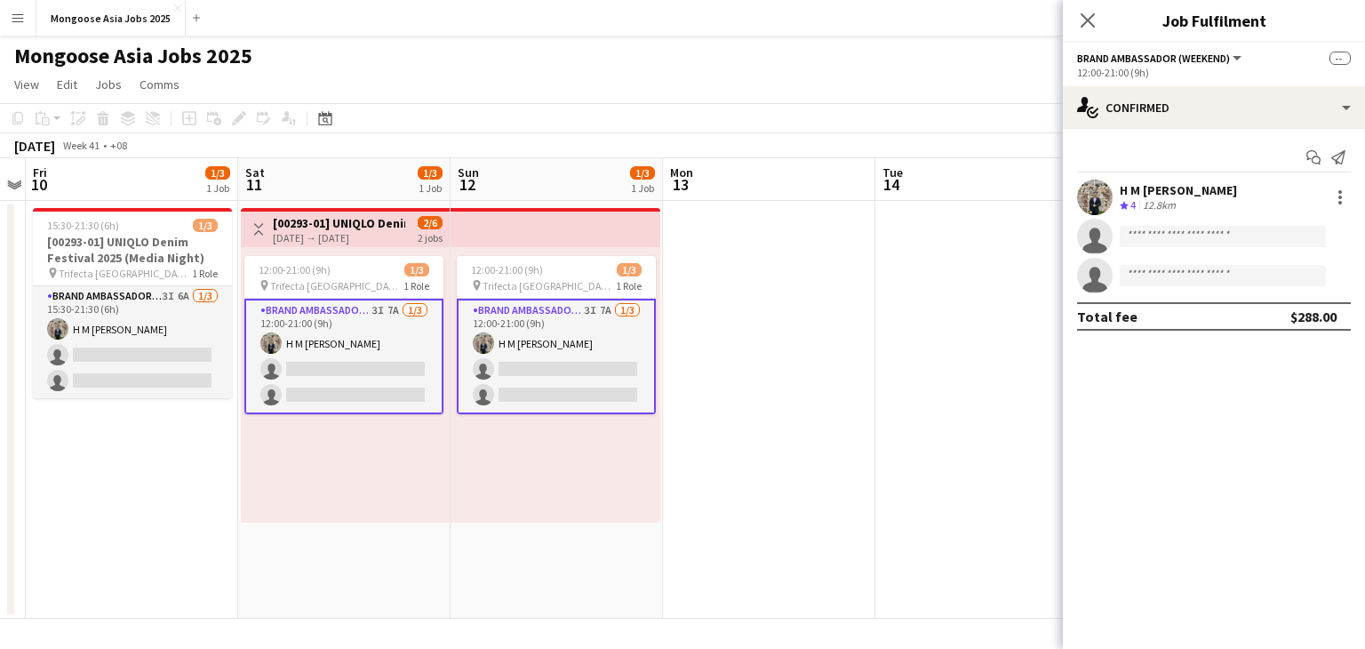
click at [327, 359] on app-card-role "Brand Ambassador (weekend) 3I 7A [DATE] 12:00-21:00 (9h) H M [PERSON_NAME] sing…" at bounding box center [343, 356] width 199 height 115
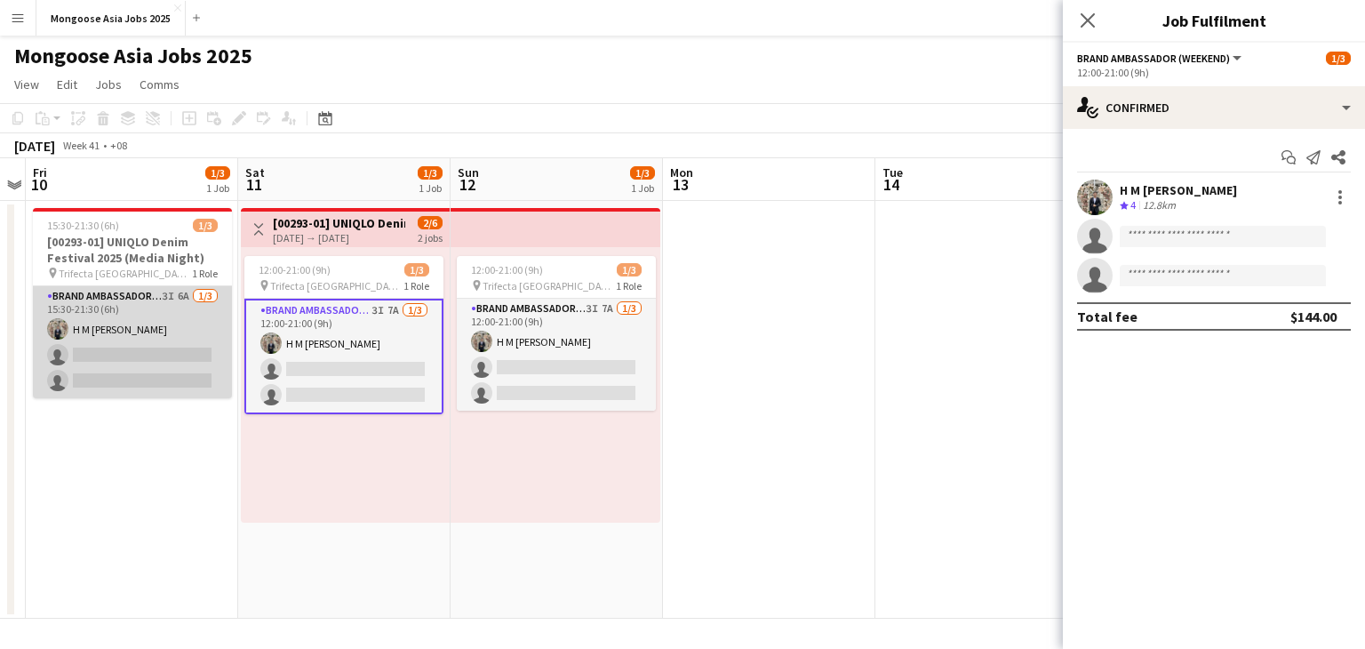
click at [132, 374] on app-card-role "Brand Ambassador (weekday) 3I 6A [DATE] 15:30-21:30 (6h) H M [PERSON_NAME] sing…" at bounding box center [132, 342] width 199 height 112
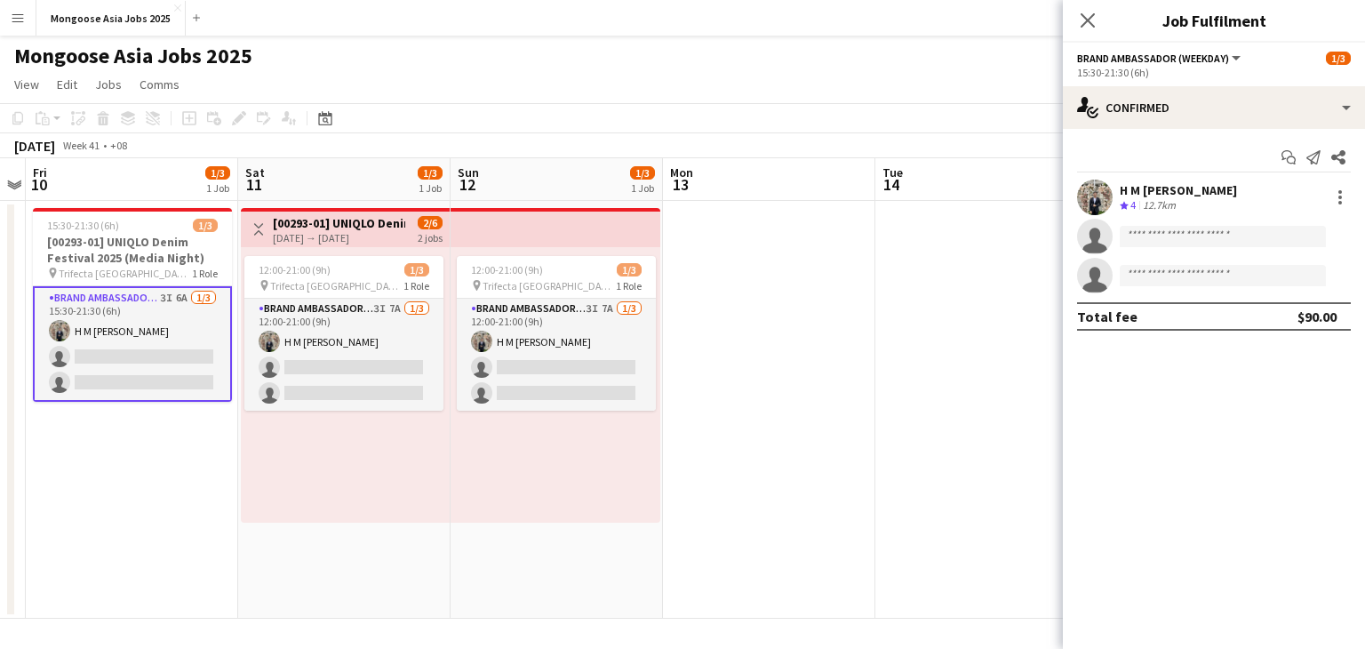
click at [316, 239] on div "[DATE] → [DATE]" at bounding box center [339, 237] width 132 height 13
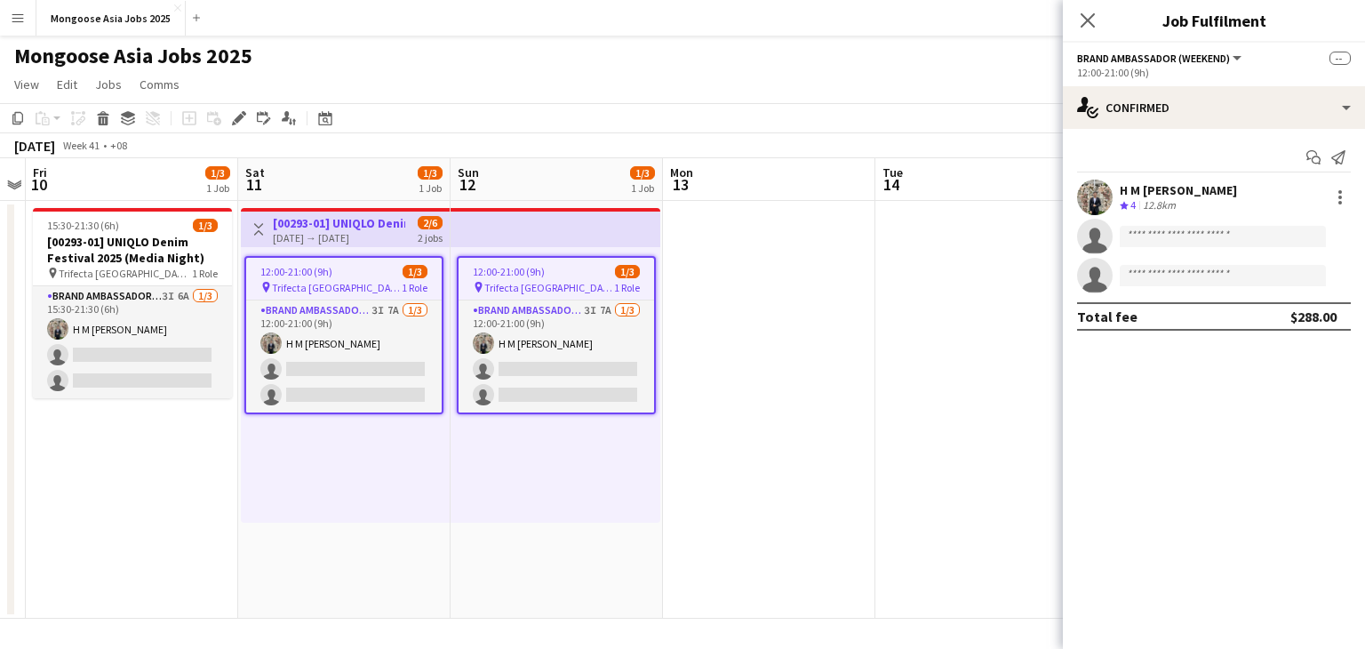
click at [1214, 72] on div "12:00-21:00 (9h)" at bounding box center [1214, 72] width 274 height 13
click at [1135, 57] on span "Brand Ambassador (weekend)" at bounding box center [1153, 58] width 153 height 13
click at [1096, 26] on app-icon "Close pop-in" at bounding box center [1088, 21] width 26 height 26
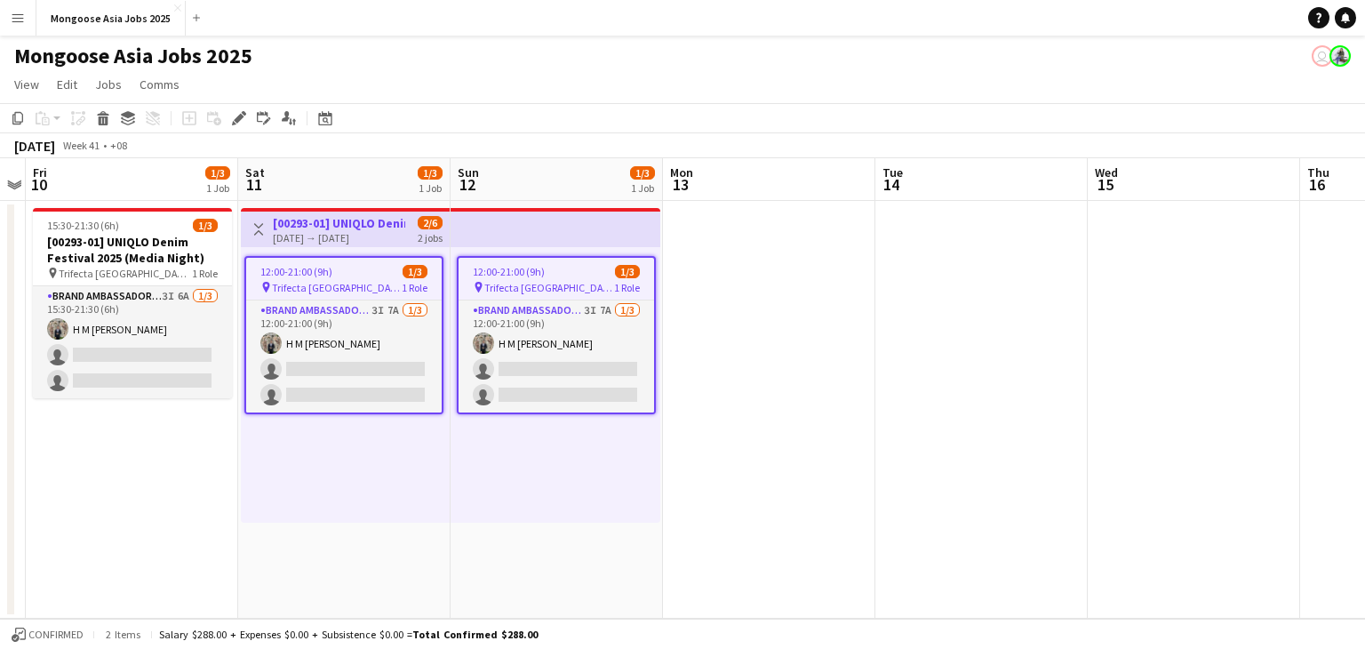
click at [551, 165] on app-board-header-date "Sun 12 1/3 1 Job" at bounding box center [556, 179] width 212 height 43
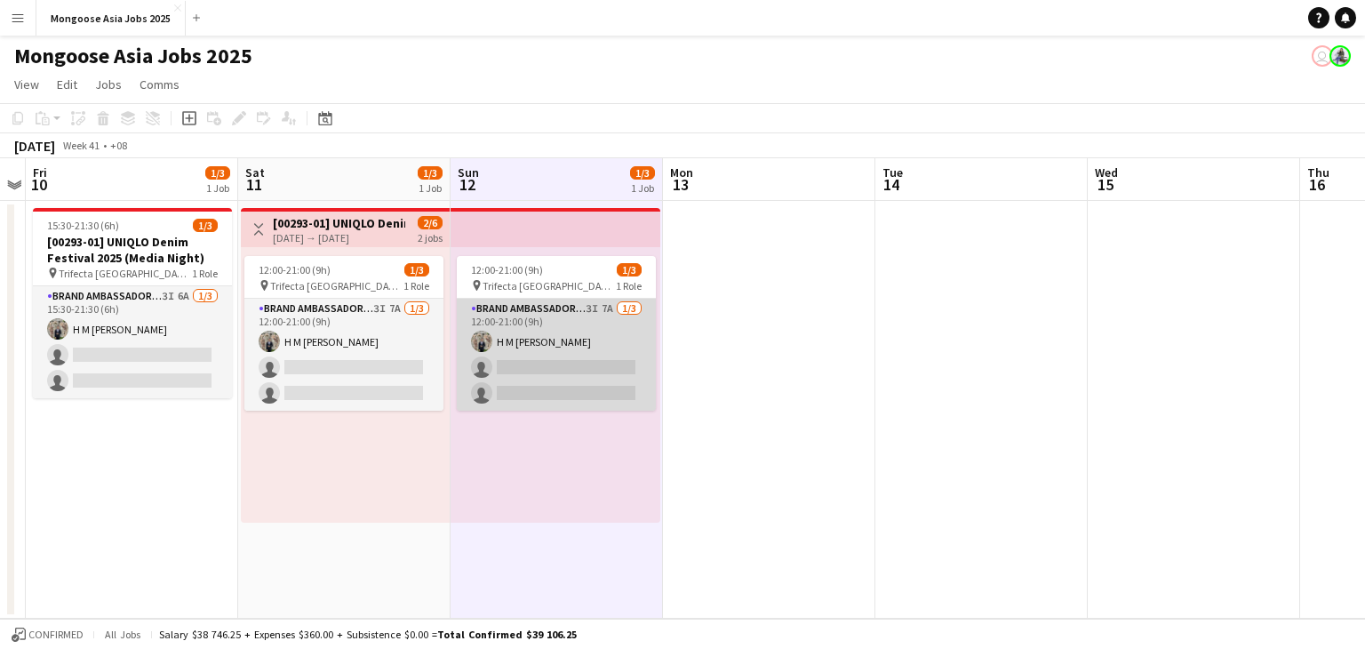
click at [513, 336] on app-card-role "Brand Ambassador (weekend) 3I 7A [DATE] 12:00-21:00 (9h) H M [PERSON_NAME] sing…" at bounding box center [556, 355] width 199 height 112
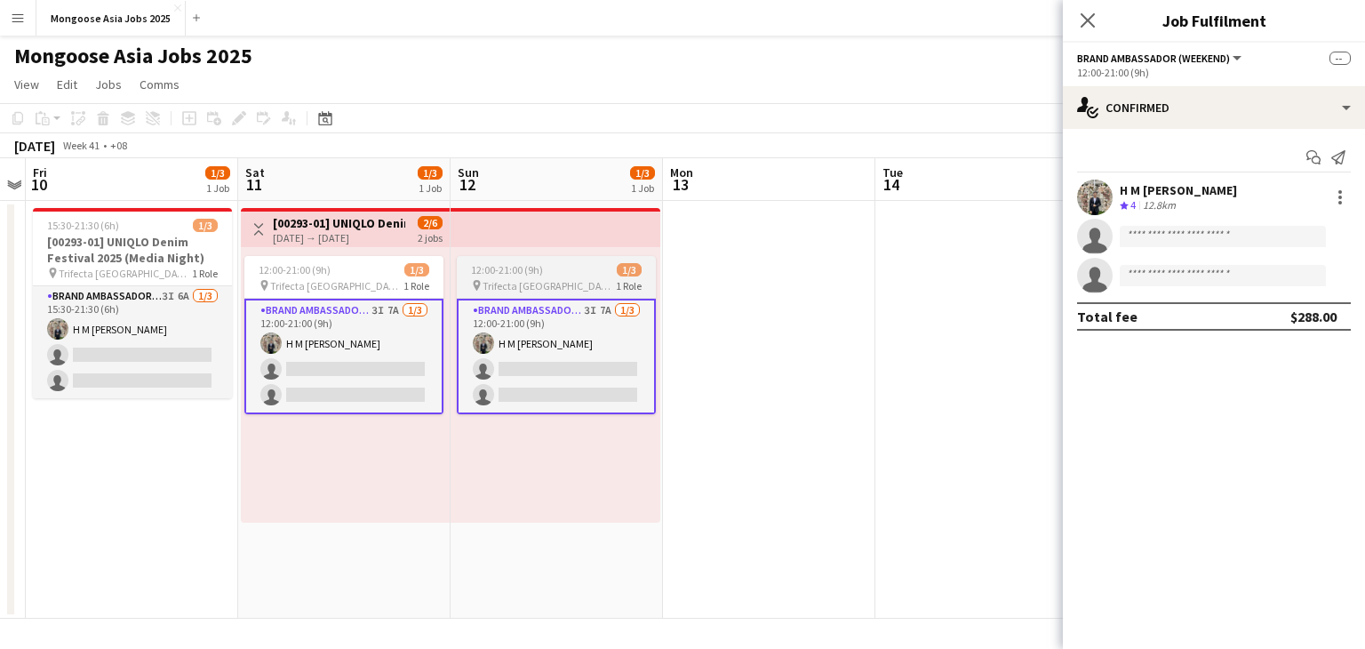
click at [540, 269] on span "12:00-21:00 (9h)" at bounding box center [507, 269] width 72 height 13
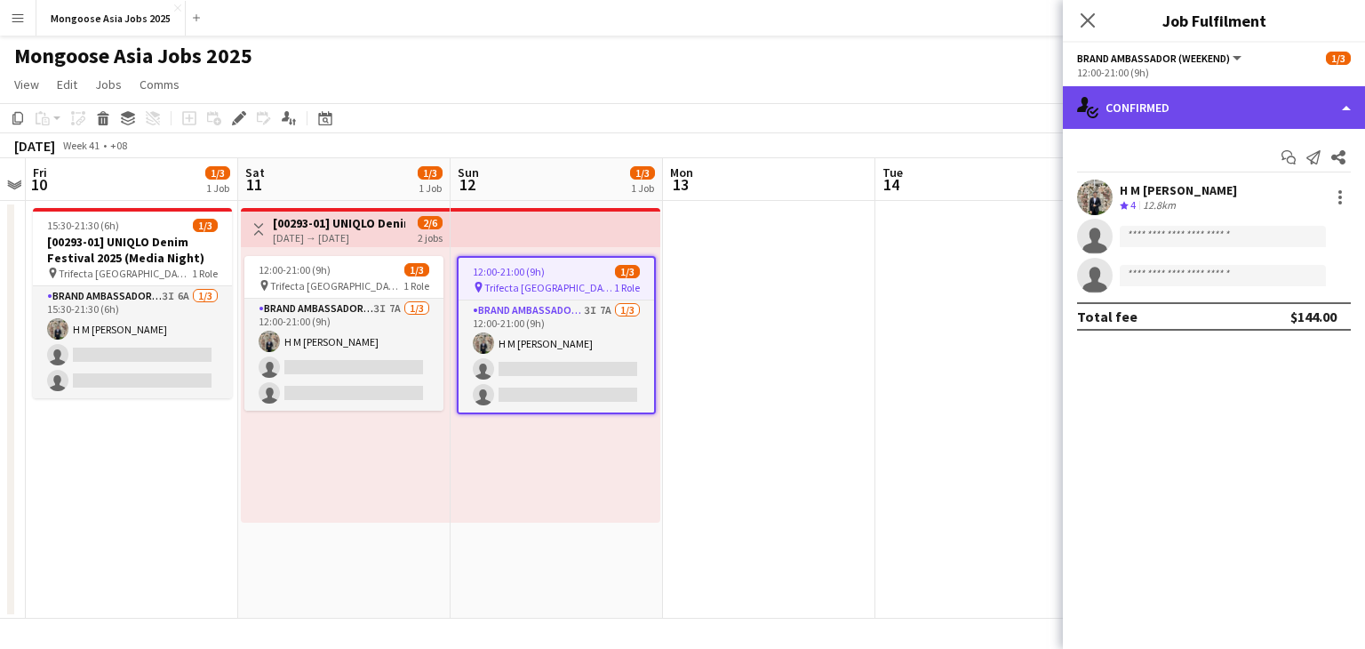
click at [1145, 104] on div "single-neutral-actions-check-2 Confirmed" at bounding box center [1214, 107] width 302 height 43
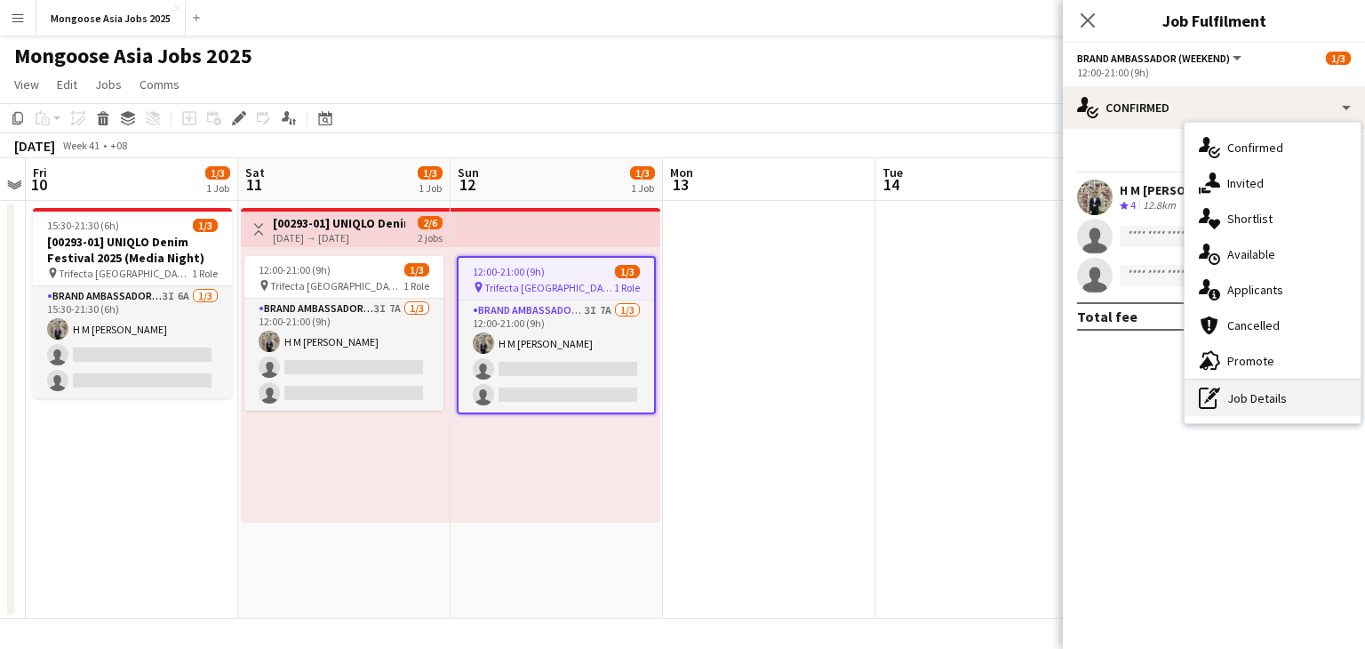
click at [1266, 406] on div "pen-write Job Details" at bounding box center [1272, 398] width 176 height 36
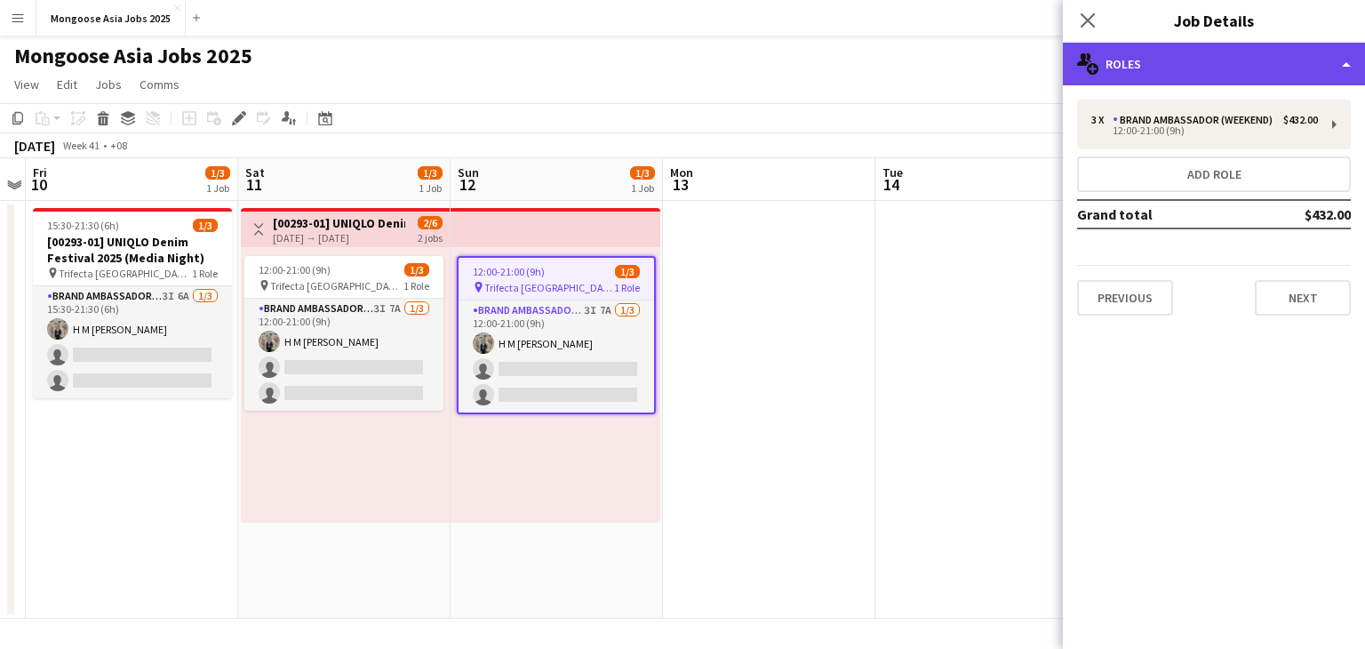
click at [1201, 62] on div "multiple-users-add Roles" at bounding box center [1214, 64] width 302 height 43
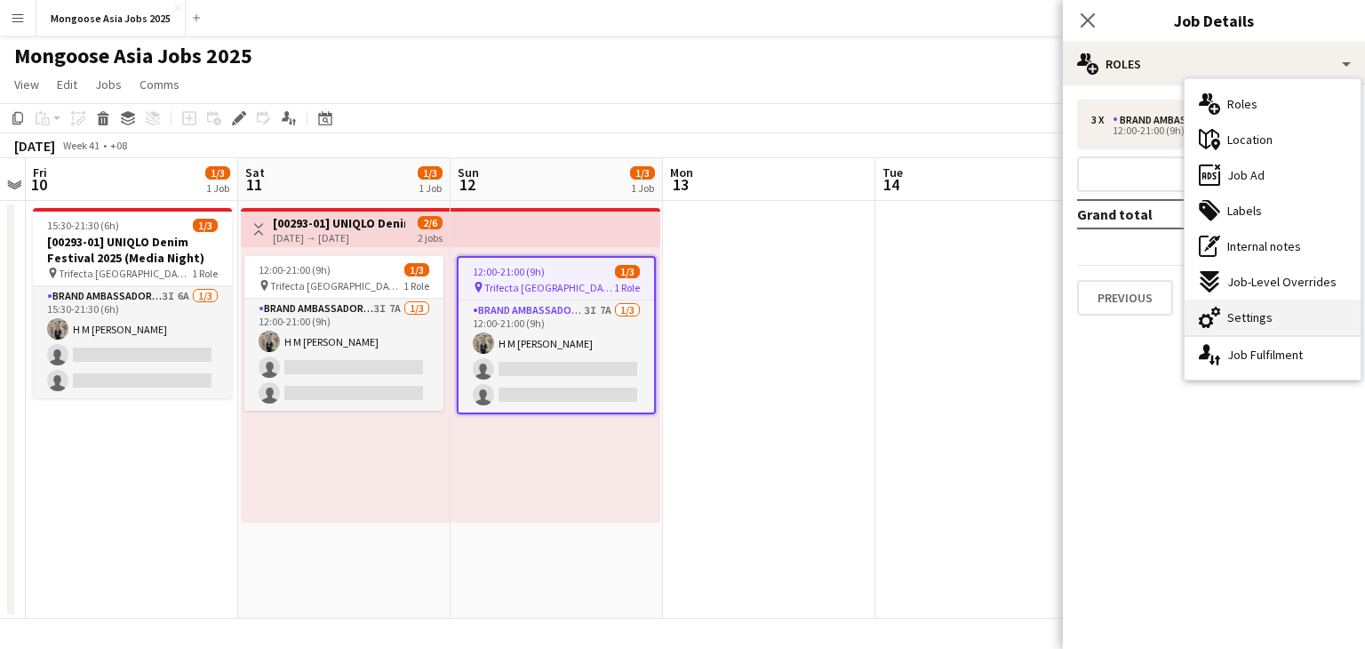
click at [1268, 324] on span "Settings" at bounding box center [1249, 317] width 45 height 16
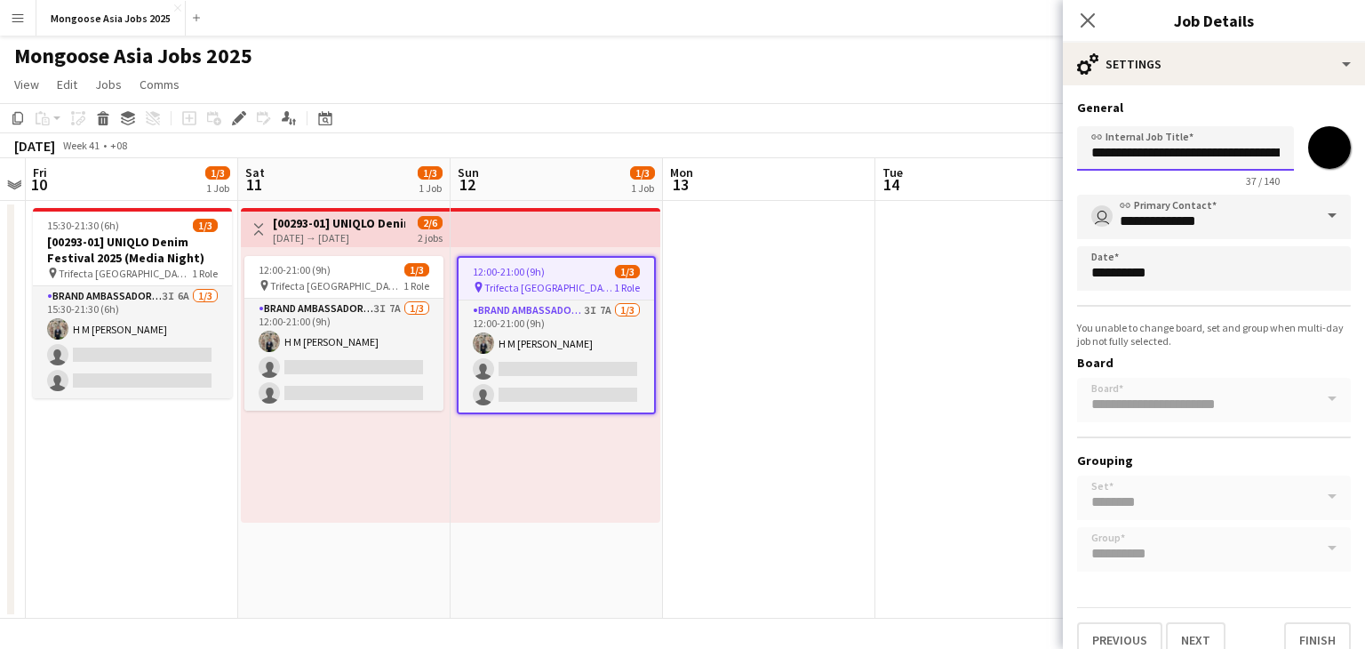
click at [1219, 161] on input "**********" at bounding box center [1185, 148] width 217 height 44
drag, startPoint x: 1222, startPoint y: 157, endPoint x: 1278, endPoint y: 157, distance: 55.1
click at [1278, 157] on input "**********" at bounding box center [1178, 148] width 203 height 44
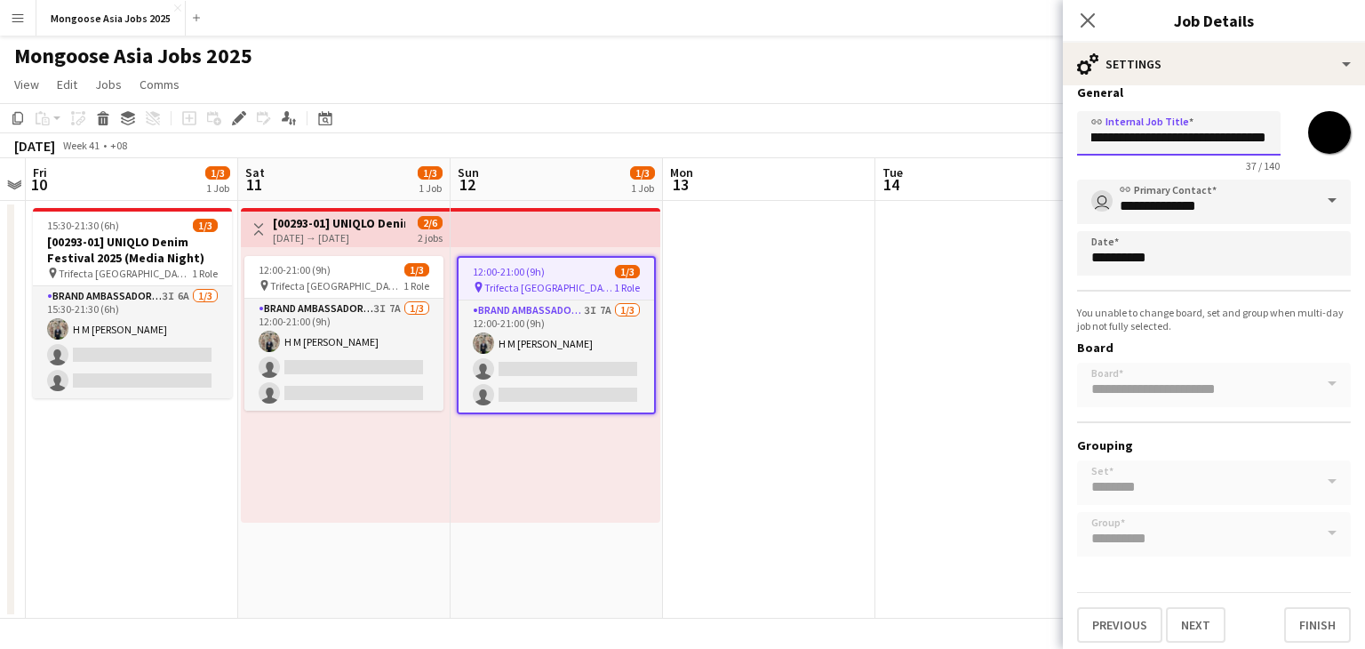
scroll to position [20, 0]
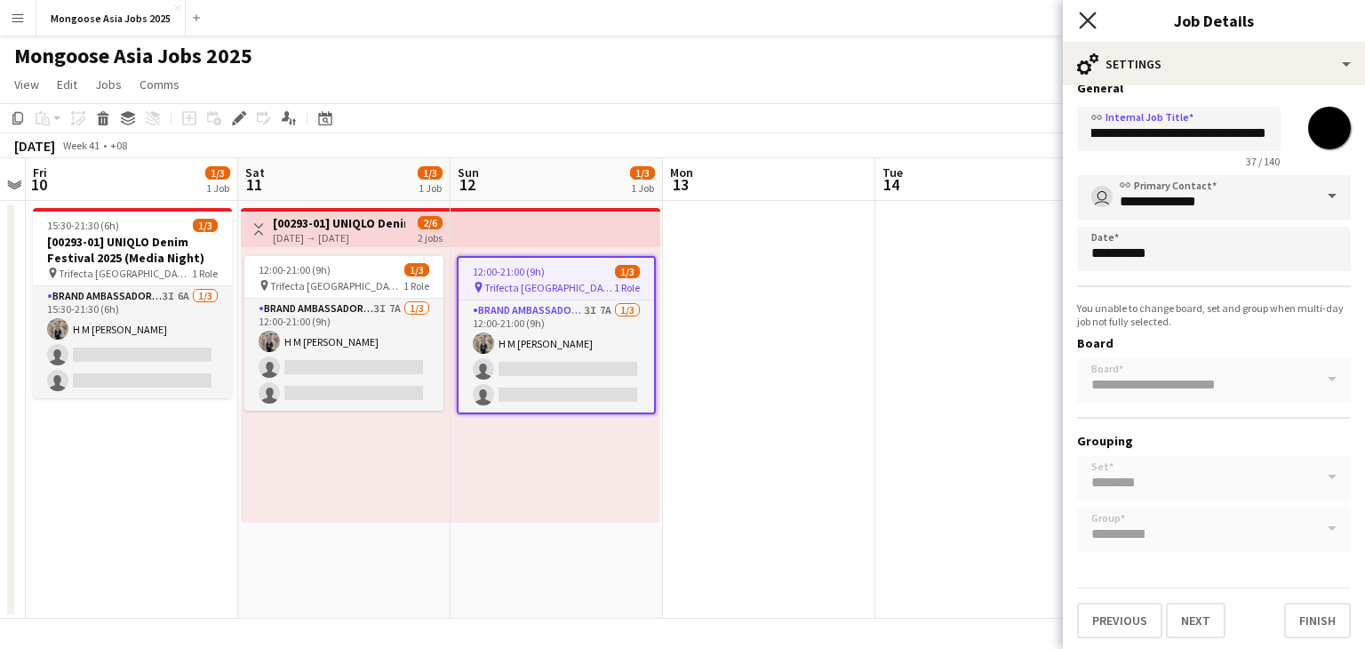
click at [1090, 21] on icon "Close pop-in" at bounding box center [1087, 20] width 17 height 17
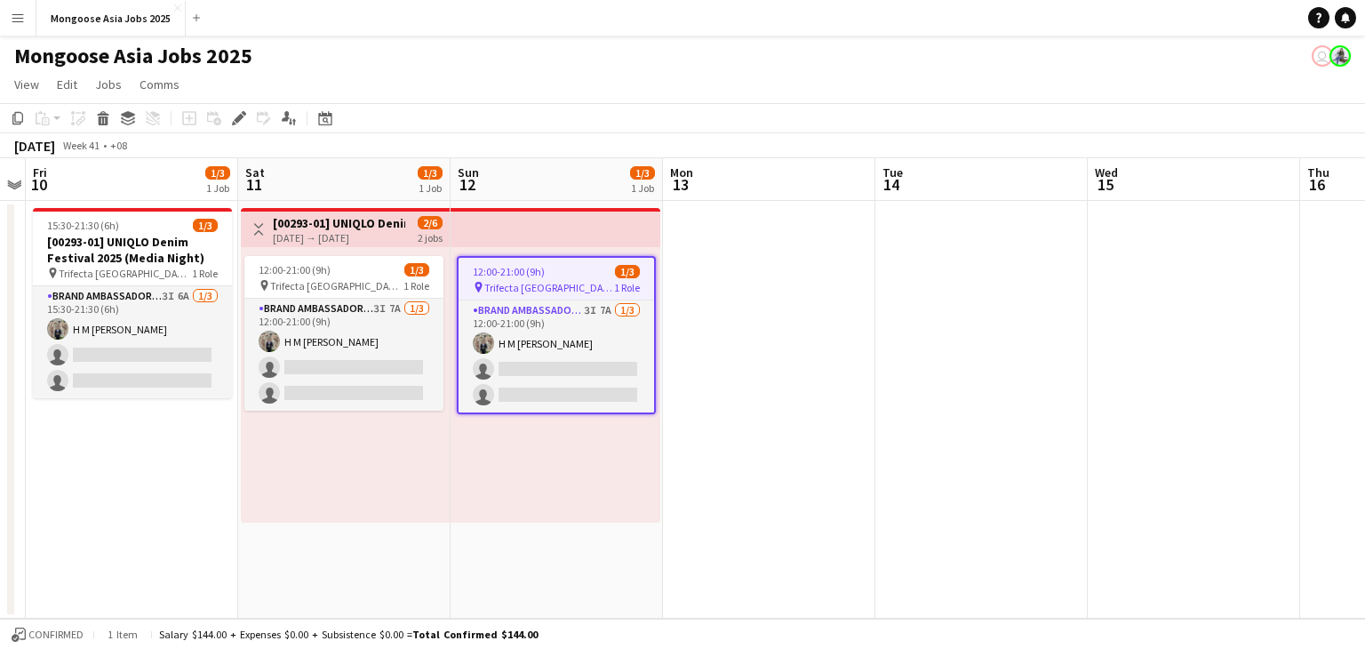
click at [147, 554] on app-date-cell "15:30-21:30 (6h) 1/3 [00293-01] UNIQLO Denim Festival 2025 (Media Night) pin Tr…" at bounding box center [132, 410] width 212 height 418
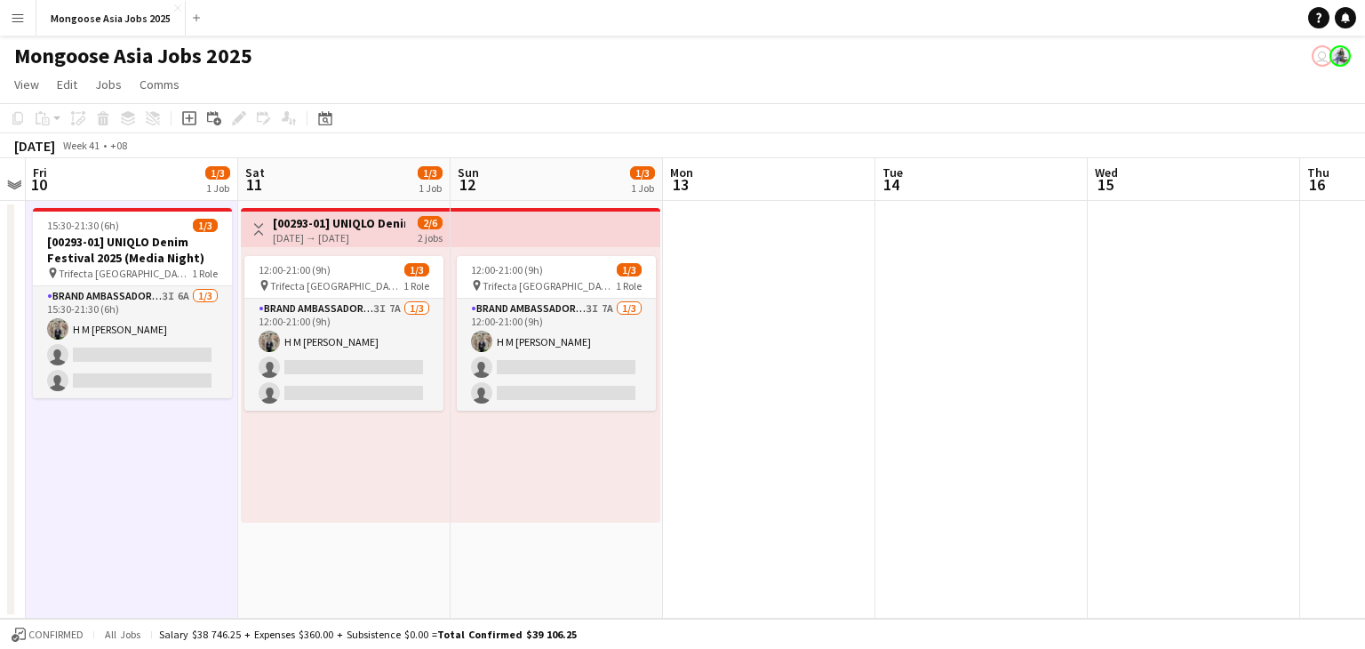
click at [21, 17] on app-icon "Menu" at bounding box center [18, 18] width 14 height 14
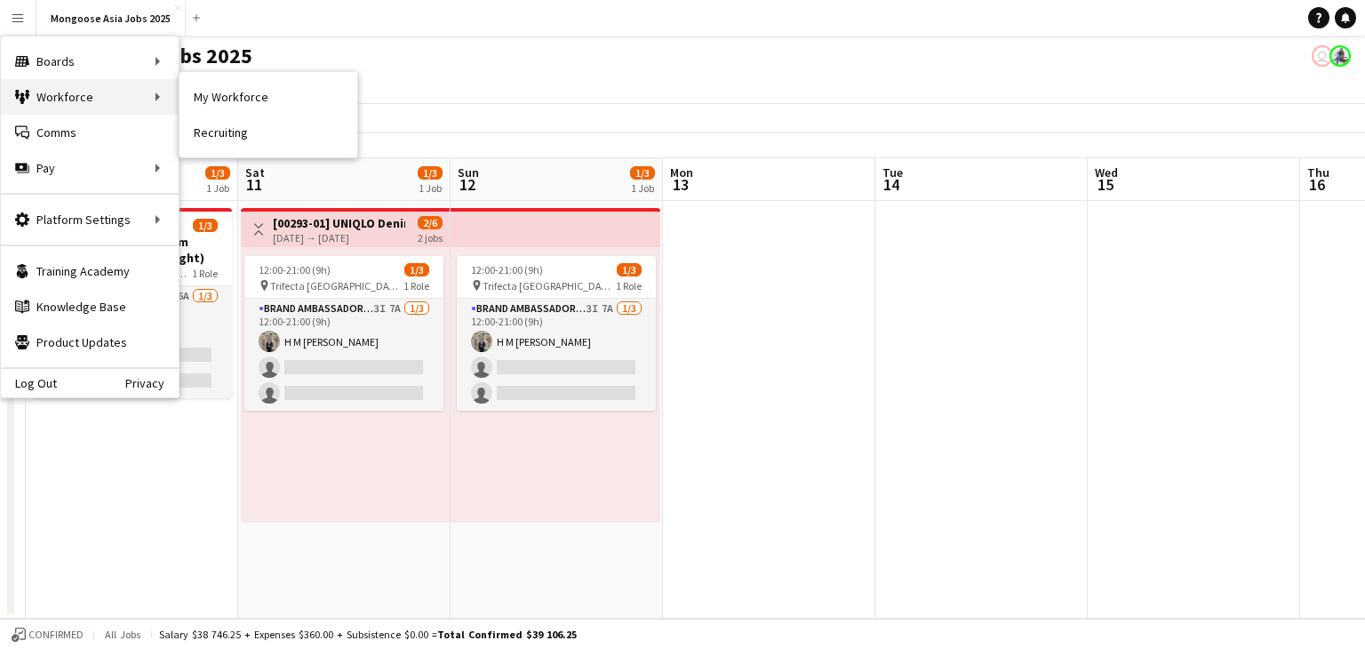
click at [68, 94] on div "Workforce Workforce" at bounding box center [90, 97] width 178 height 36
click at [206, 96] on link "My Workforce" at bounding box center [268, 97] width 178 height 36
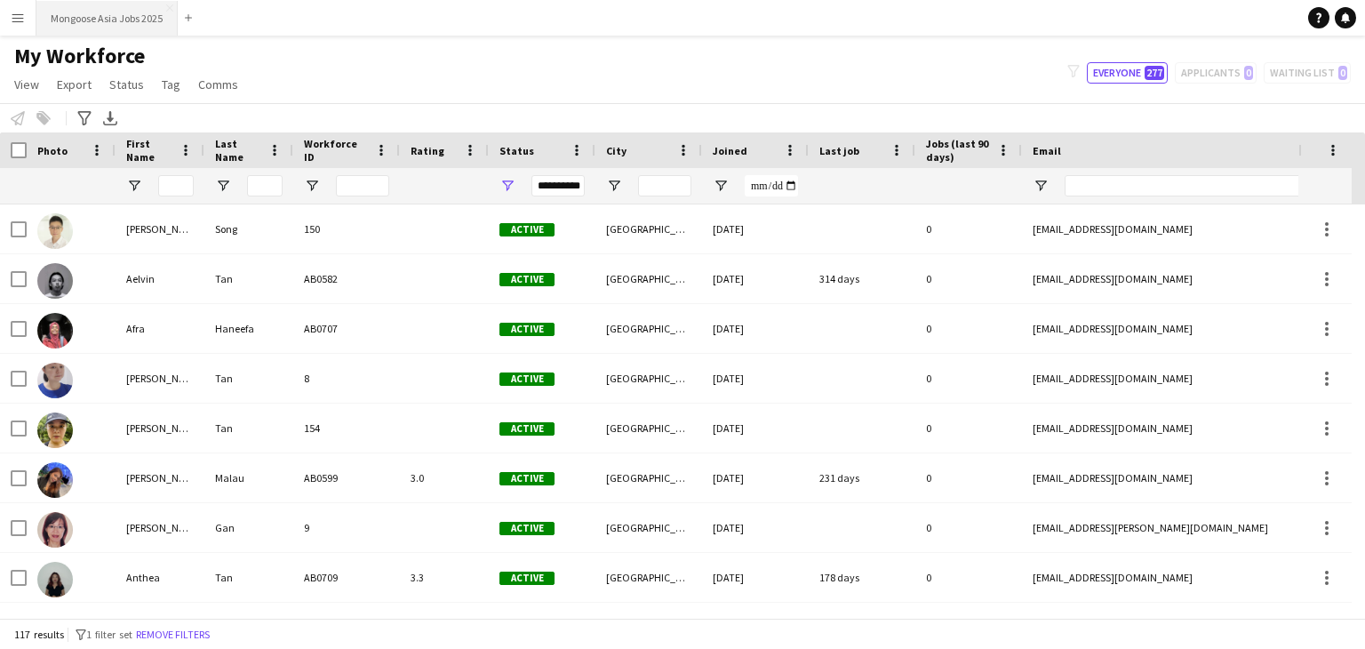
click at [139, 27] on button "Mongoose Asia Jobs 2025 Close" at bounding box center [106, 18] width 141 height 35
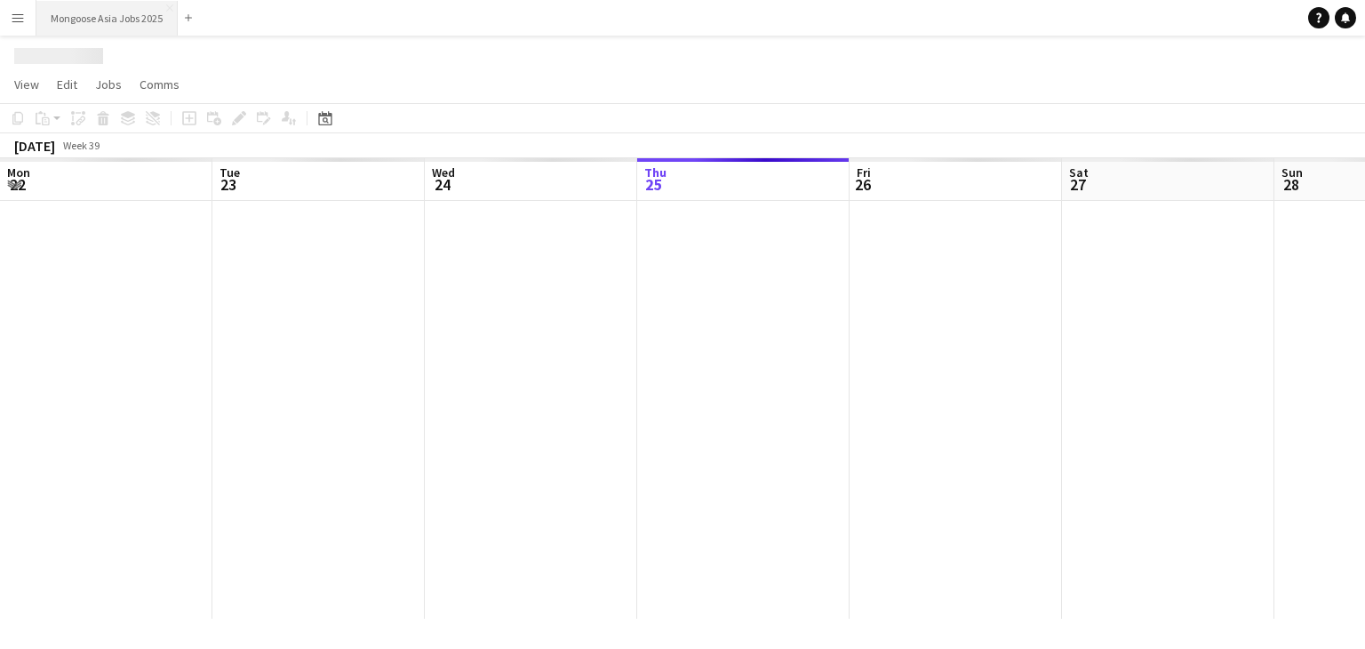
scroll to position [0, 425]
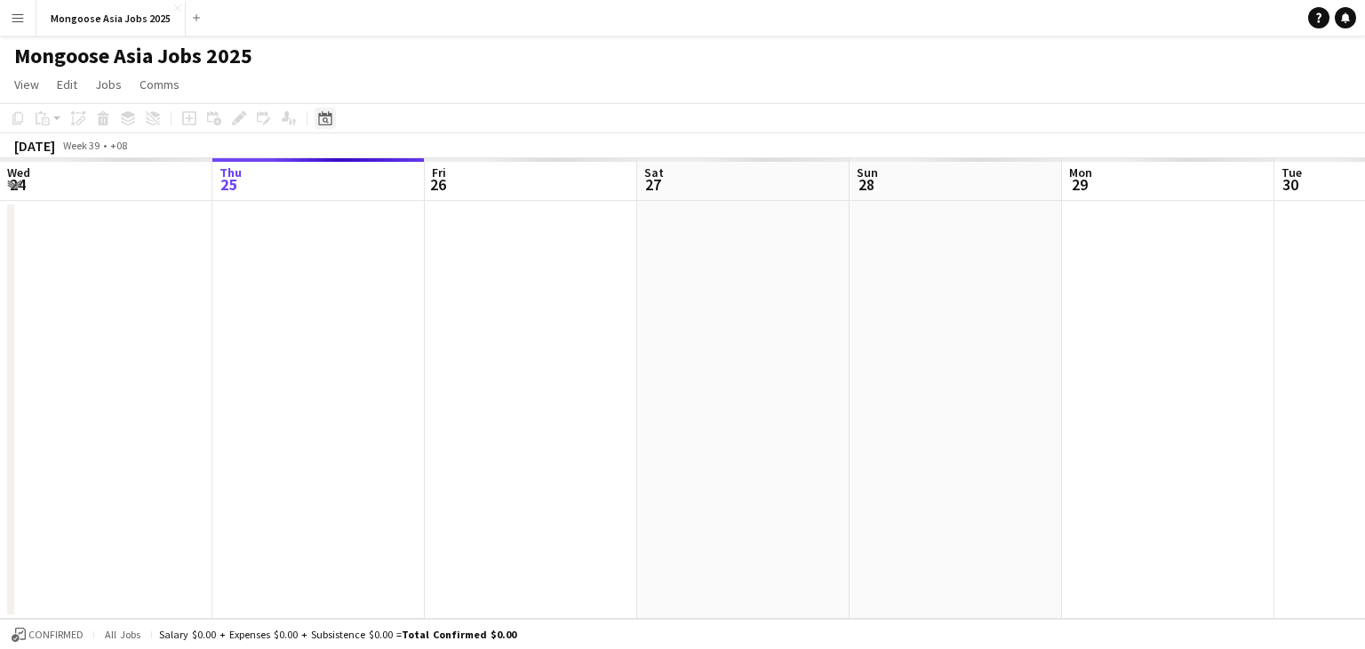
click at [324, 118] on icon "Date picker" at bounding box center [325, 118] width 14 height 14
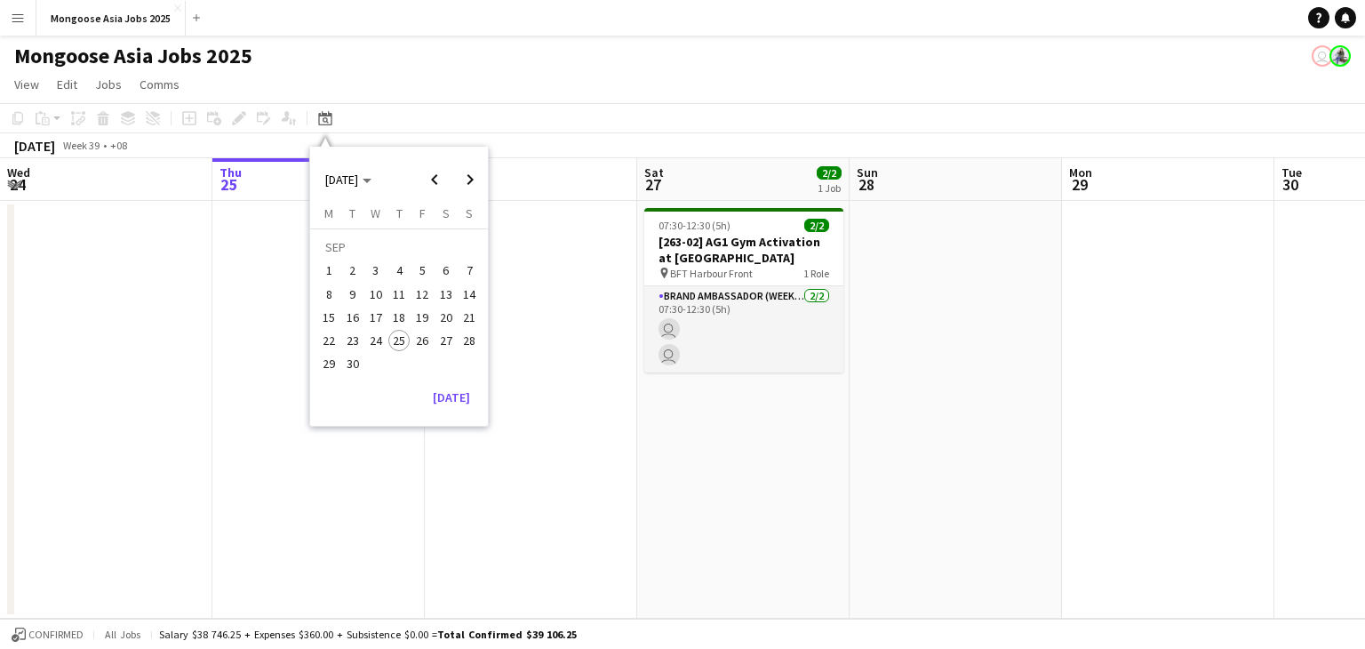
click at [444, 102] on app-page-menu "View Day view expanded Day view collapsed Month view Date picker Jump to [DATE]…" at bounding box center [682, 86] width 1365 height 34
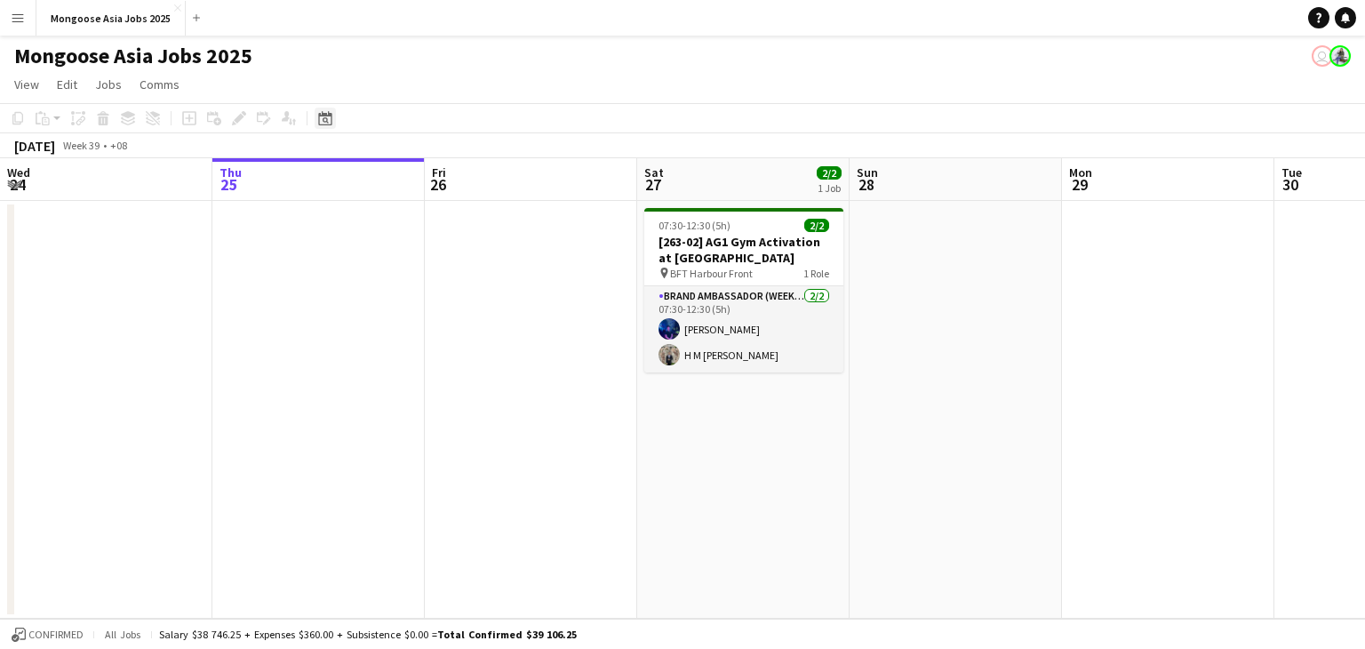
click at [318, 118] on icon "Date picker" at bounding box center [325, 118] width 14 height 14
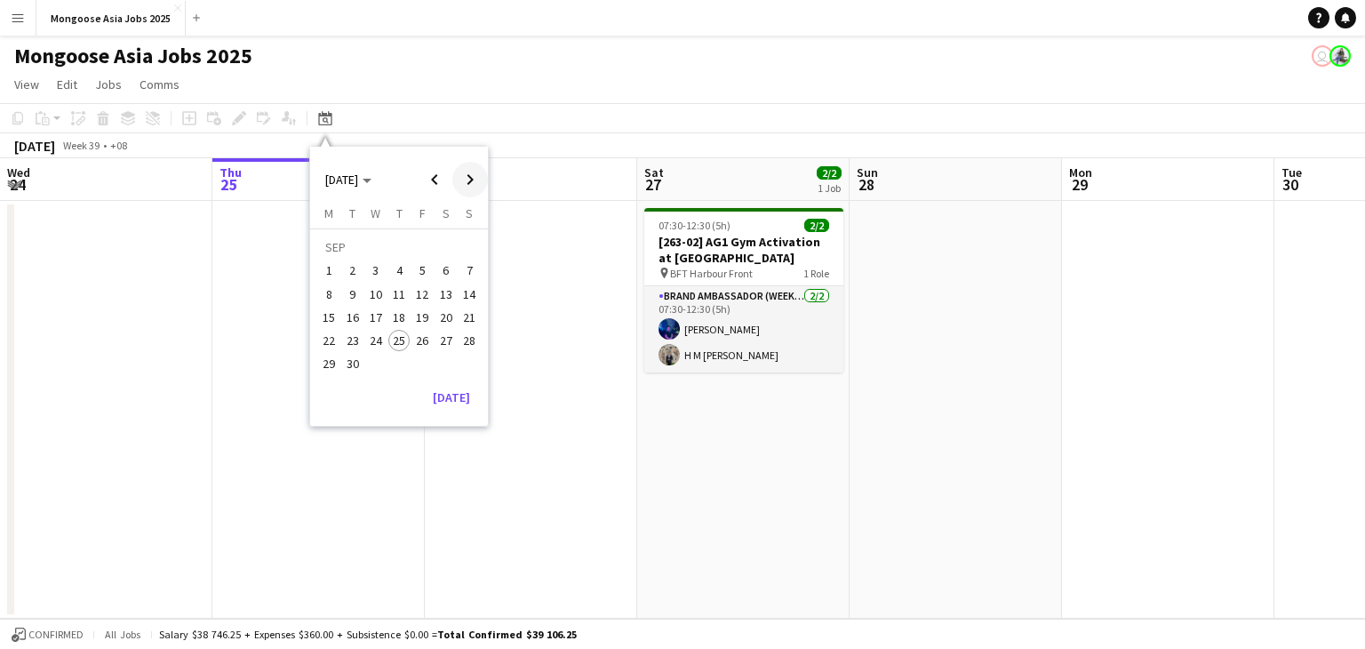
click at [464, 186] on span "Next month" at bounding box center [470, 180] width 36 height 36
click at [421, 292] on span "10" at bounding box center [422, 293] width 21 height 21
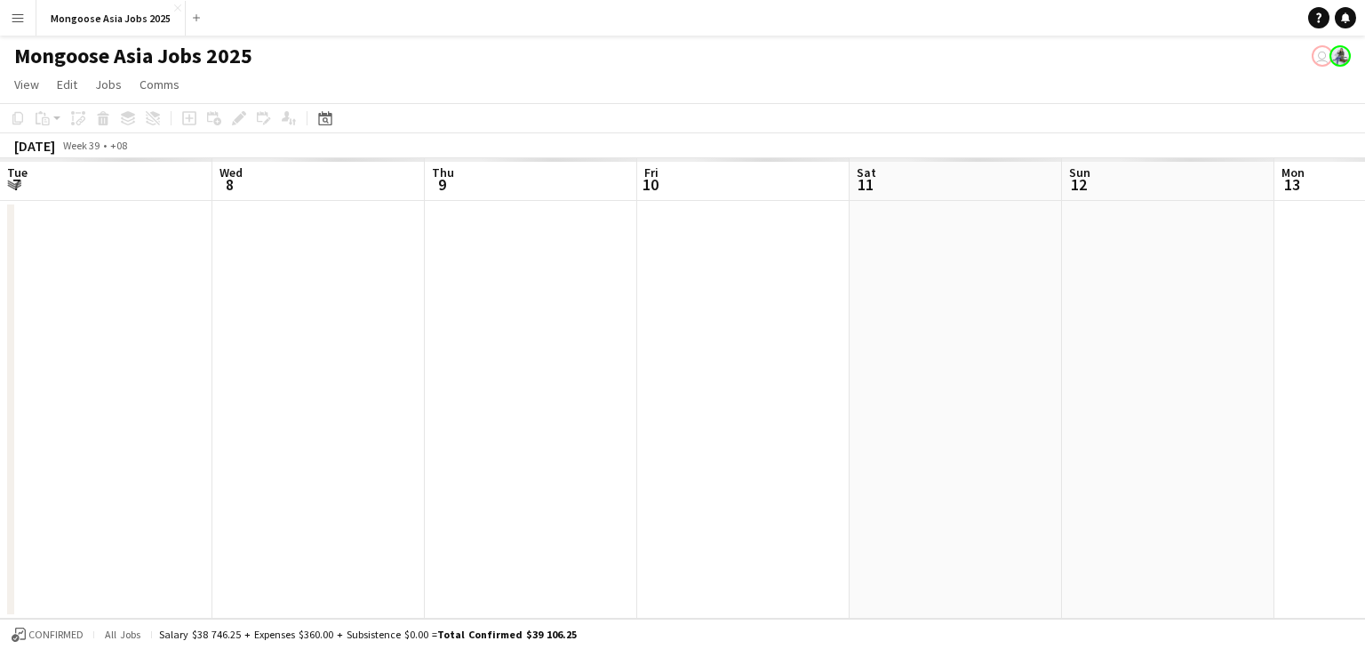
scroll to position [0, 611]
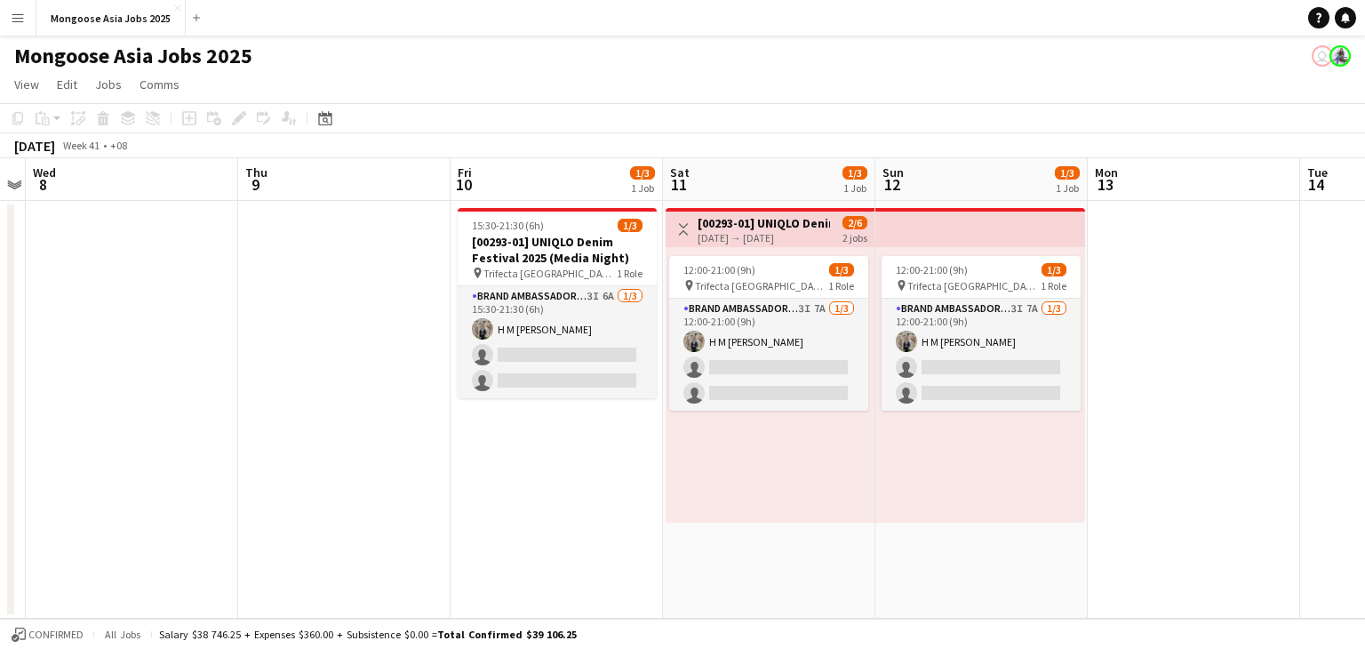
click at [754, 228] on h3 "[00293-01] UNIQLO Denim Festival 2025" at bounding box center [763, 223] width 132 height 16
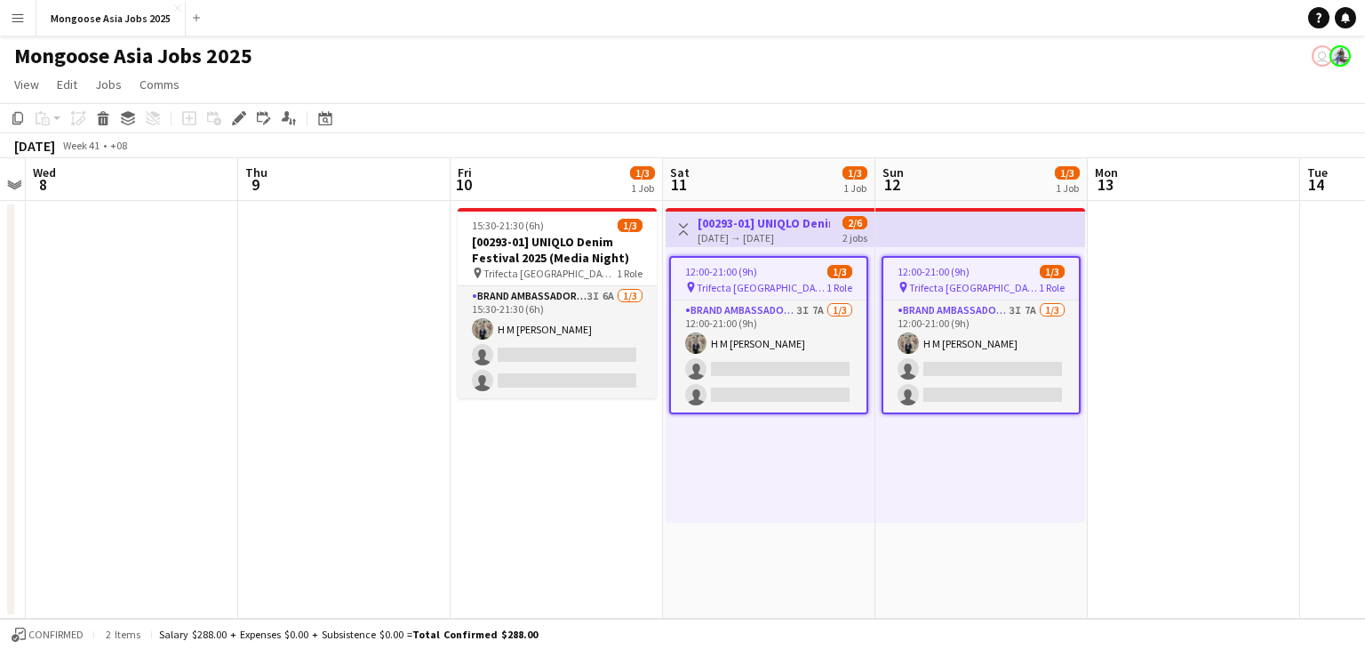
drag, startPoint x: 721, startPoint y: 224, endPoint x: 824, endPoint y: 117, distance: 148.3
click at [834, 79] on app-page-menu "View Day view expanded Day view collapsed Month view Date picker Jump to [DATE]…" at bounding box center [682, 86] width 1365 height 34
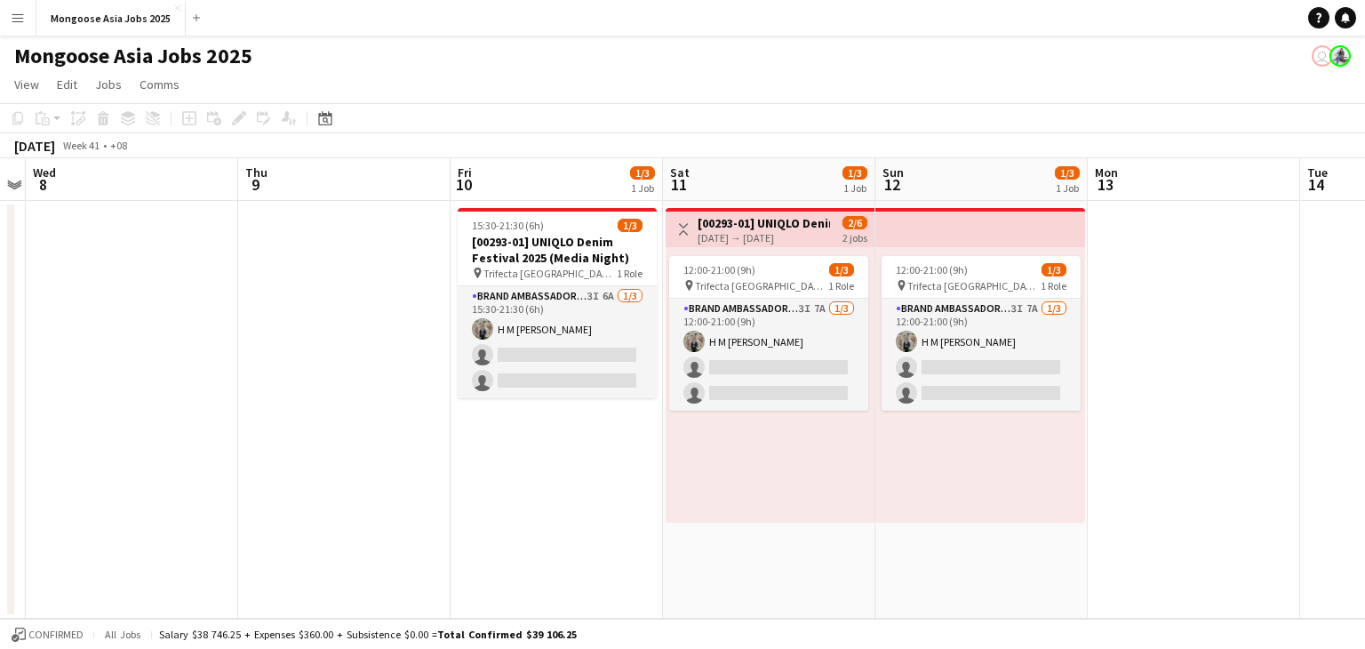
click at [747, 232] on div "[DATE] → [DATE]" at bounding box center [763, 237] width 132 height 13
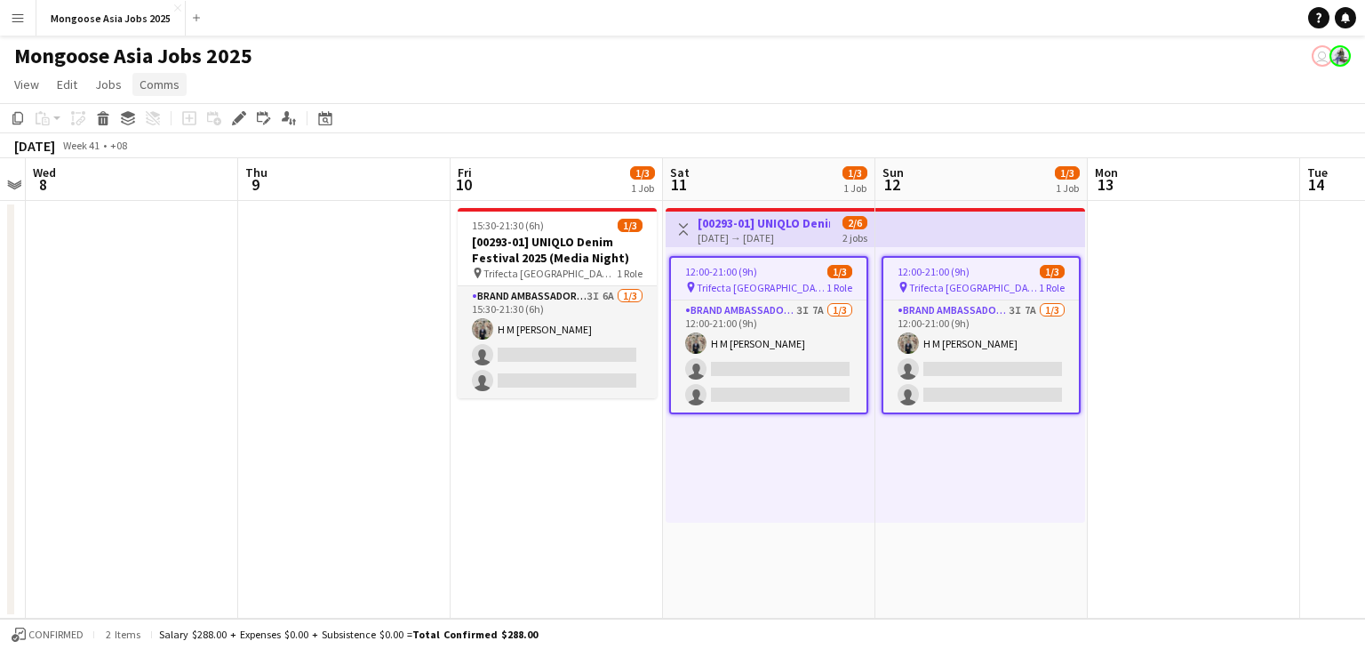
click at [173, 85] on span "Comms" at bounding box center [159, 84] width 40 height 16
click at [698, 87] on app-page-menu "View Day view expanded Day view collapsed Month view Date picker Jump to [DATE]…" at bounding box center [682, 86] width 1365 height 34
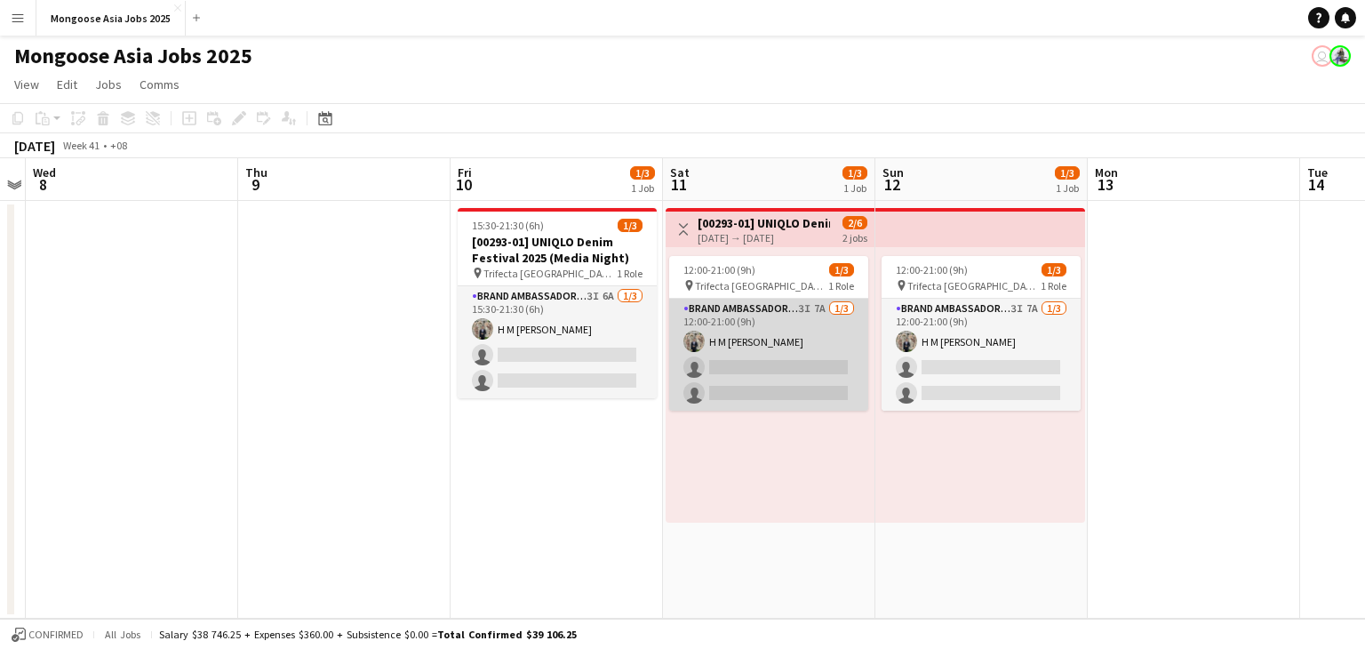
click at [745, 359] on app-card-role "Brand Ambassador (weekend) 3I 7A [DATE] 12:00-21:00 (9h) H M [PERSON_NAME] sing…" at bounding box center [768, 355] width 199 height 112
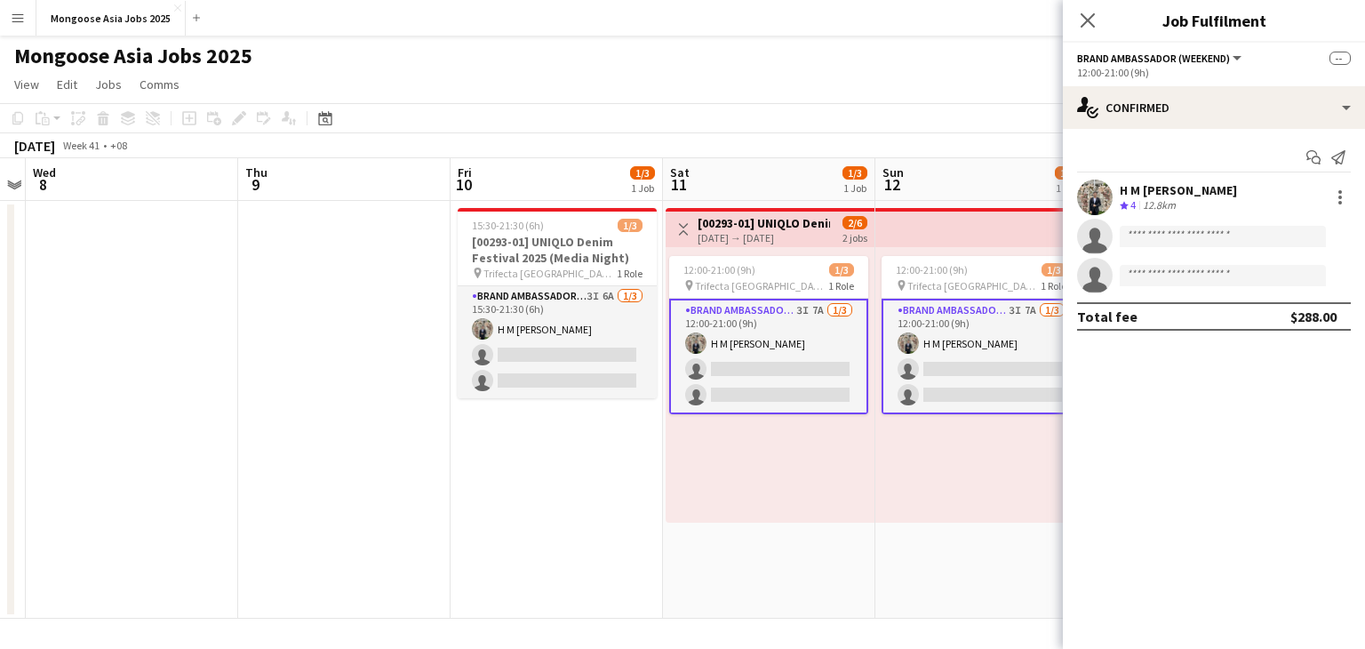
click at [1095, 203] on app-user-avatar at bounding box center [1095, 197] width 36 height 36
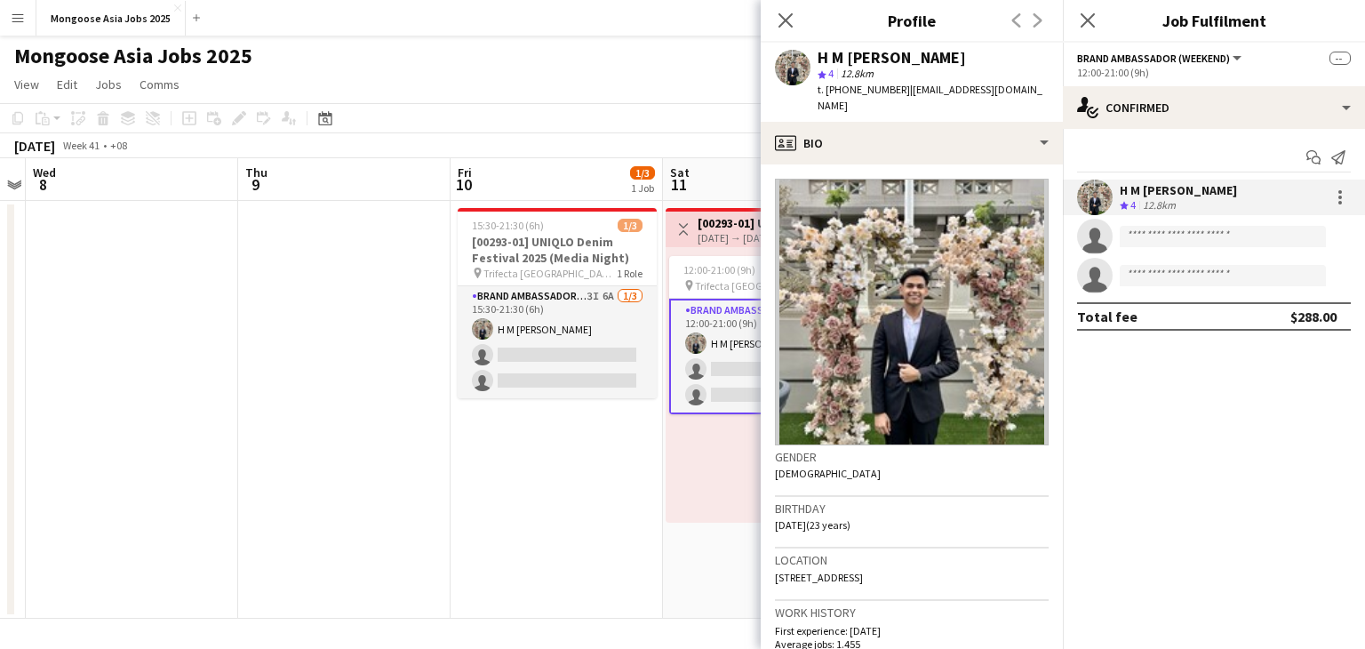
click at [936, 346] on img at bounding box center [912, 312] width 274 height 267
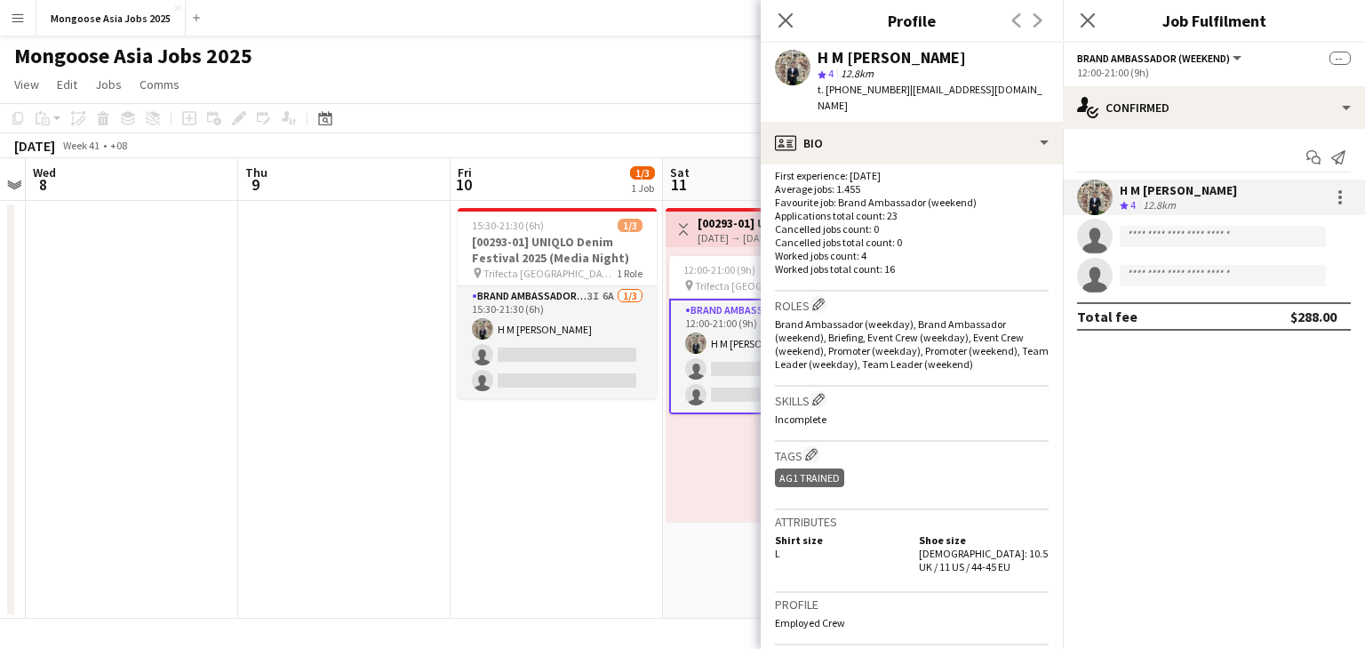
scroll to position [89, 0]
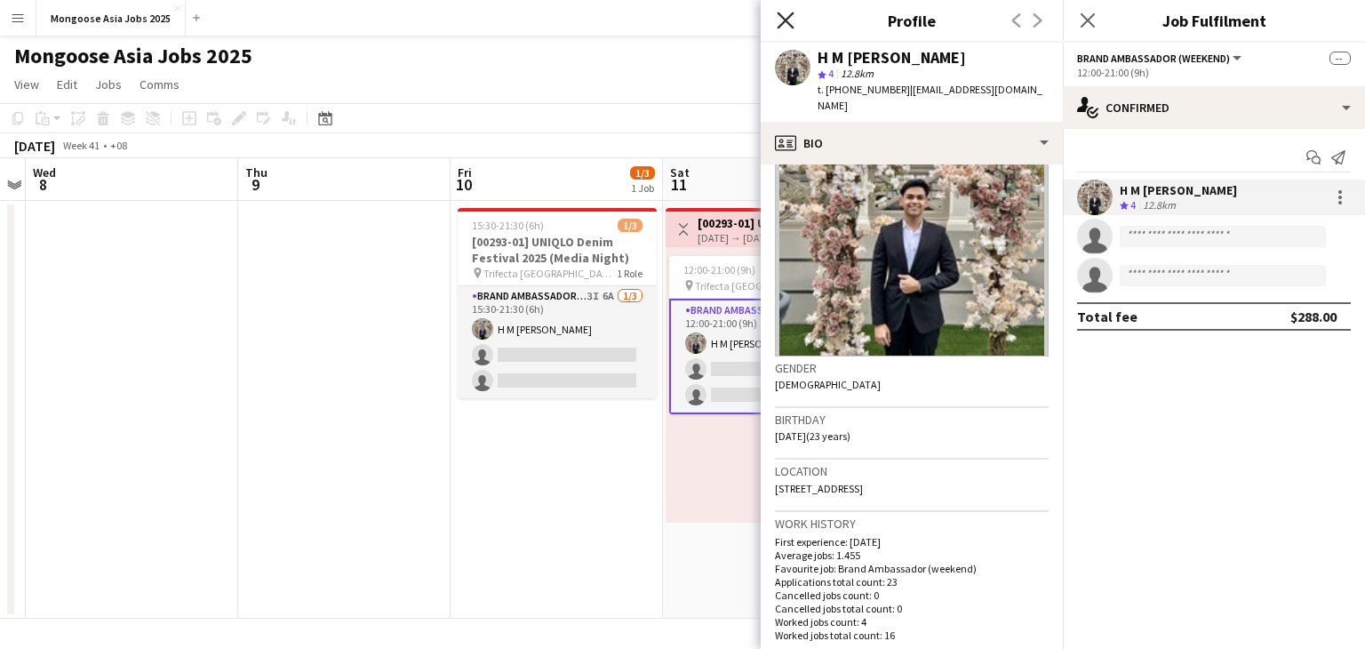
click at [782, 22] on icon at bounding box center [784, 20] width 17 height 17
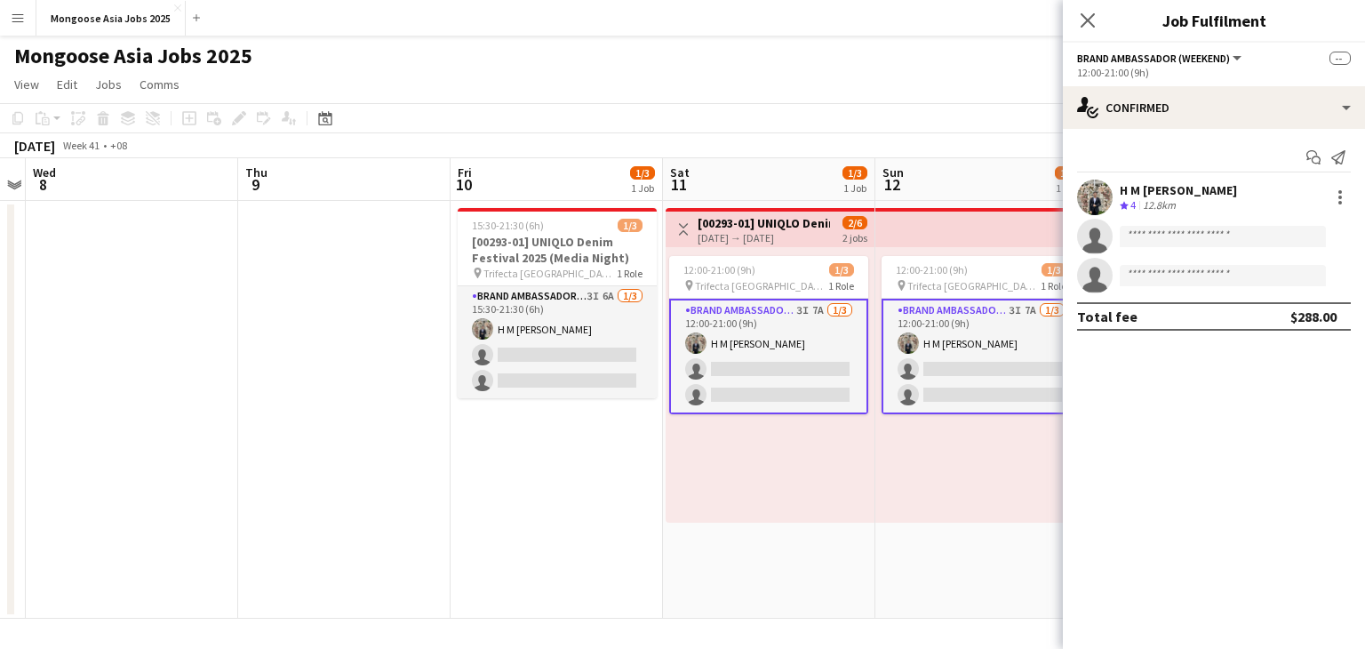
click at [734, 68] on div "Mongoose Asia Jobs 2025 user" at bounding box center [682, 53] width 1365 height 34
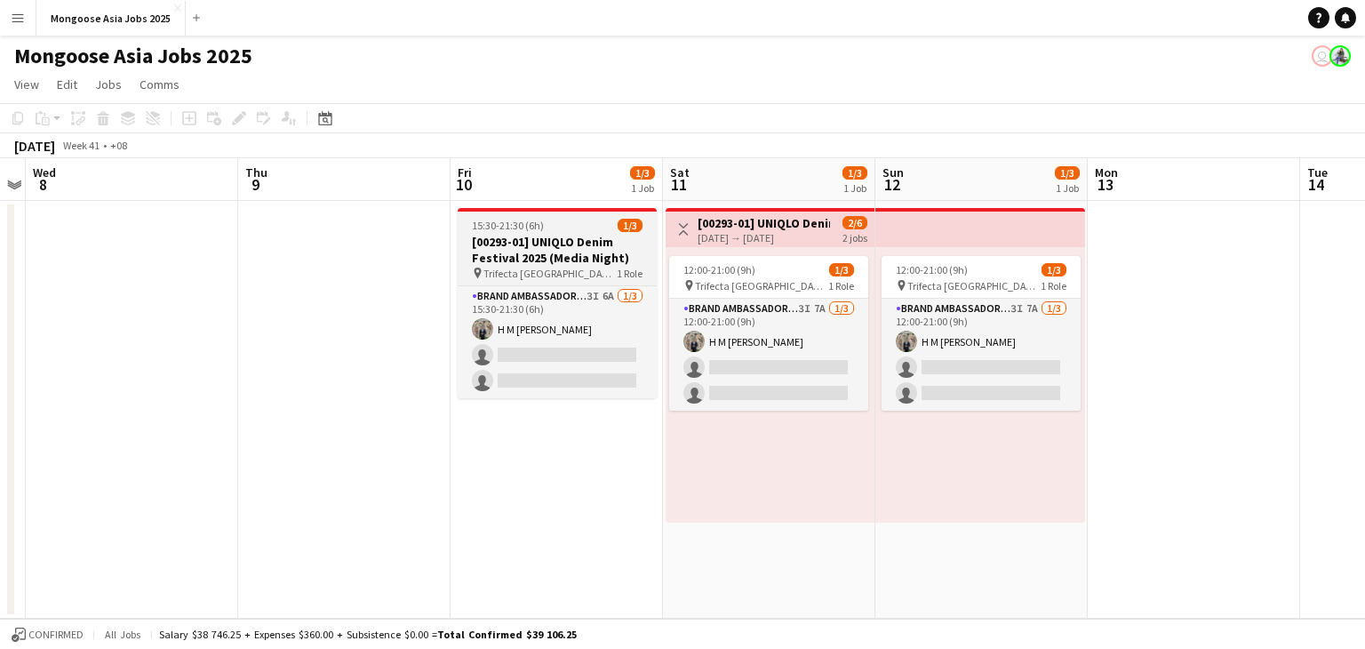
click at [581, 267] on div "pin Trifecta Singapore 1 Role" at bounding box center [557, 273] width 199 height 14
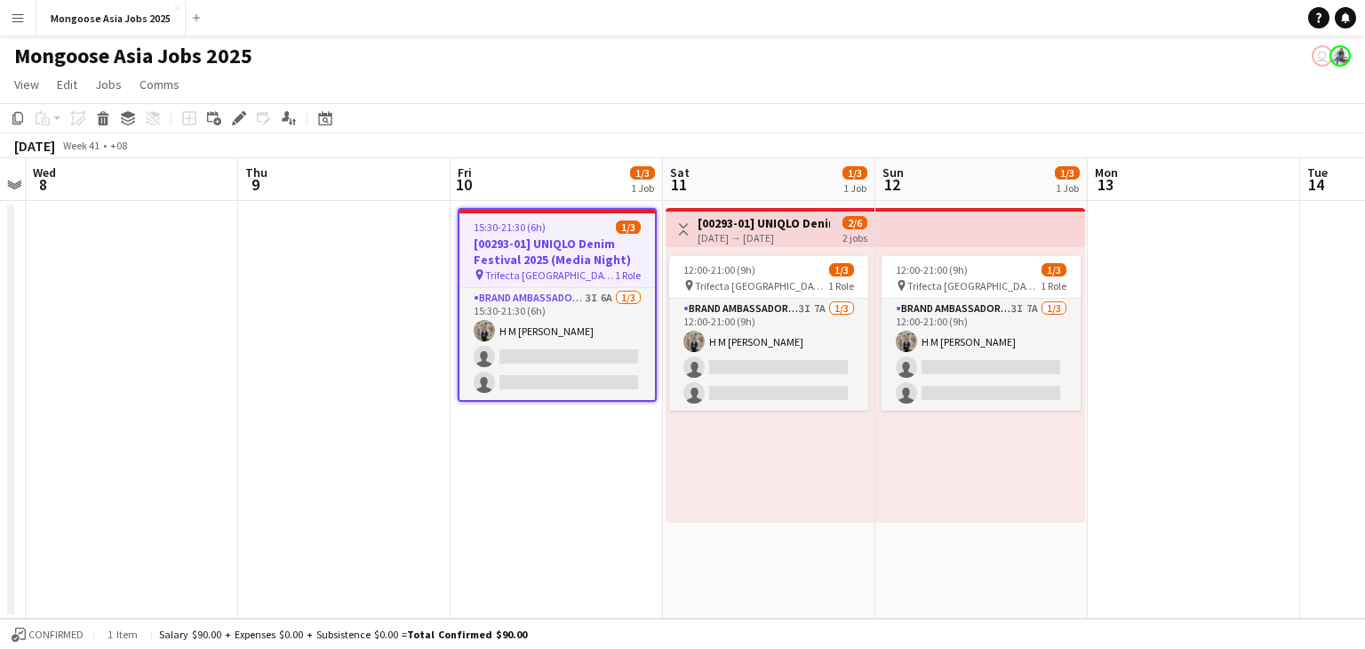
click at [540, 449] on app-date-cell "15:30-21:30 (6h) 1/3 [00293-01] UNIQLO Denim Festival 2025 (Media Night) pin Tr…" at bounding box center [556, 410] width 212 height 418
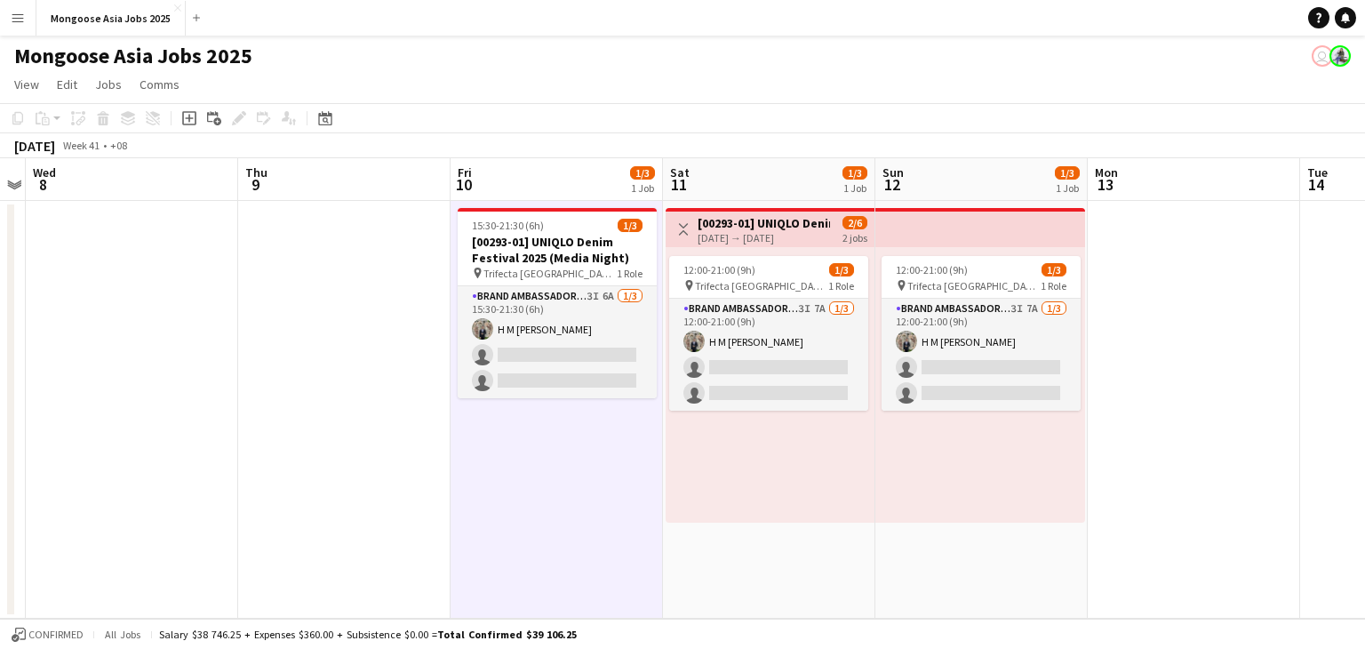
click at [343, 406] on app-date-cell at bounding box center [344, 410] width 212 height 418
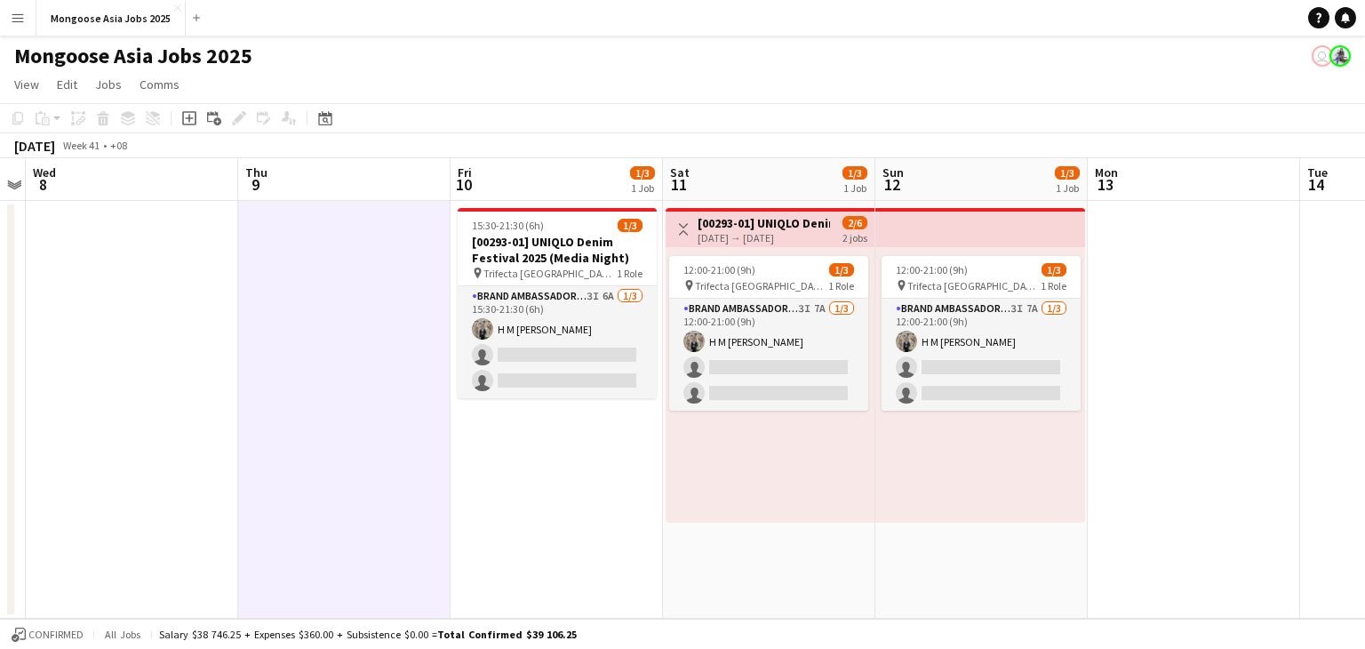
click at [545, 452] on app-date-cell "15:30-21:30 (6h) 1/3 [00293-01] UNIQLO Denim Festival 2025 (Media Night) pin Tr…" at bounding box center [556, 410] width 212 height 418
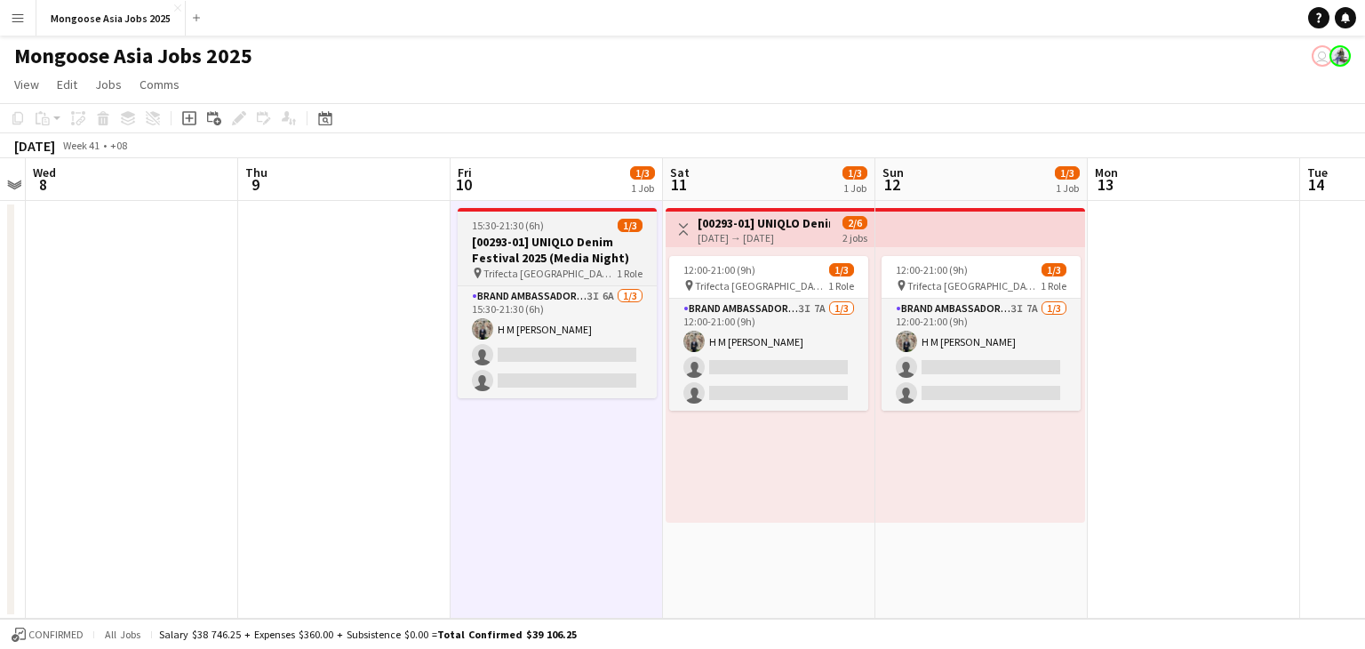
click at [554, 260] on h3 "[00293-01] UNIQLO Denim Festival 2025 (Media Night)" at bounding box center [557, 250] width 199 height 32
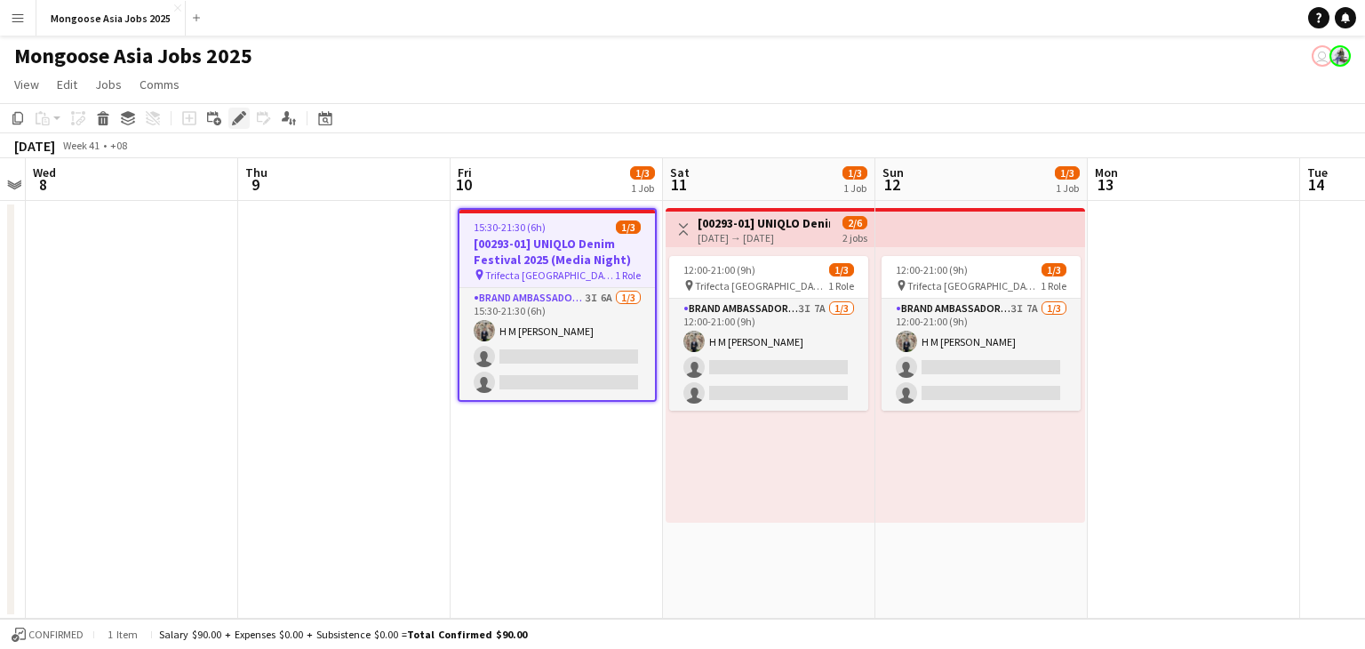
click at [242, 117] on icon at bounding box center [239, 119] width 10 height 10
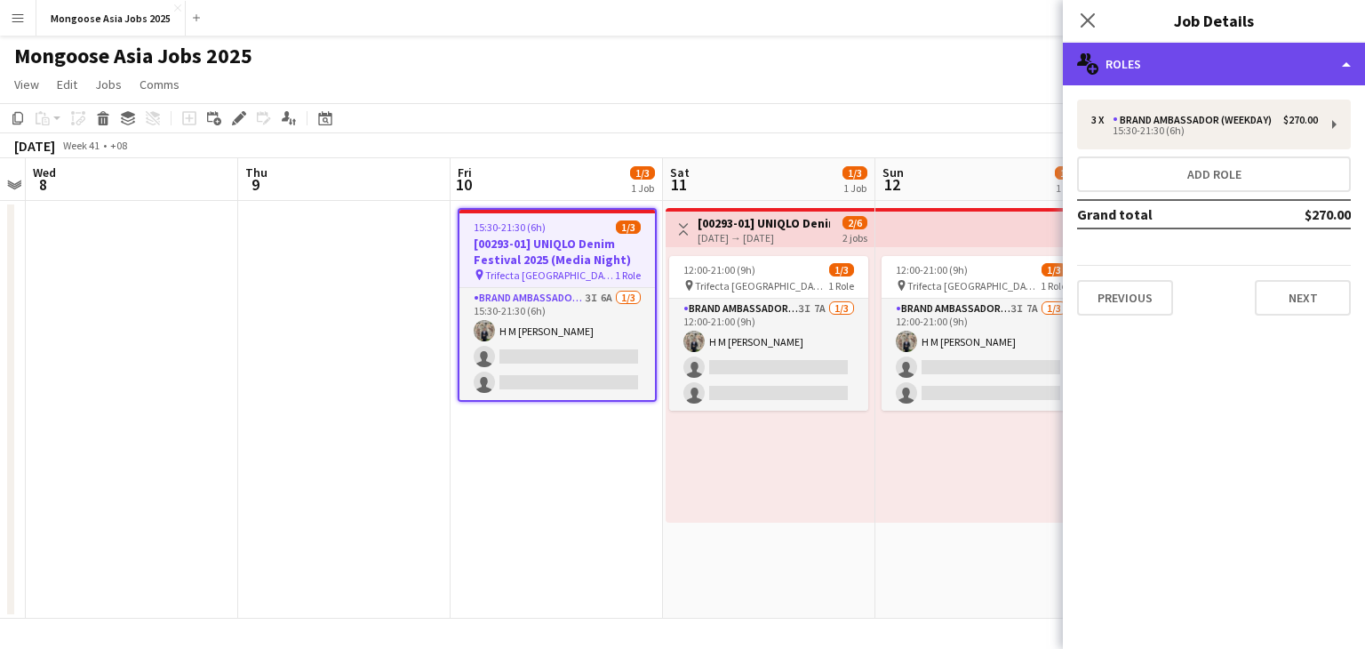
click at [1212, 56] on div "multiple-users-add Roles" at bounding box center [1214, 64] width 302 height 43
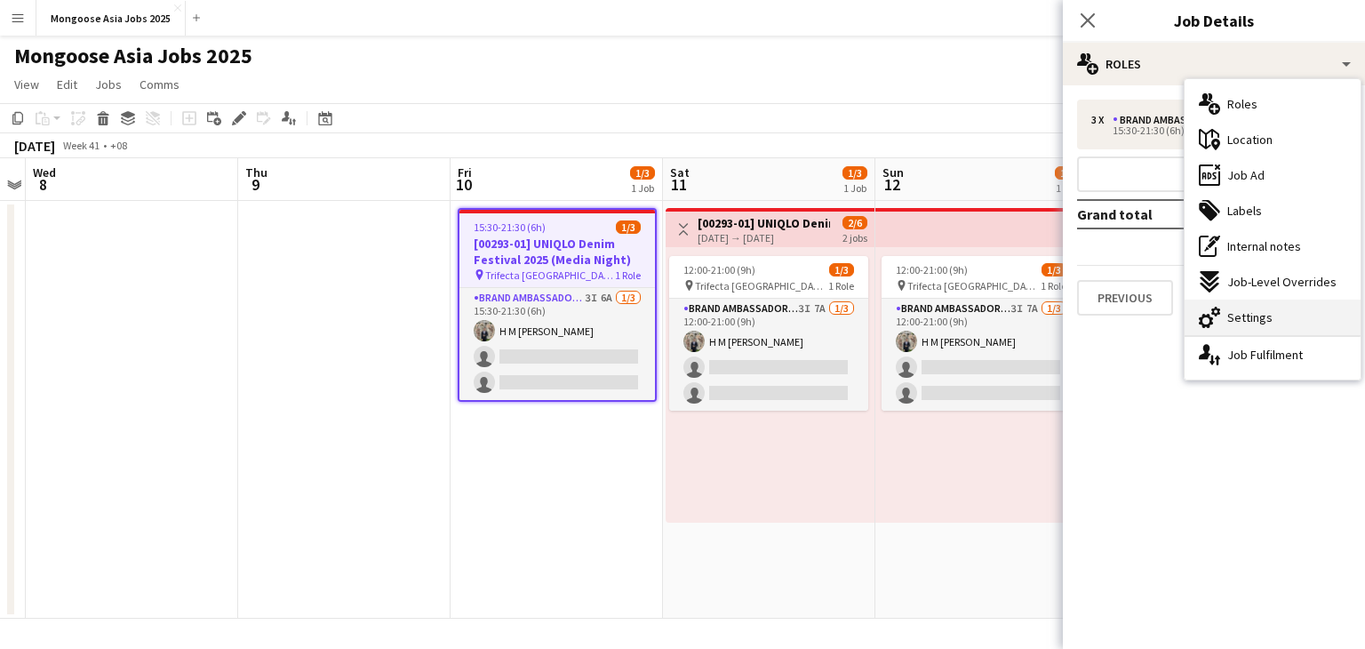
click at [1269, 317] on div "cog-double-3 Settings" at bounding box center [1272, 317] width 176 height 36
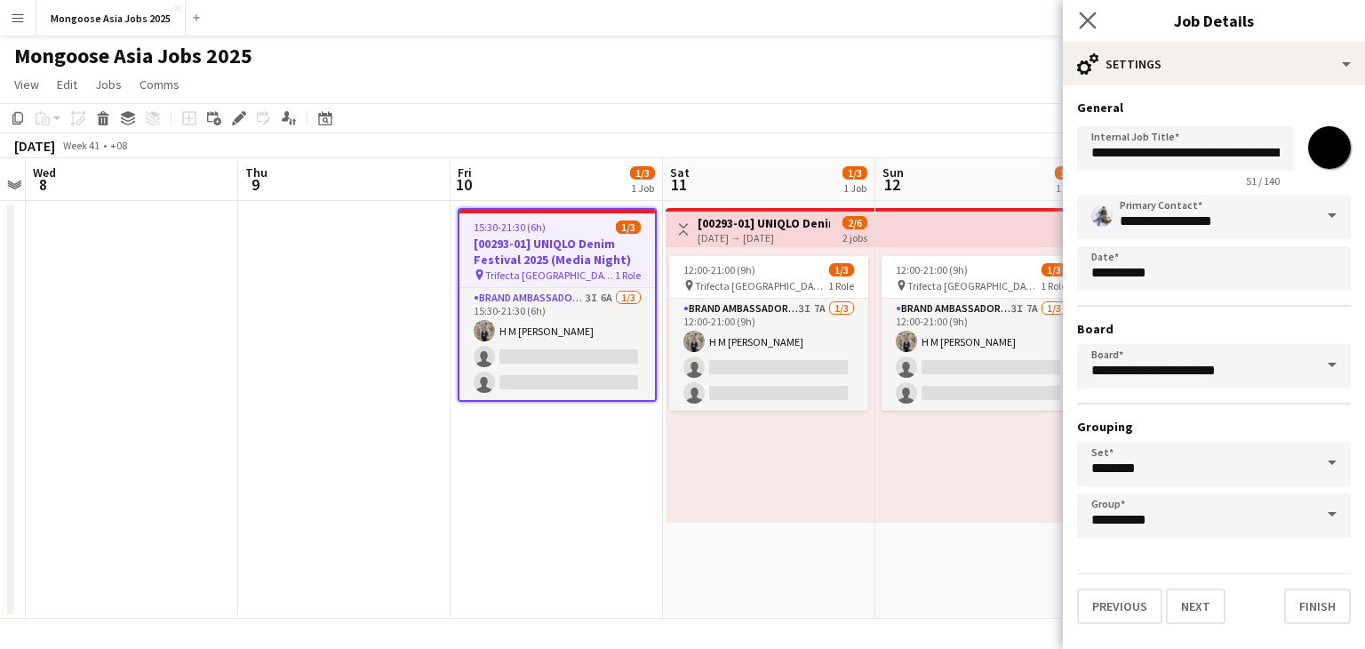
click at [1095, 19] on icon "Close pop-in" at bounding box center [1087, 20] width 17 height 17
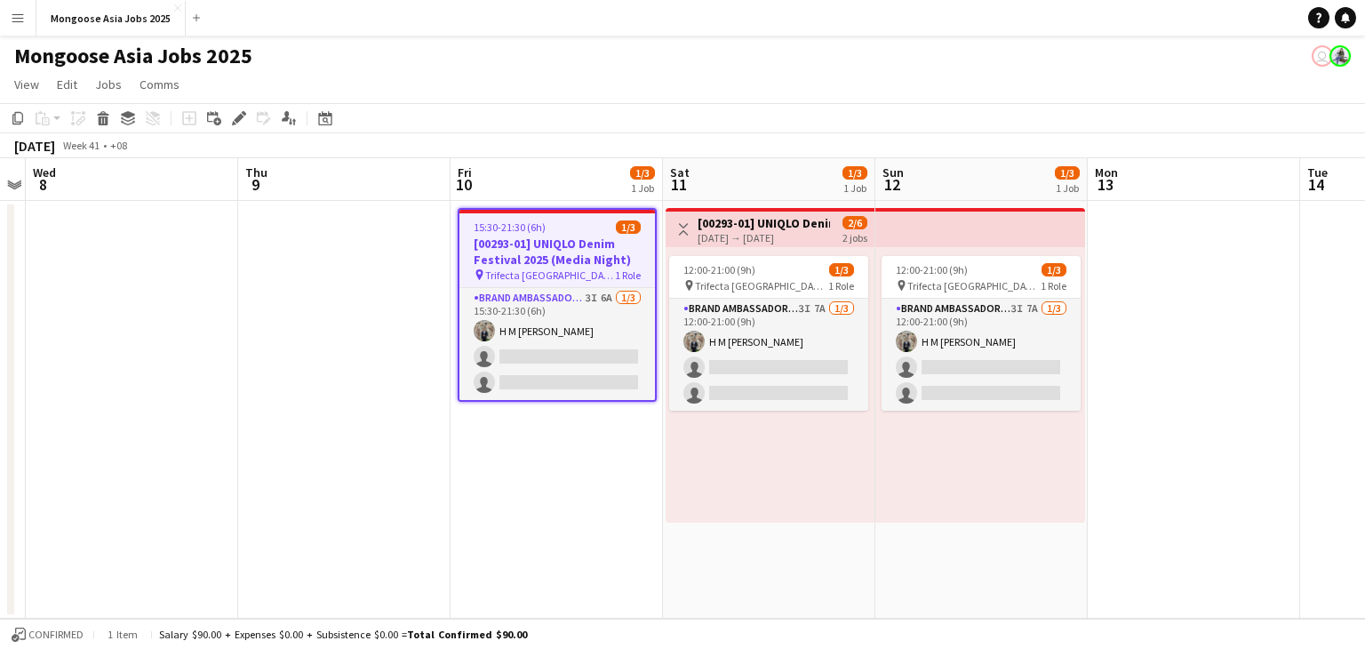
click at [541, 239] on h3 "[00293-01] UNIQLO Denim Festival 2025 (Media Night)" at bounding box center [556, 251] width 195 height 32
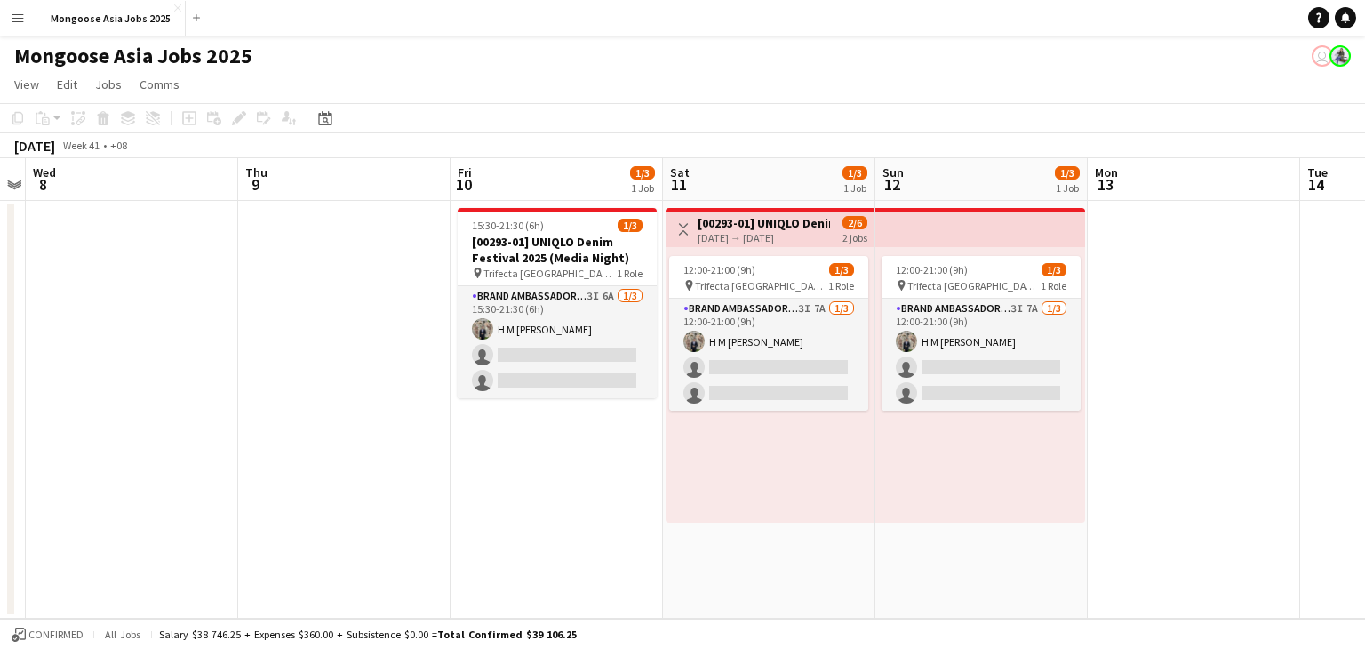
drag, startPoint x: 539, startPoint y: 243, endPoint x: 698, endPoint y: 119, distance: 201.9
click at [698, 119] on app-toolbar "Copy Paste Paste Ctrl+V Paste with crew Ctrl+Shift+V Paste linked Job [GEOGRAPH…" at bounding box center [682, 118] width 1365 height 30
click at [540, 243] on h3 "[00293-01] UNIQLO Denim Festival 2025 (Media Night)" at bounding box center [557, 250] width 199 height 32
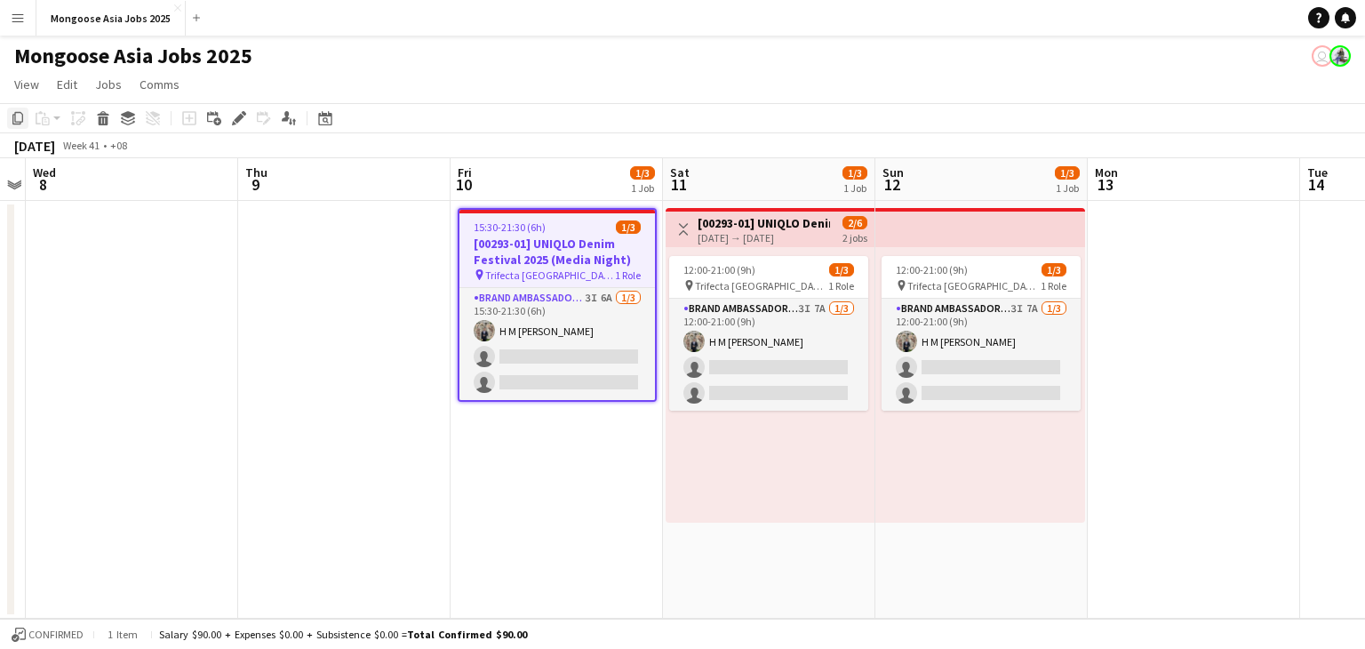
click at [18, 114] on icon "Copy" at bounding box center [18, 118] width 14 height 14
click at [550, 51] on div "Mongoose Asia Jobs 2025 user" at bounding box center [682, 53] width 1365 height 34
